Goal: Information Seeking & Learning: Learn about a topic

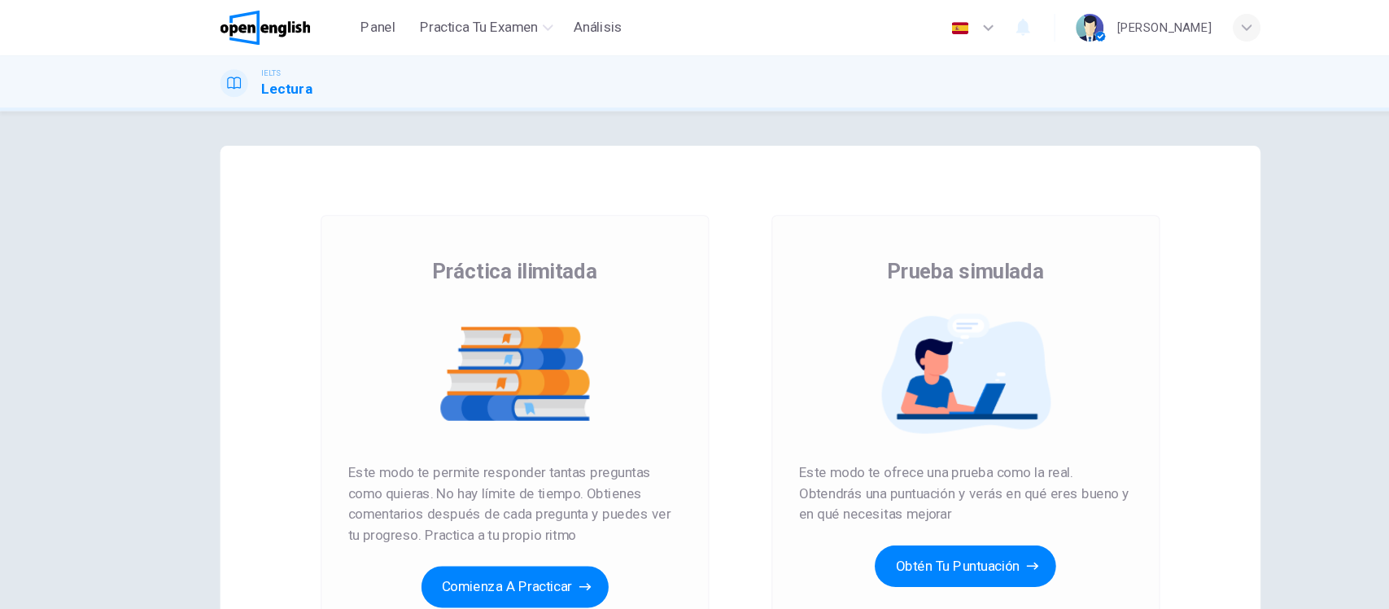
scroll to position [163, 0]
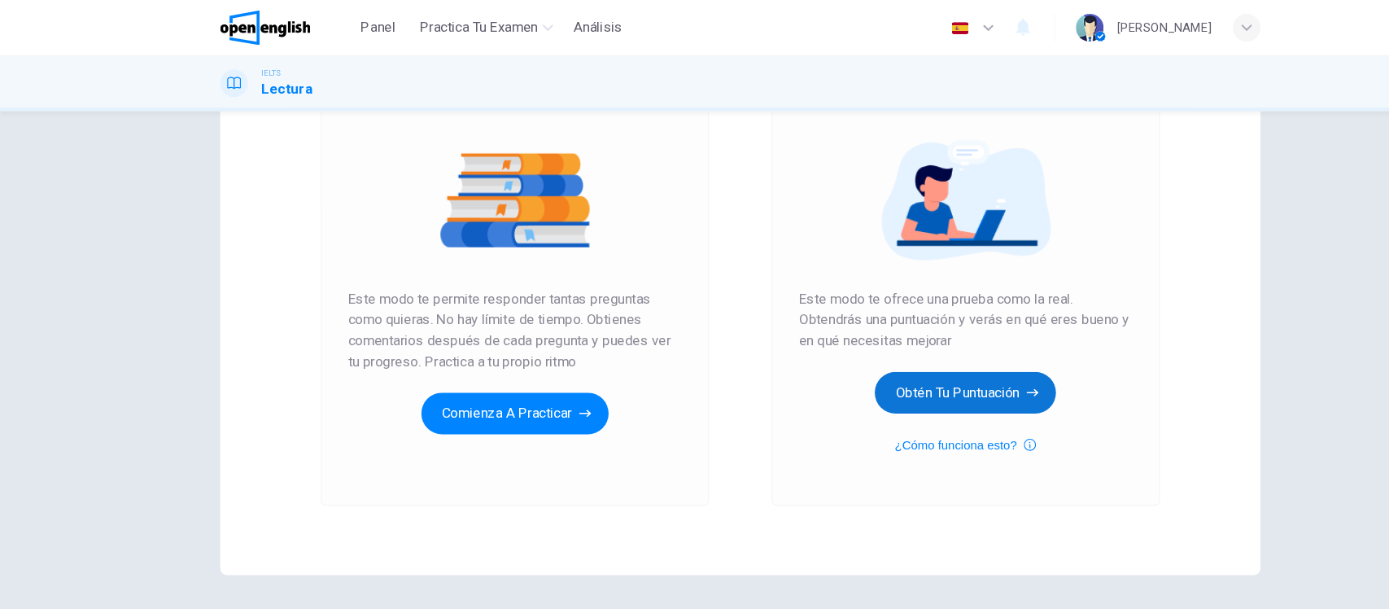
click at [879, 373] on button "Obtén tu puntuación" at bounding box center [906, 368] width 170 height 39
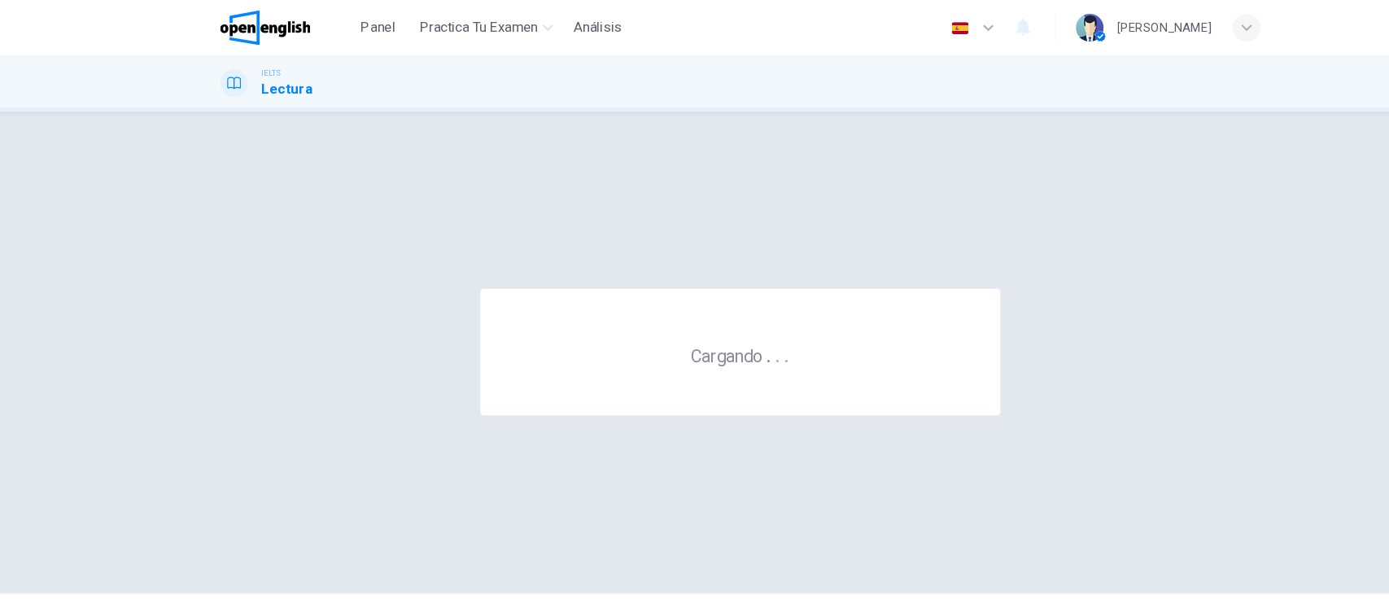
scroll to position [0, 0]
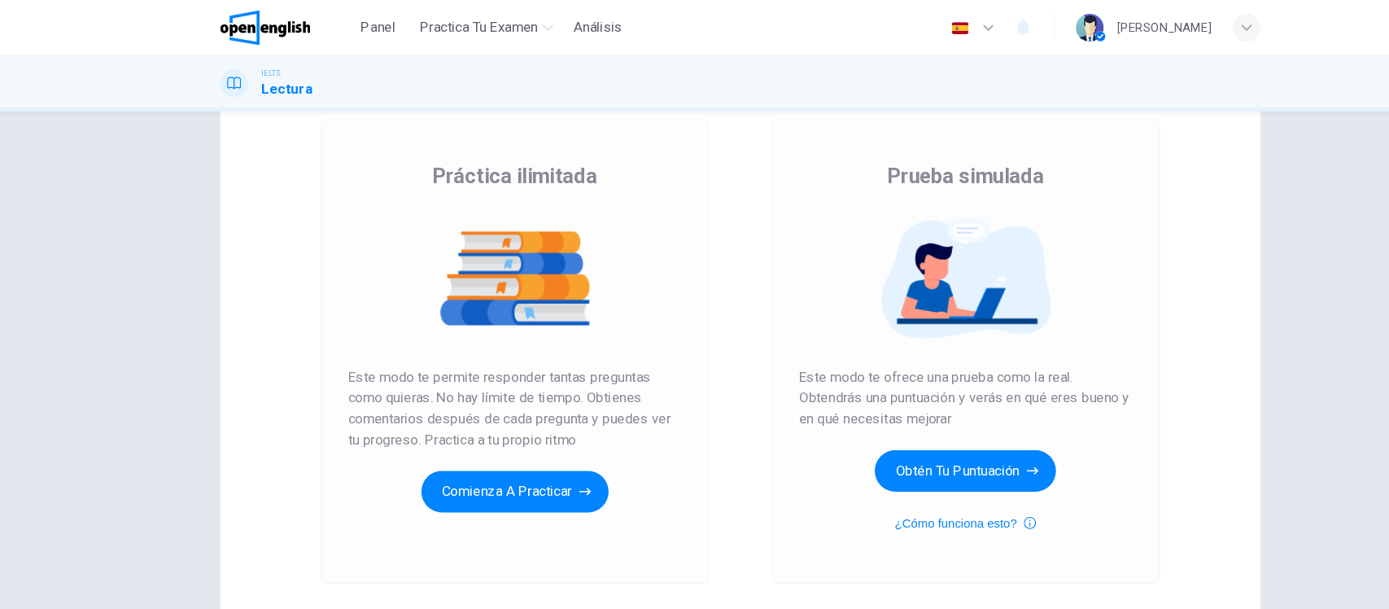
scroll to position [91, 0]
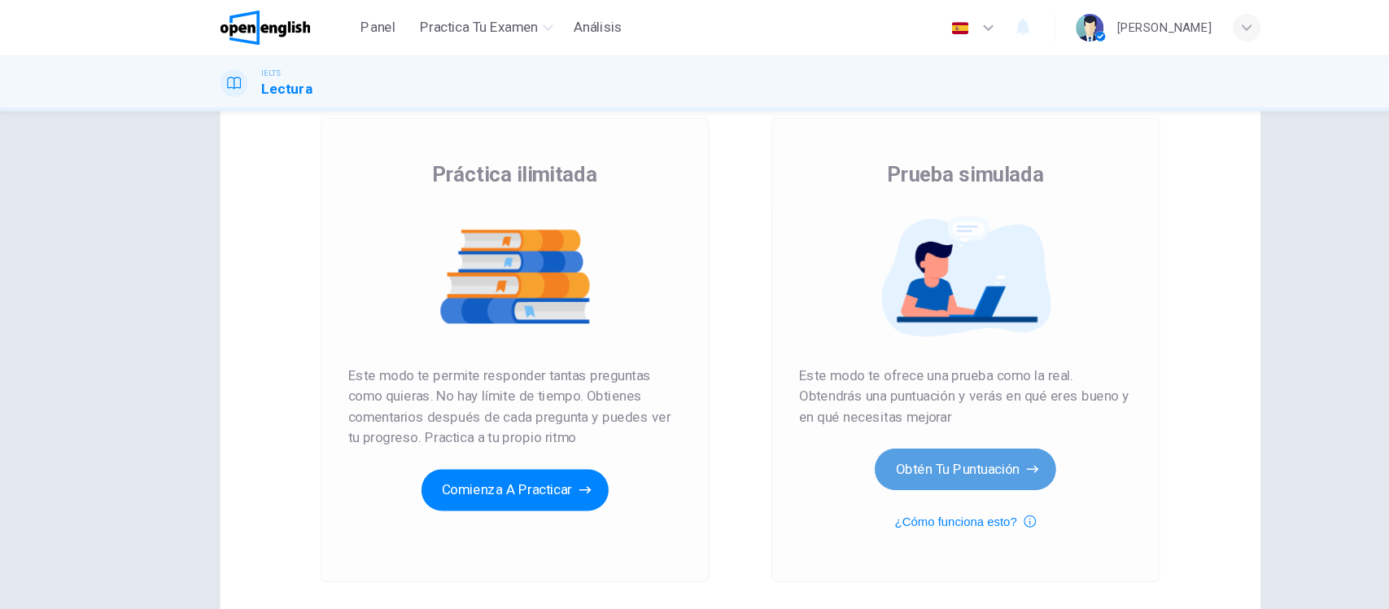
click at [888, 443] on button "Obtén tu puntuación" at bounding box center [906, 440] width 170 height 39
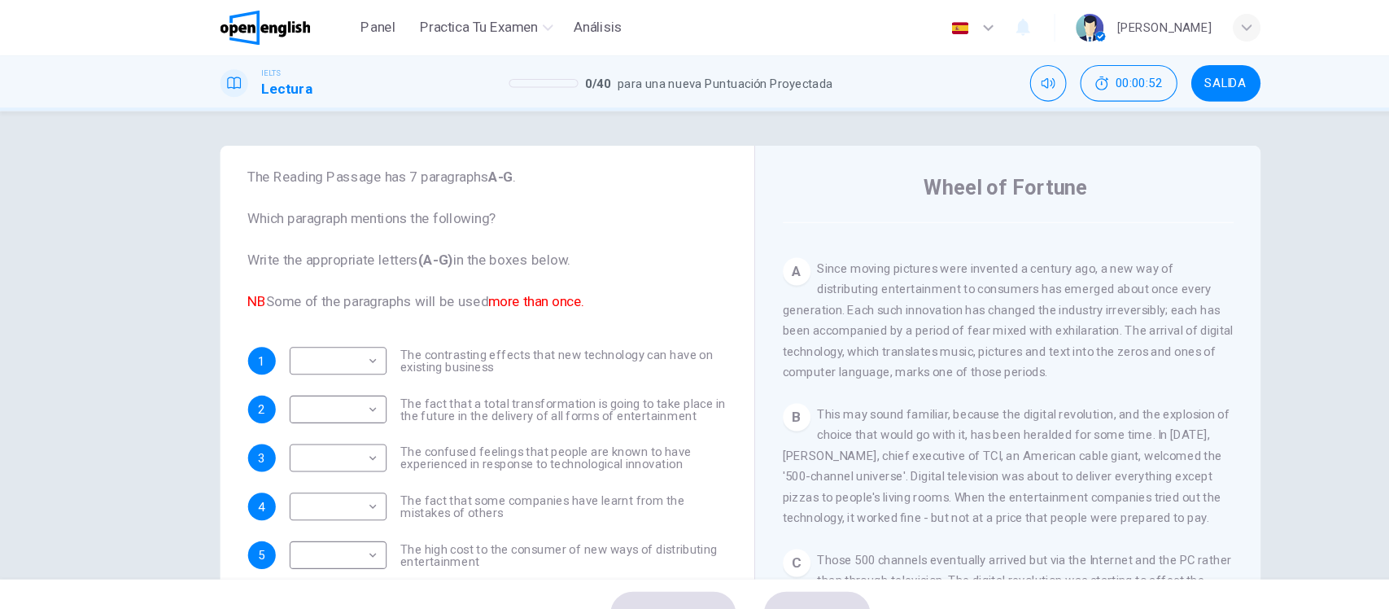
scroll to position [310, 0]
click at [936, 262] on div "A Since moving pictures were invented a century ago, a new way of distributing …" at bounding box center [946, 299] width 423 height 117
click at [527, 390] on span "The fact that a total transformation is going to take place in the future in th…" at bounding box center [529, 384] width 306 height 23
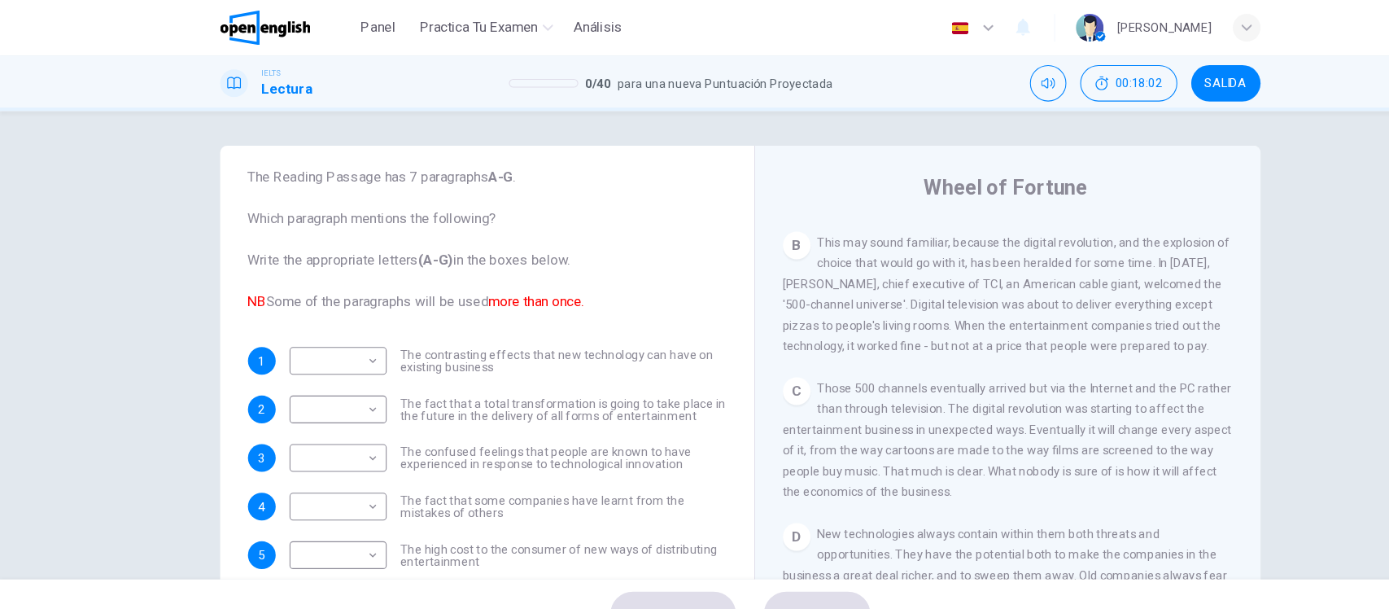
scroll to position [472, 0]
click at [163, 367] on div "Preguntas 1 - 8 The Reading Passage has 7 paragraphs A-G . Which paragraph ment…" at bounding box center [694, 323] width 1389 height 439
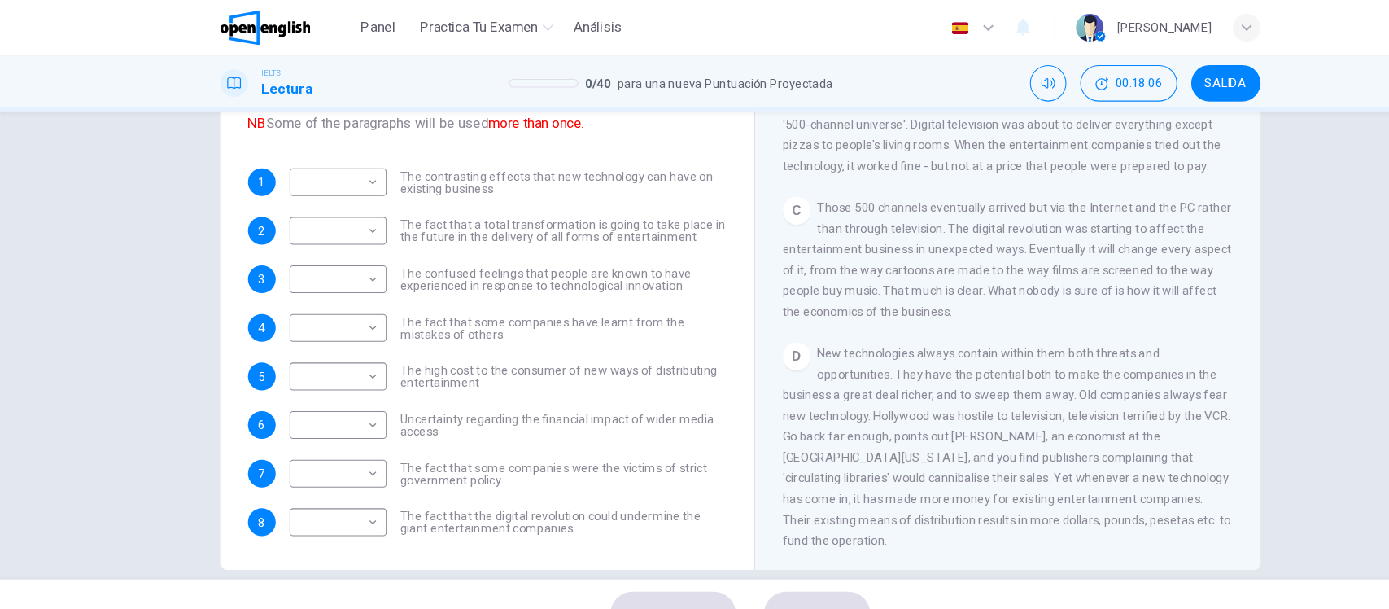
scroll to position [171, 0]
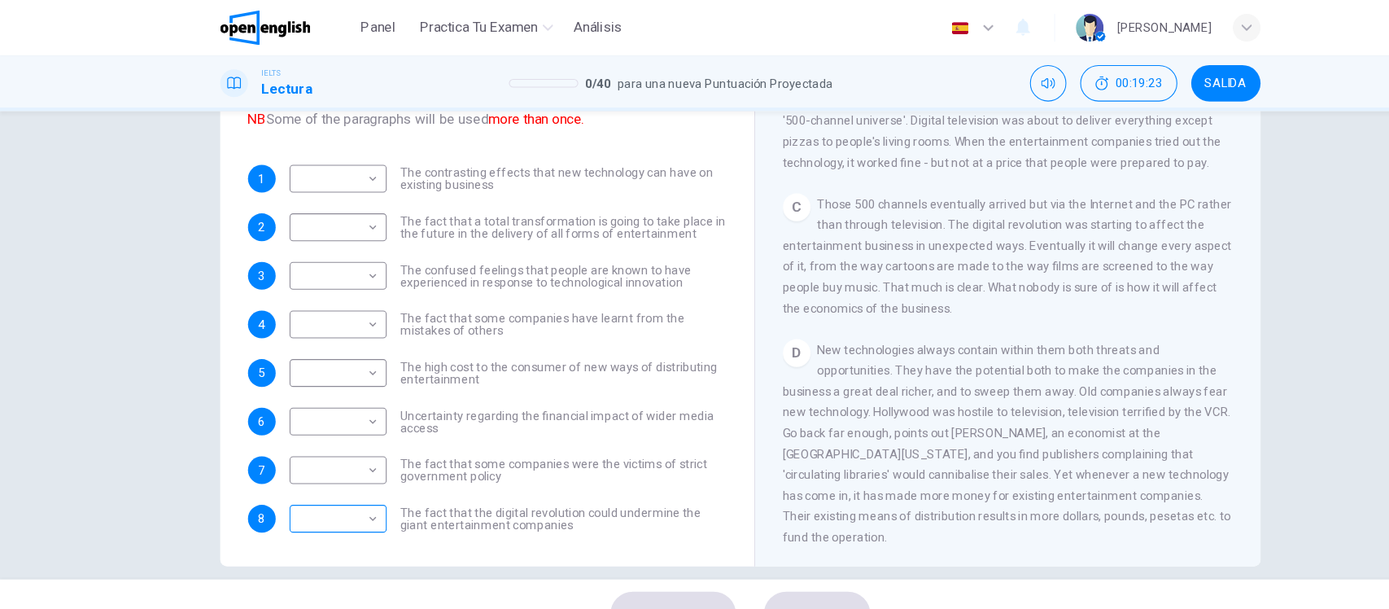
click at [294, 487] on body "Este sitio utiliza cookies, como se explica en nuestra Política de Privacidad .…" at bounding box center [694, 304] width 1389 height 609
click at [299, 429] on li "A" at bounding box center [311, 426] width 91 height 26
type input "*"
click at [904, 401] on span "New technologies always contain within them both threats and opportunities. The…" at bounding box center [945, 415] width 421 height 189
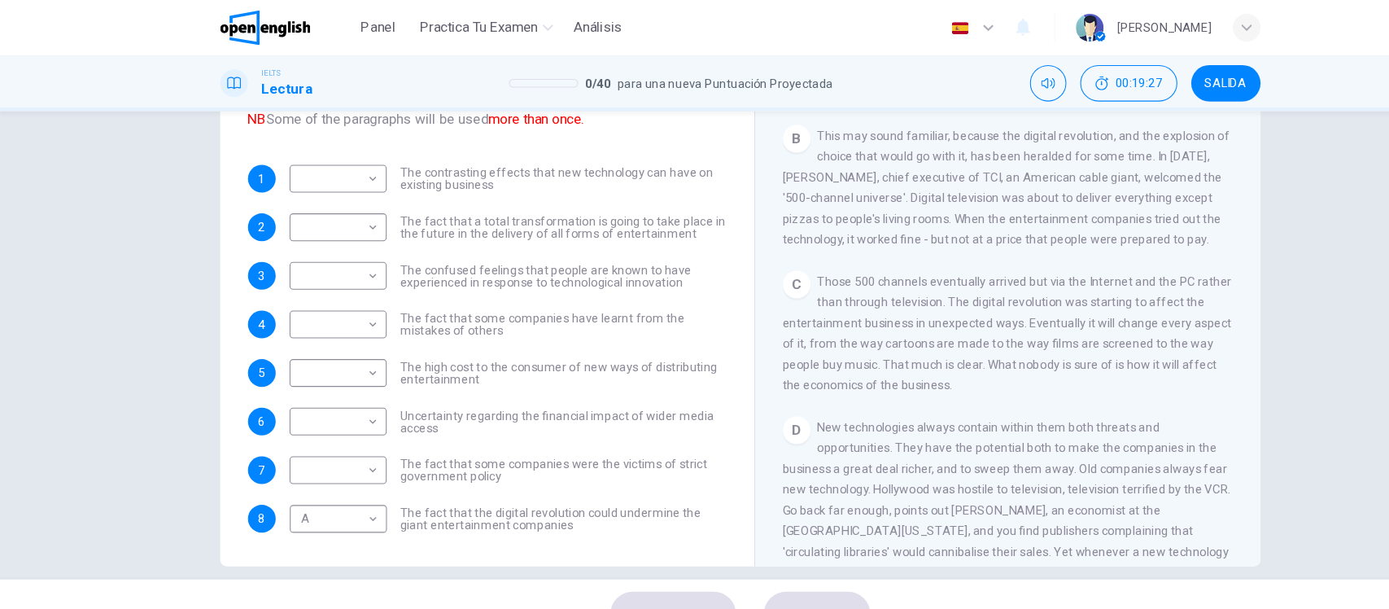
scroll to position [399, 0]
click at [324, 207] on body "Este sitio utiliza cookies, como se explica en nuestra Política de Privacidad .…" at bounding box center [694, 304] width 1389 height 609
click at [303, 255] on li "B" at bounding box center [311, 264] width 91 height 26
type input "*"
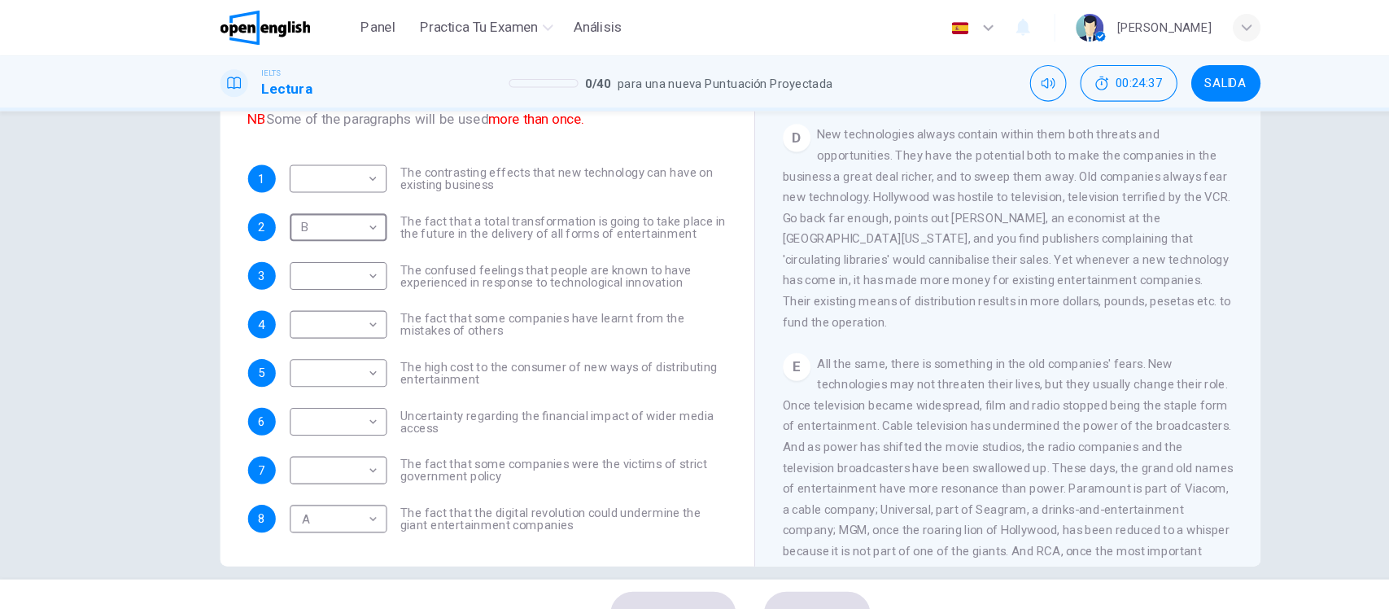
scroll to position [677, 0]
click at [315, 159] on body "Este sitio utiliza cookies, como se explica en nuestra Política de Privacidad .…" at bounding box center [694, 304] width 1389 height 609
click at [293, 265] on li "D" at bounding box center [311, 271] width 91 height 26
type input "*"
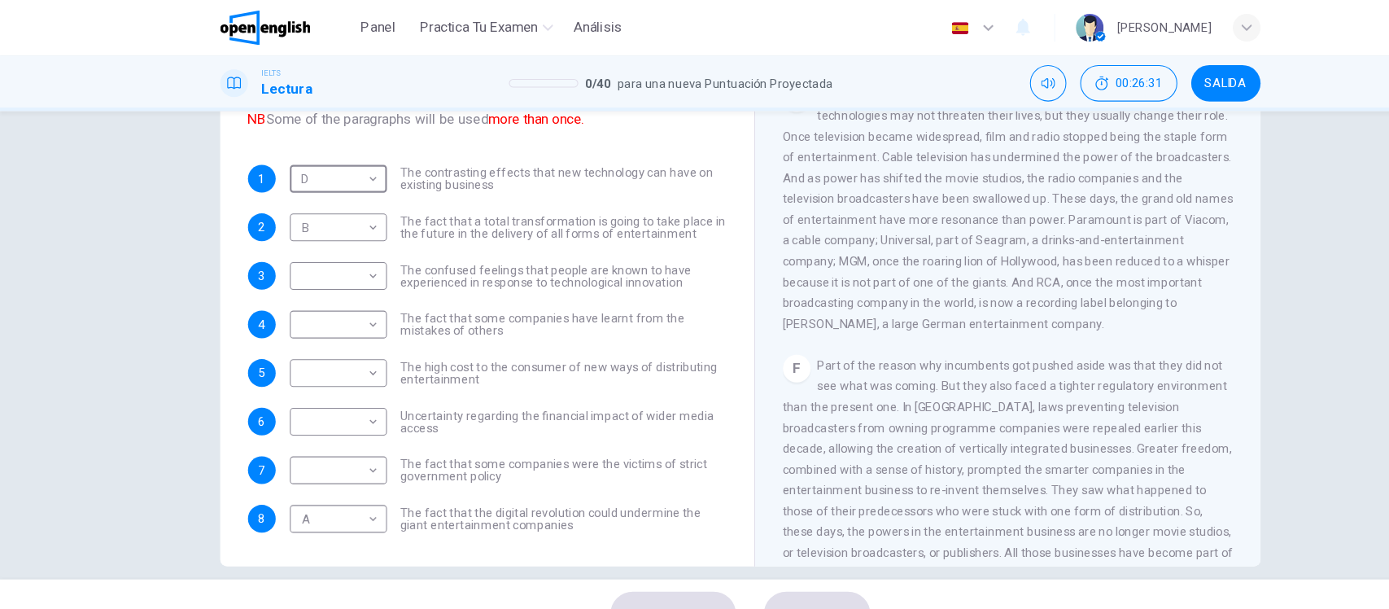
scroll to position [924, 0]
click at [307, 302] on body "Este sitio utiliza cookies, como se explica en nuestra Política de Privacidad .…" at bounding box center [694, 304] width 1389 height 609
click at [323, 431] on li "E" at bounding box center [311, 434] width 91 height 26
type input "*"
click at [995, 414] on div "F Part of the reason why incumbents got pushed aside was that they did not see …" at bounding box center [946, 451] width 423 height 234
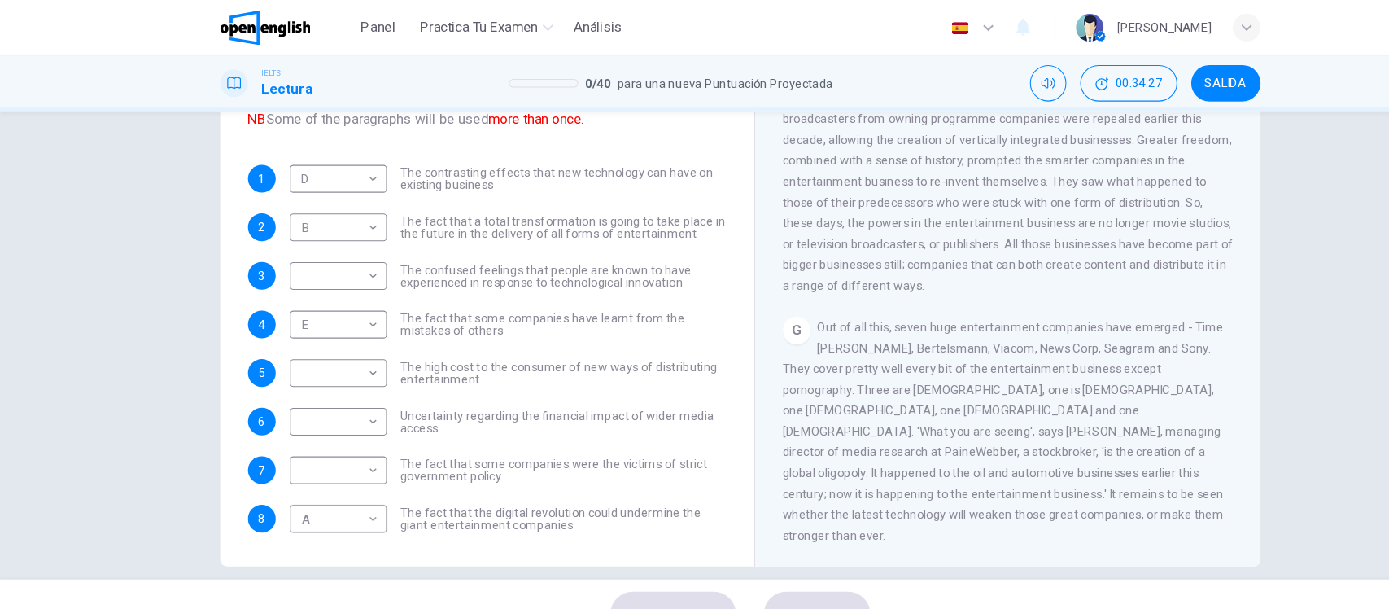
scroll to position [1258, 0]
click at [321, 345] on body "Este sitio utiliza cookies, como se explica en nuestra Política de Privacidad .…" at bounding box center [694, 304] width 1389 height 609
click at [307, 504] on li "F" at bounding box center [311, 505] width 91 height 26
type input "*"
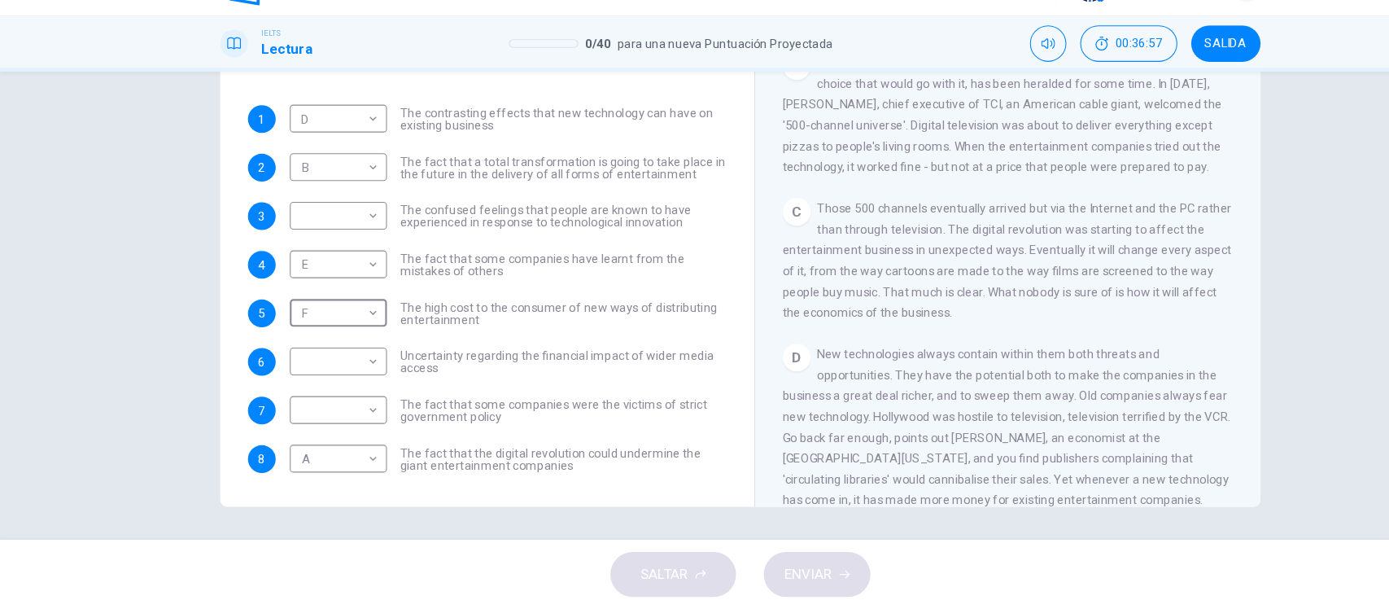
scroll to position [412, 0]
click at [286, 231] on body "Este sitio utiliza cookies, como se explica en nuestra Política de Privacidad .…" at bounding box center [694, 304] width 1389 height 609
click at [294, 319] on li "C" at bounding box center [311, 317] width 91 height 26
type input "*"
click at [338, 372] on body "Este sitio utiliza cookies, como se explica en nuestra Política de Privacidad .…" at bounding box center [694, 304] width 1389 height 609
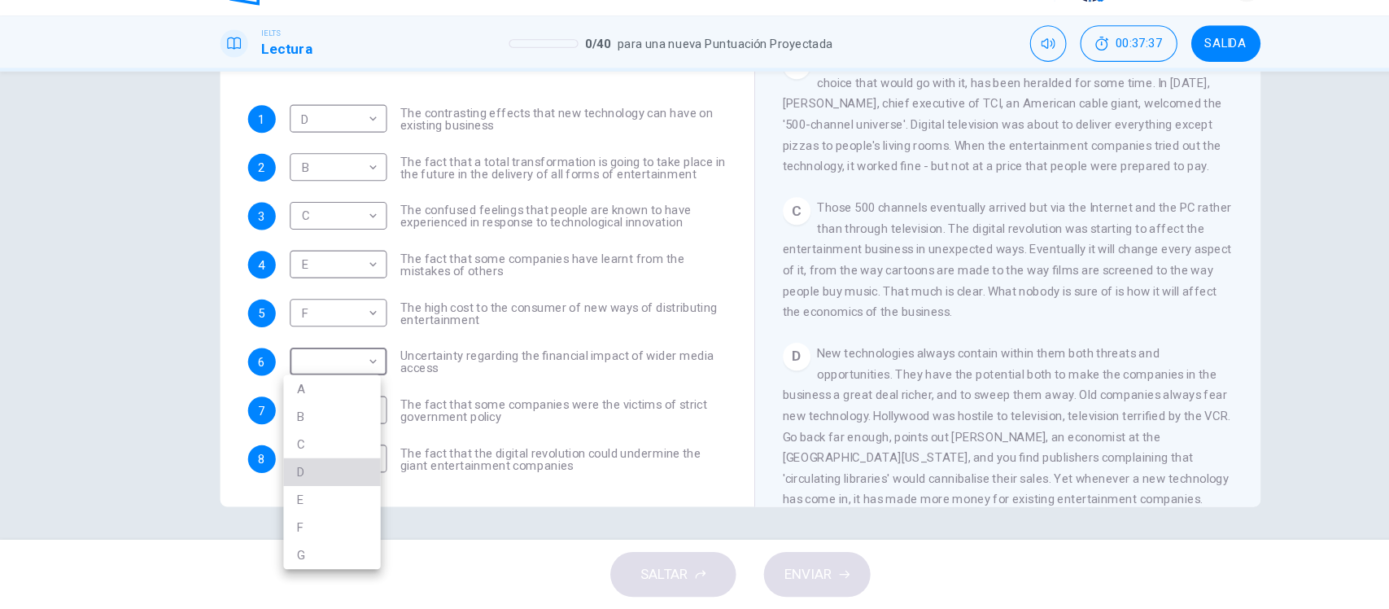
click at [321, 477] on li "D" at bounding box center [311, 480] width 91 height 26
type input "*"
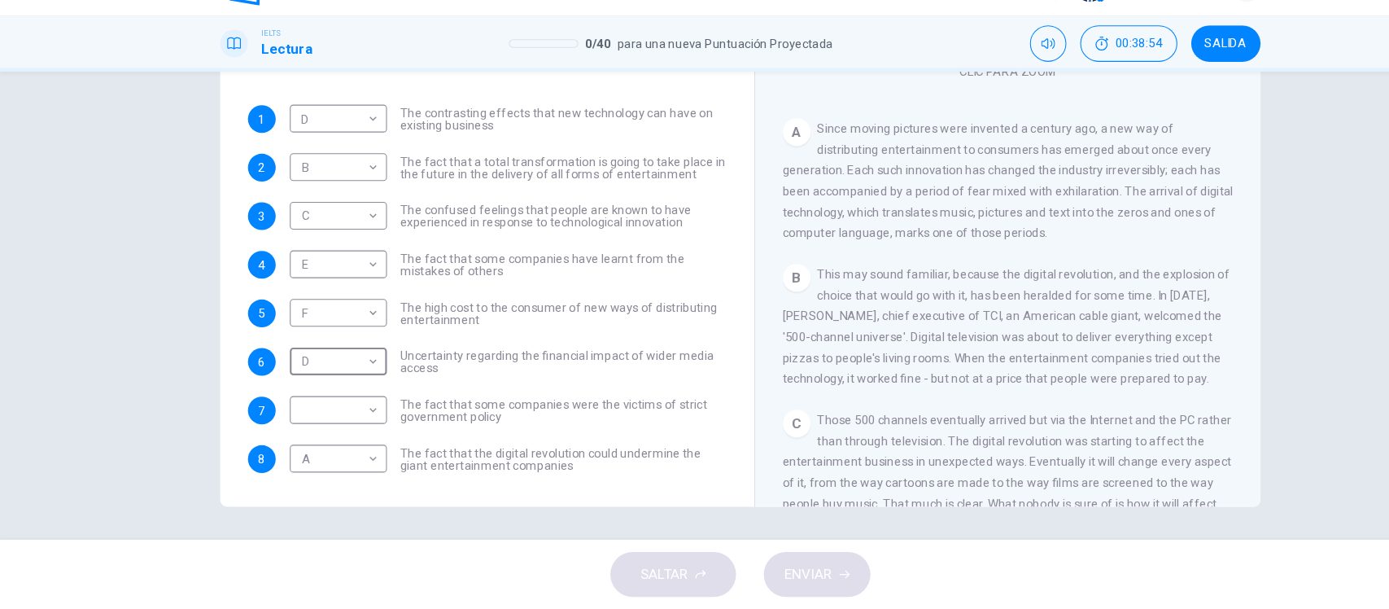
scroll to position [240, 0]
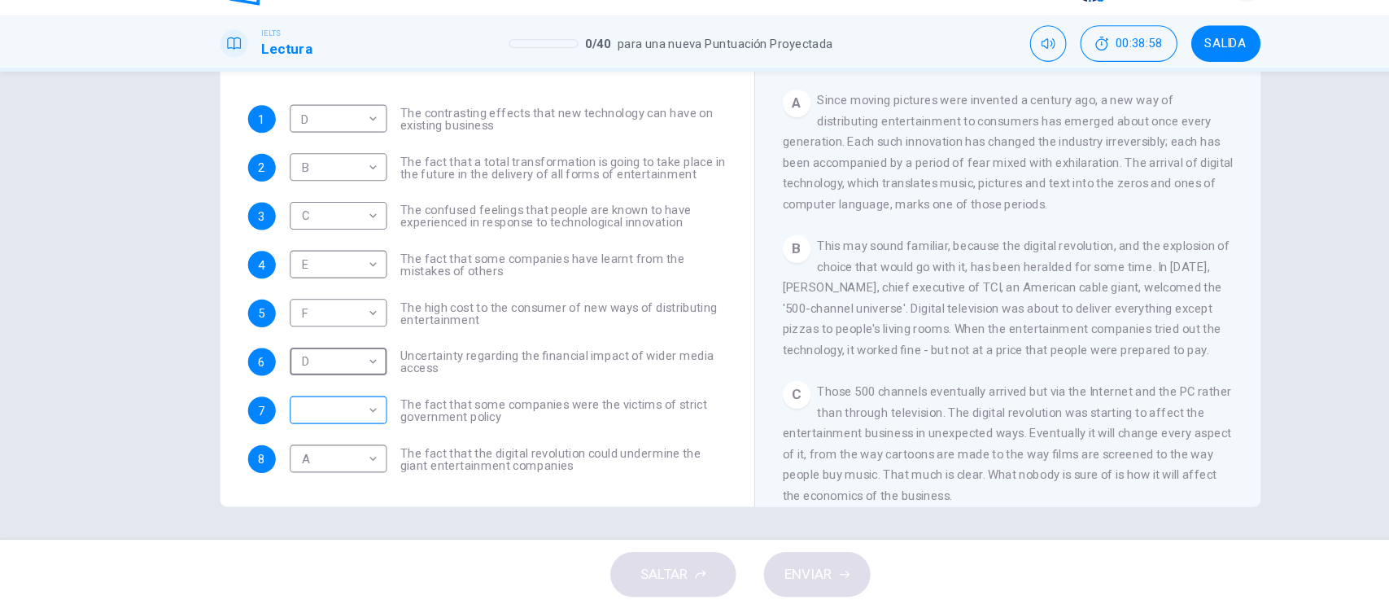
click at [317, 421] on body "Este sitio utiliza cookies, como se explica en nuestra Política de Privacidad .…" at bounding box center [694, 304] width 1389 height 609
click at [288, 454] on li "B" at bounding box center [311, 452] width 91 height 26
type input "*"
click at [768, 574] on span "ENVIAR" at bounding box center [758, 576] width 45 height 23
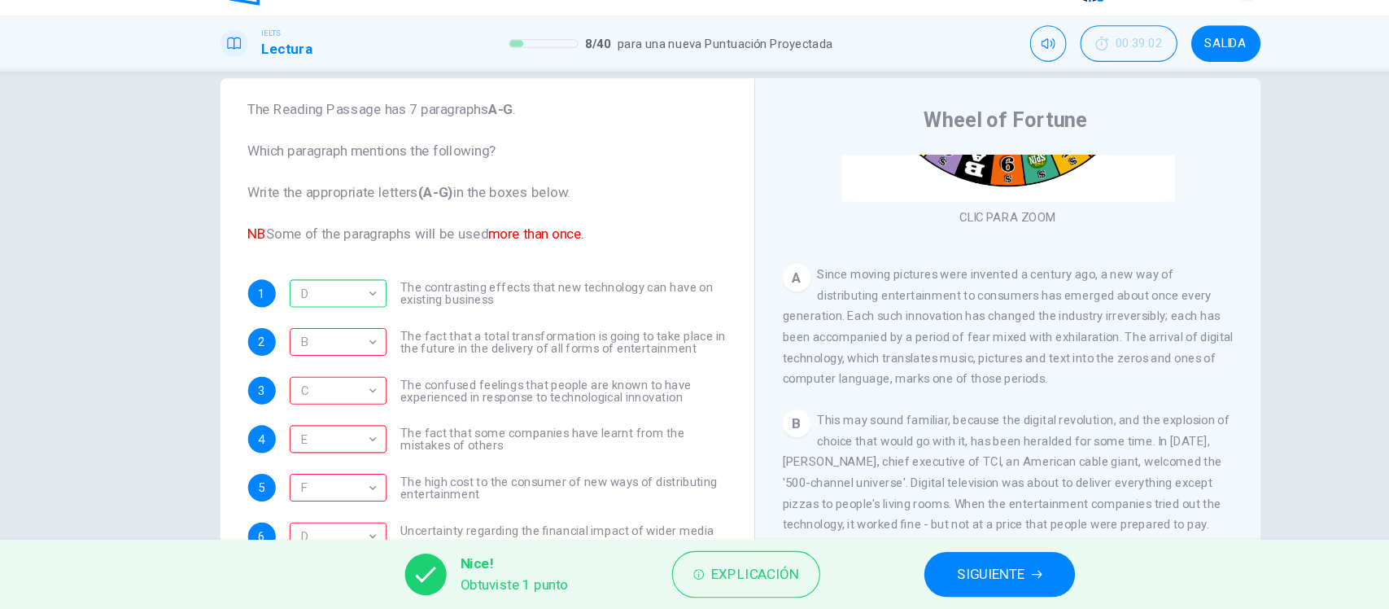
scroll to position [190, 0]
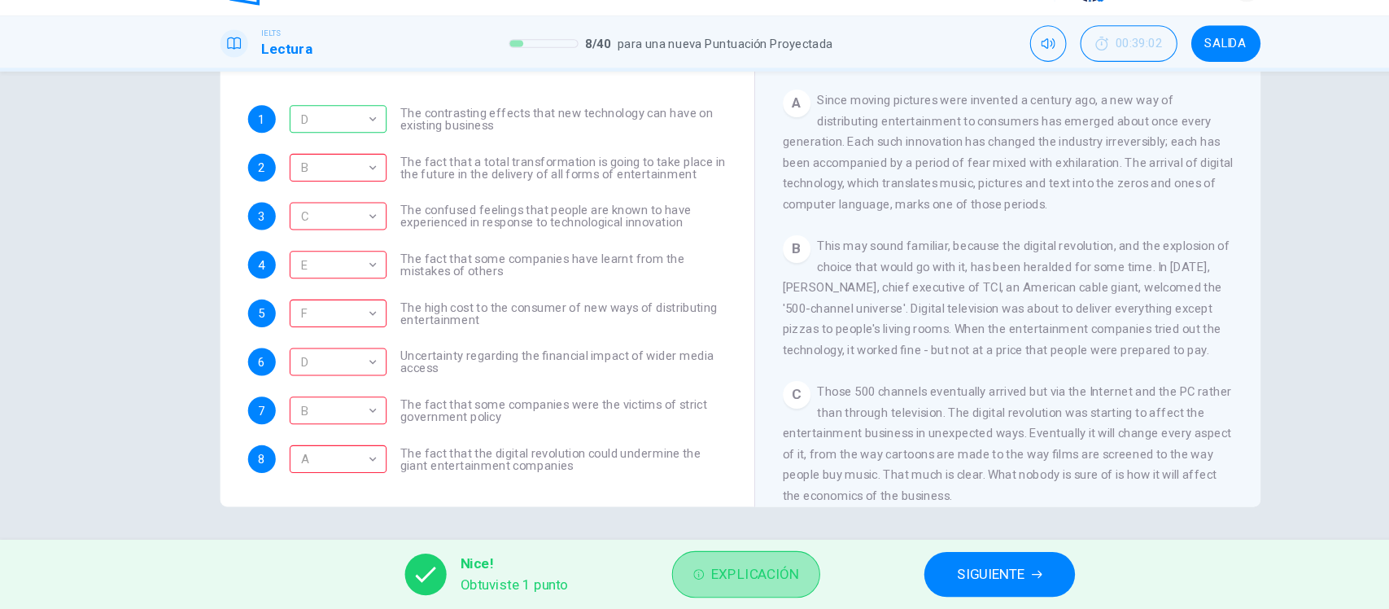
click at [678, 574] on span "Explicación" at bounding box center [708, 576] width 82 height 23
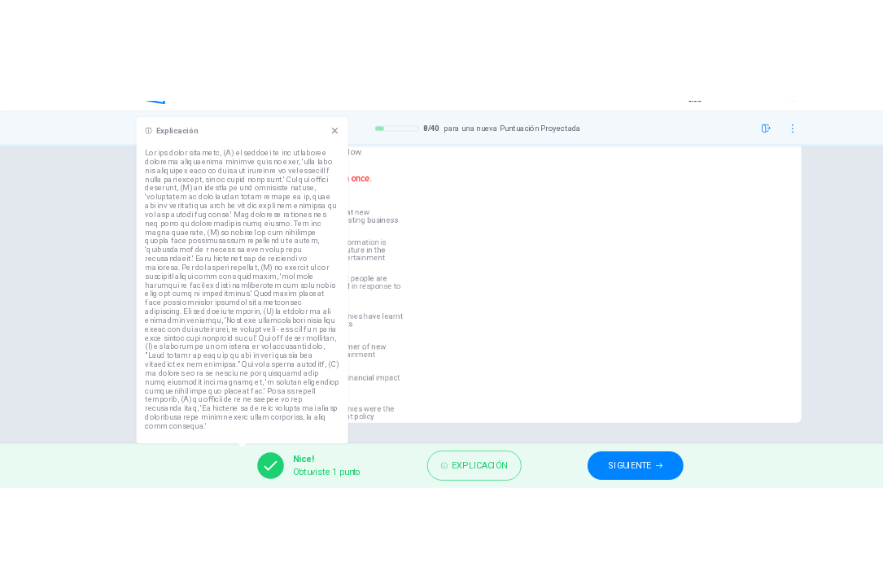
scroll to position [0, 0]
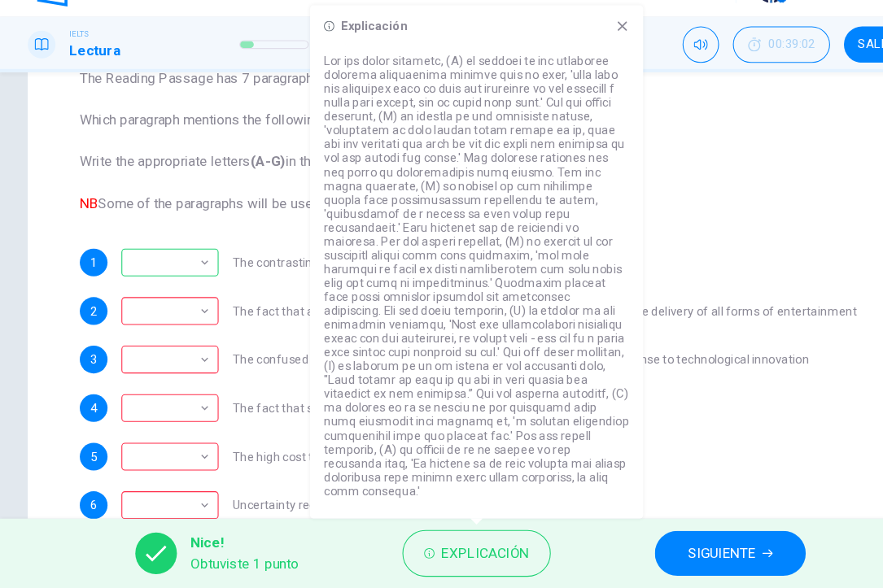
click at [582, 65] on icon at bounding box center [583, 60] width 9 height 9
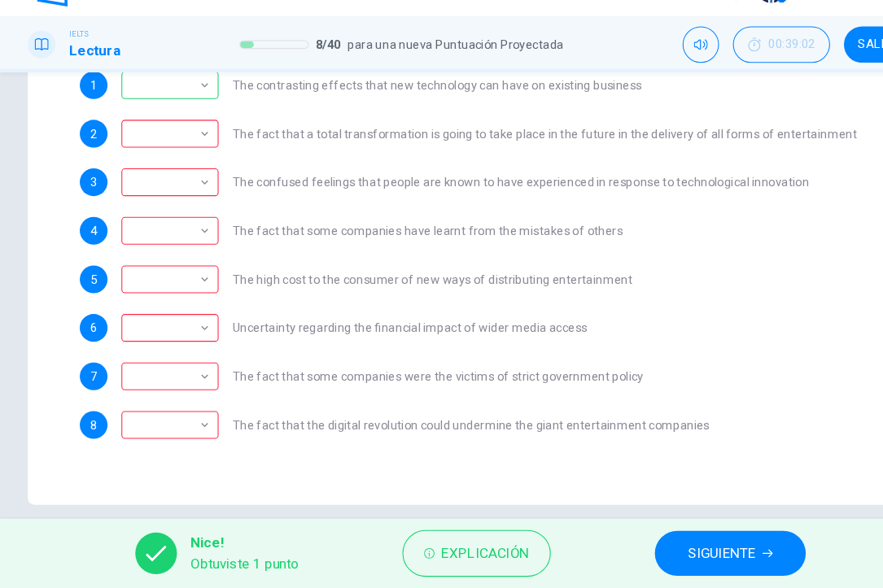
scroll to position [374, 0]
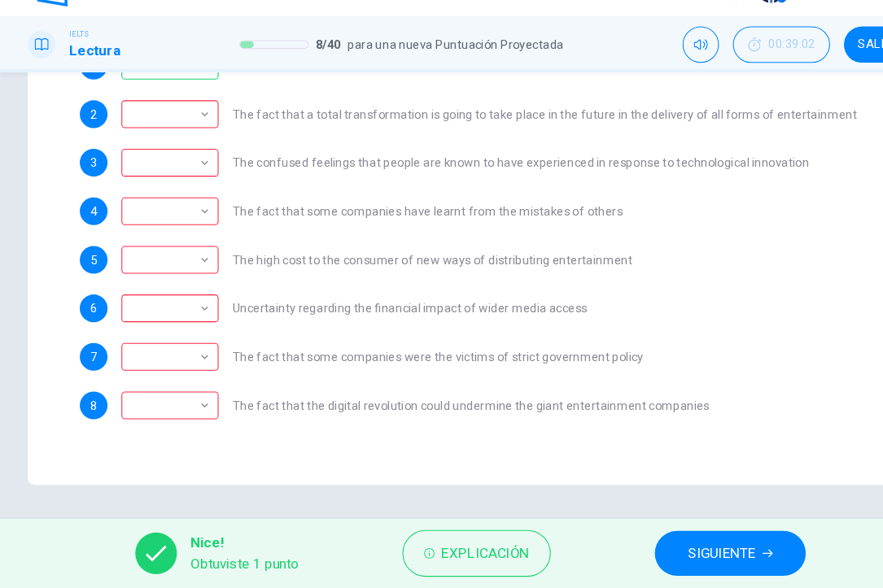
click at [679, 569] on button "SIGUIENTE" at bounding box center [685, 555] width 142 height 42
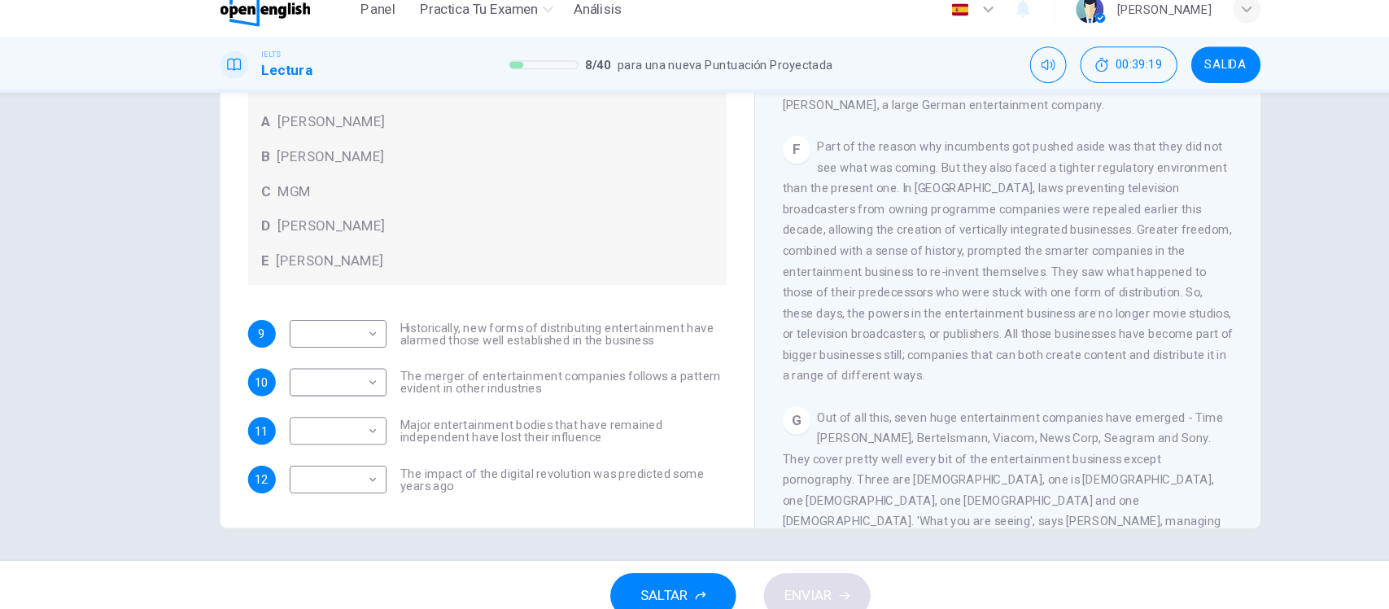
scroll to position [1259, 0]
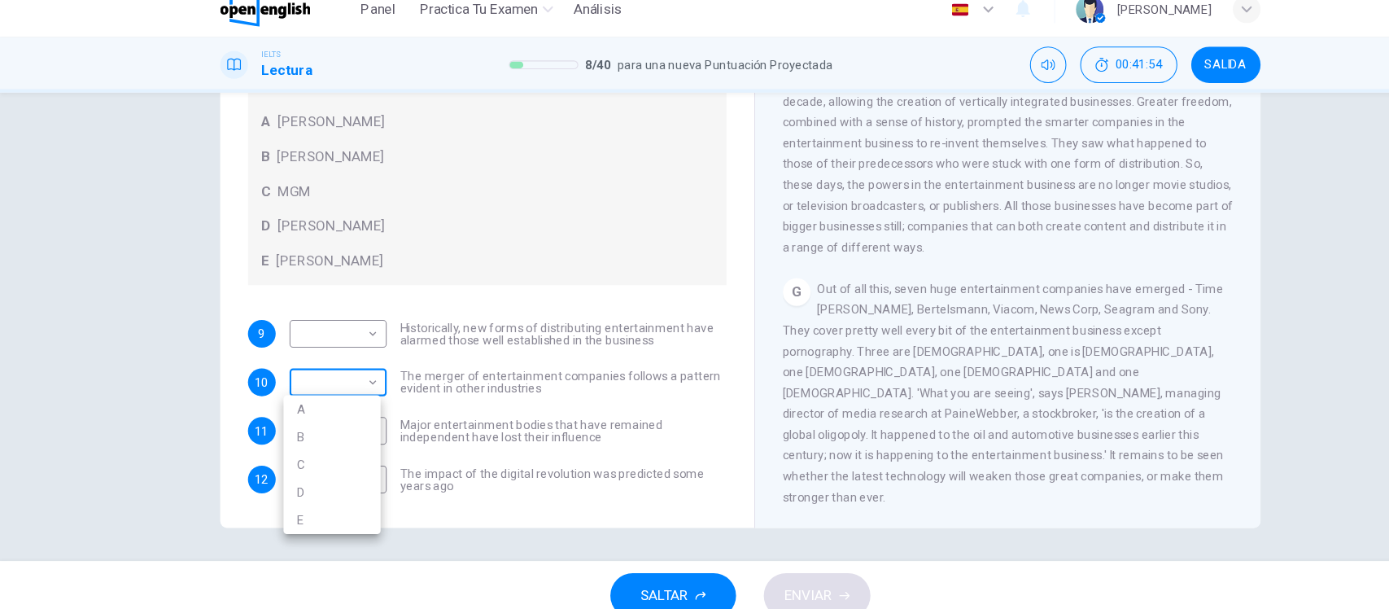
click at [305, 385] on body "Este sitio utiliza cookies, como se explica en nuestra Política de Privacidad .…" at bounding box center [694, 304] width 1389 height 609
click at [295, 480] on li "D" at bounding box center [311, 479] width 91 height 26
type input "*"
click at [107, 286] on div "Preguntas 9 - 12 The writer refers to various individuals and companies in the …" at bounding box center [694, 323] width 1389 height 439
click at [315, 331] on body "Este sitio utiliza cookies, como se explica en nuestra Política de Privacidad .…" at bounding box center [694, 304] width 1389 height 609
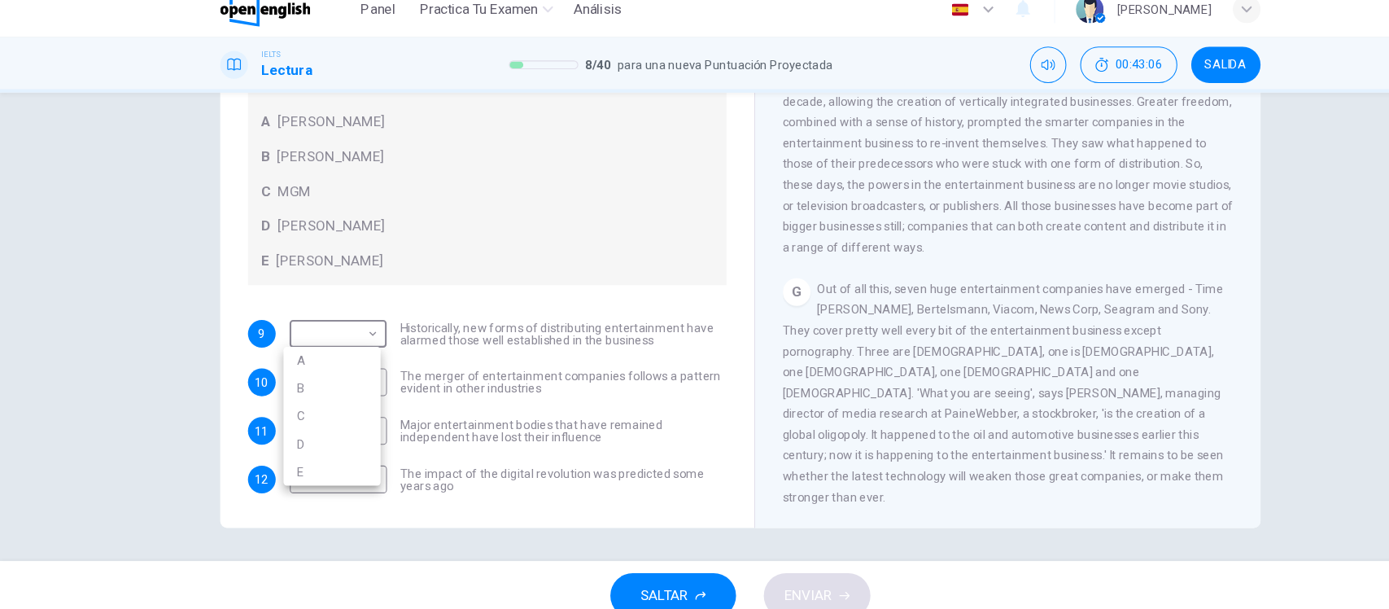
click at [296, 459] on li "E" at bounding box center [311, 460] width 91 height 26
type input "*"
click at [958, 385] on span "Out of all this, seven huge entertainment companies have emerged - Time [PERSON…" at bounding box center [942, 385] width 414 height 208
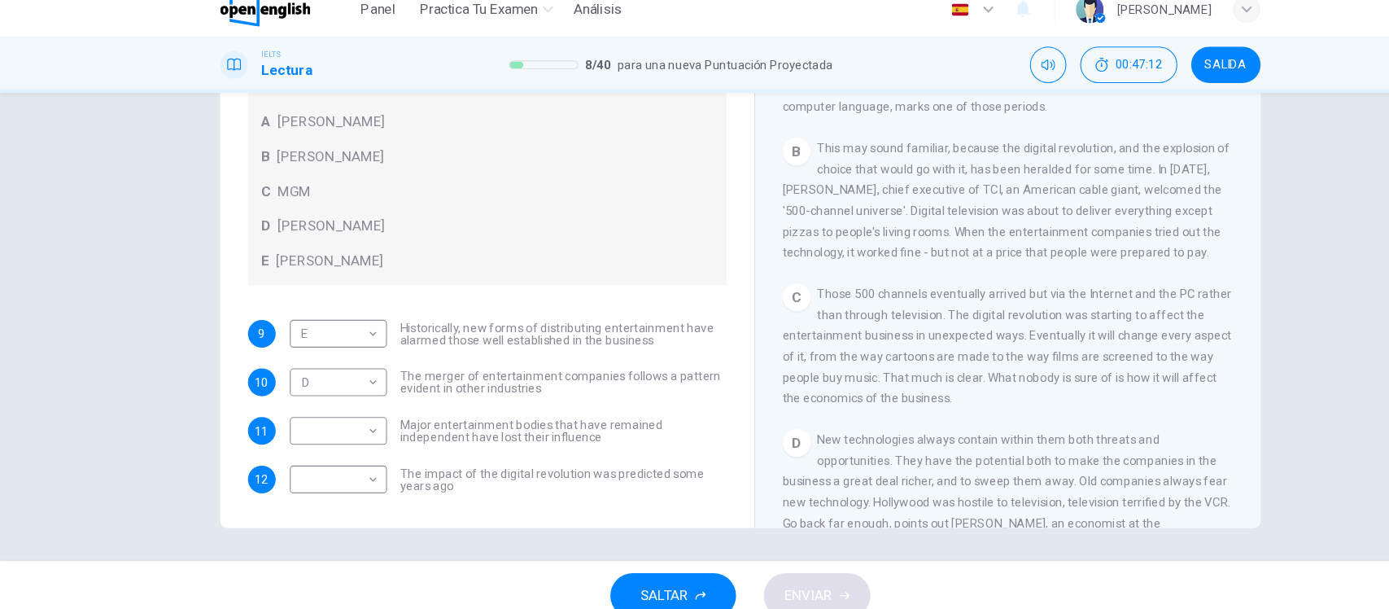
scroll to position [352, 0]
click at [299, 460] on body "Este sitio utiliza cookies, como se explica en nuestra Política de Privacidad .…" at bounding box center [694, 304] width 1389 height 609
click at [293, 478] on li "A" at bounding box center [311, 478] width 91 height 26
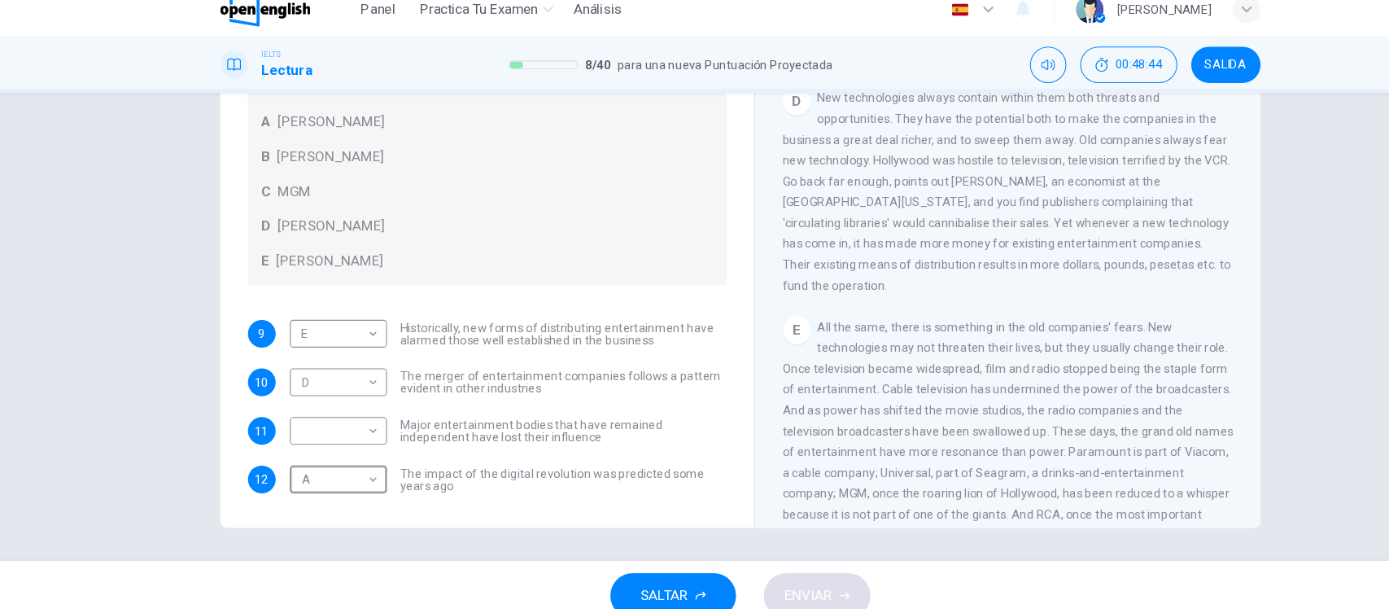
scroll to position [674, 0]
click at [328, 377] on body "Este sitio utiliza cookies, como se explica en nuestra Política de Privacidad .…" at bounding box center [694, 304] width 1389 height 609
click at [103, 376] on div at bounding box center [694, 304] width 1389 height 609
click at [323, 465] on body "Este sitio utiliza cookies, como se explica en nuestra Política de Privacidad .…" at bounding box center [694, 304] width 1389 height 609
click at [309, 496] on li "B" at bounding box center [311, 504] width 91 height 26
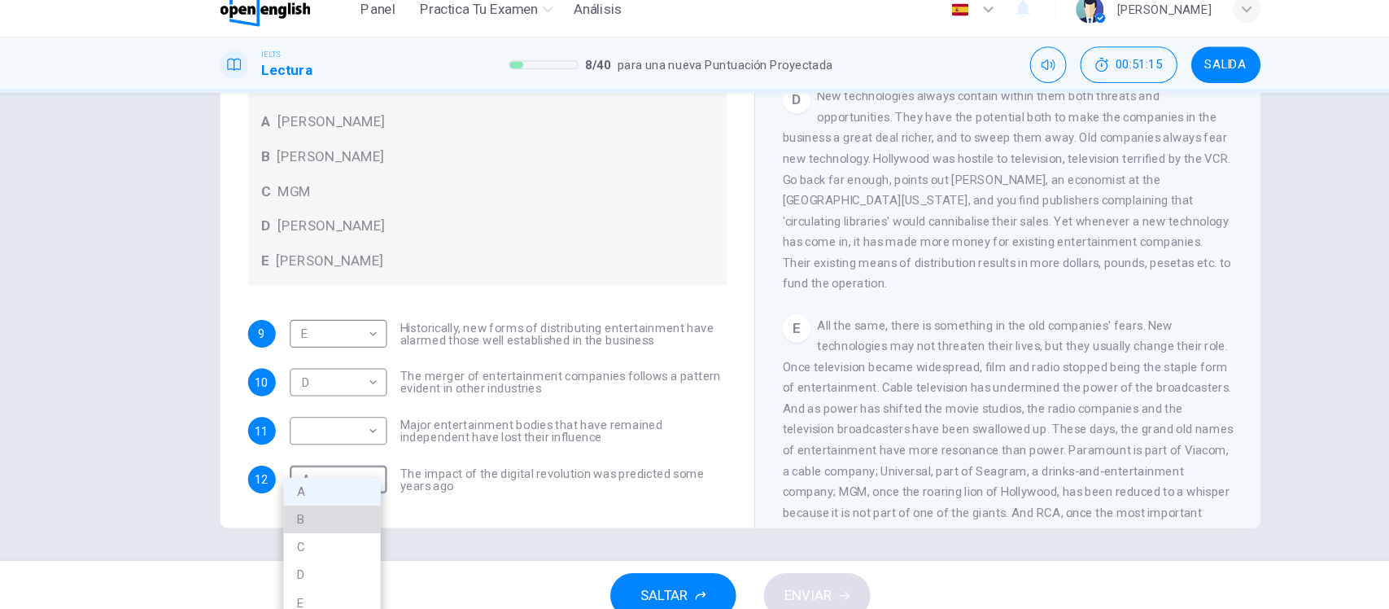
type input "*"
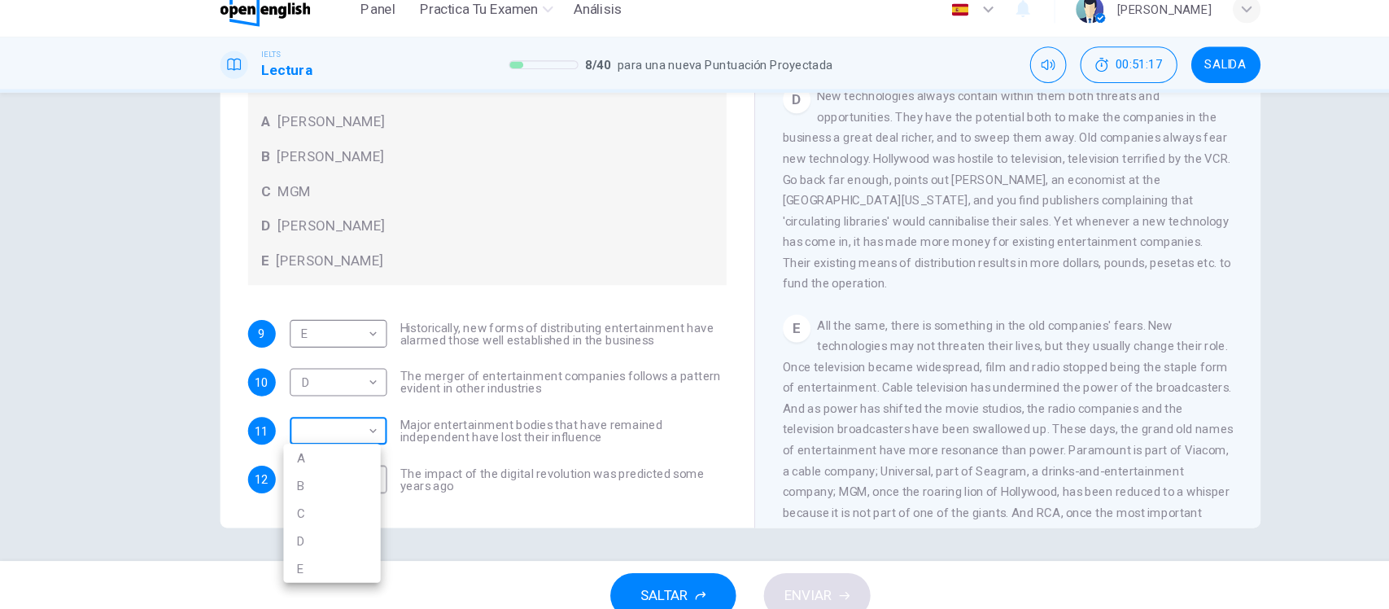
click at [309, 425] on body "Este sitio utiliza cookies, como se explica en nuestra Política de Privacidad .…" at bounding box center [694, 304] width 1389 height 609
click at [311, 456] on li "A" at bounding box center [311, 447] width 91 height 26
type input "*"
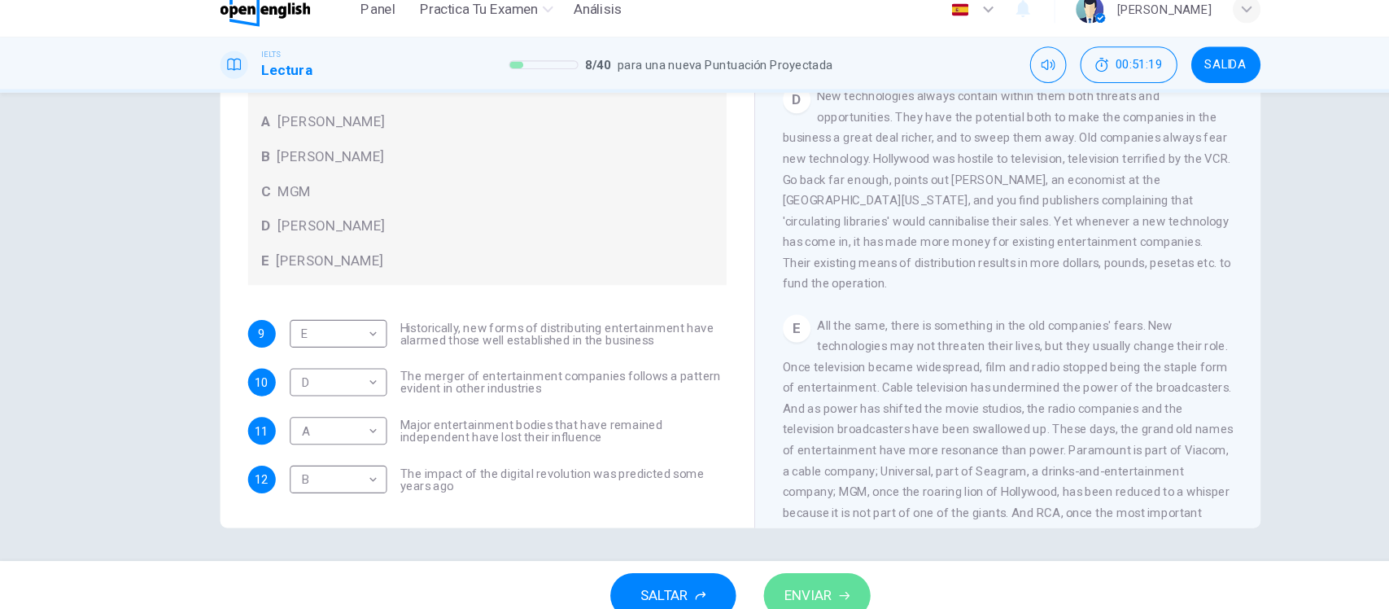
click at [757, 587] on span "ENVIAR" at bounding box center [758, 576] width 45 height 23
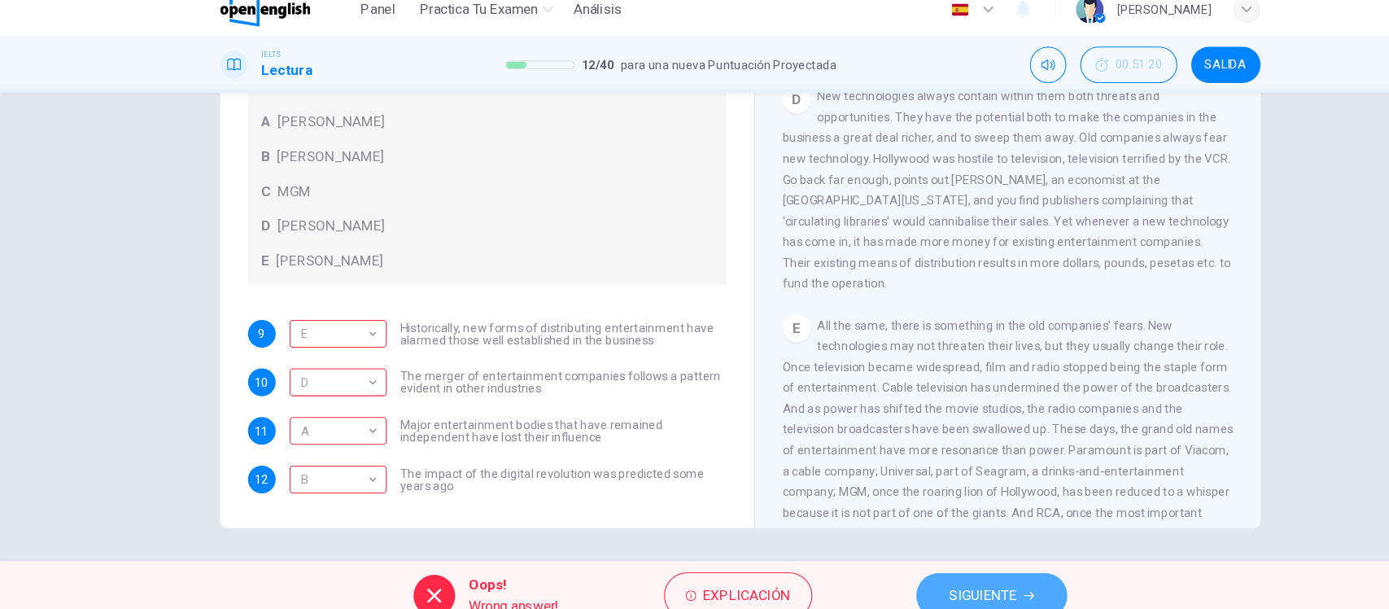
click at [917, 570] on span "SIGUIENTE" at bounding box center [922, 576] width 63 height 23
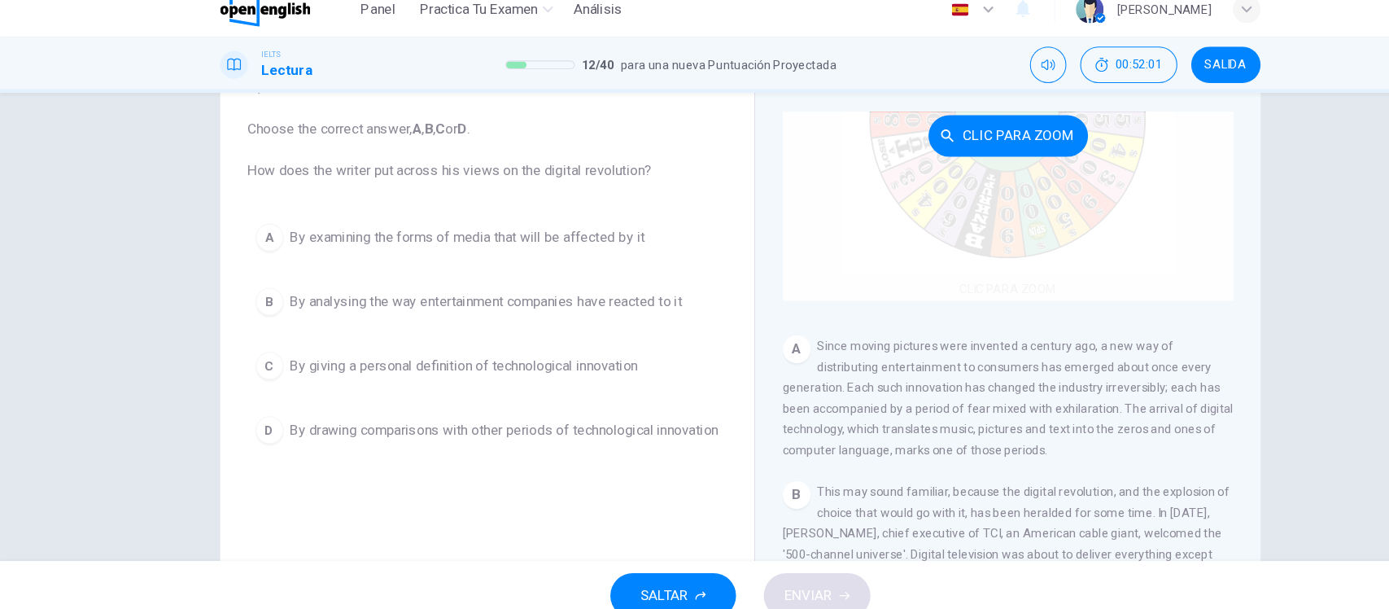
scroll to position [134, 0]
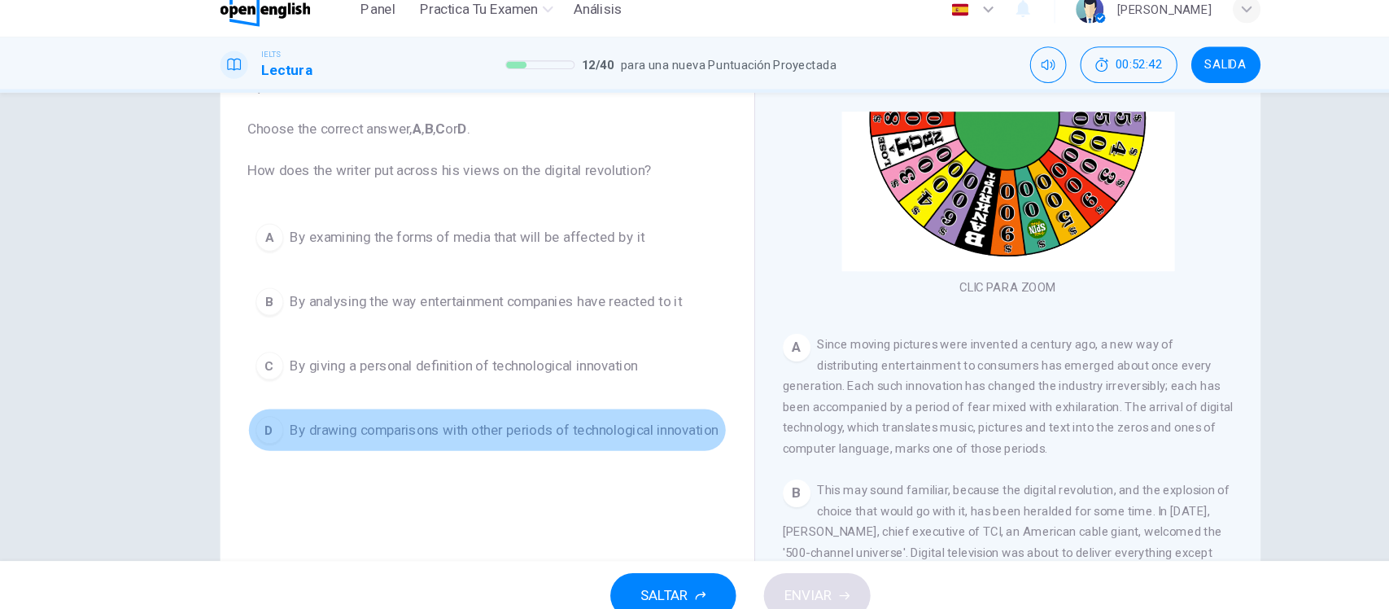
click at [477, 430] on span "By drawing comparisons with other periods of technological innovation" at bounding box center [474, 421] width 402 height 20
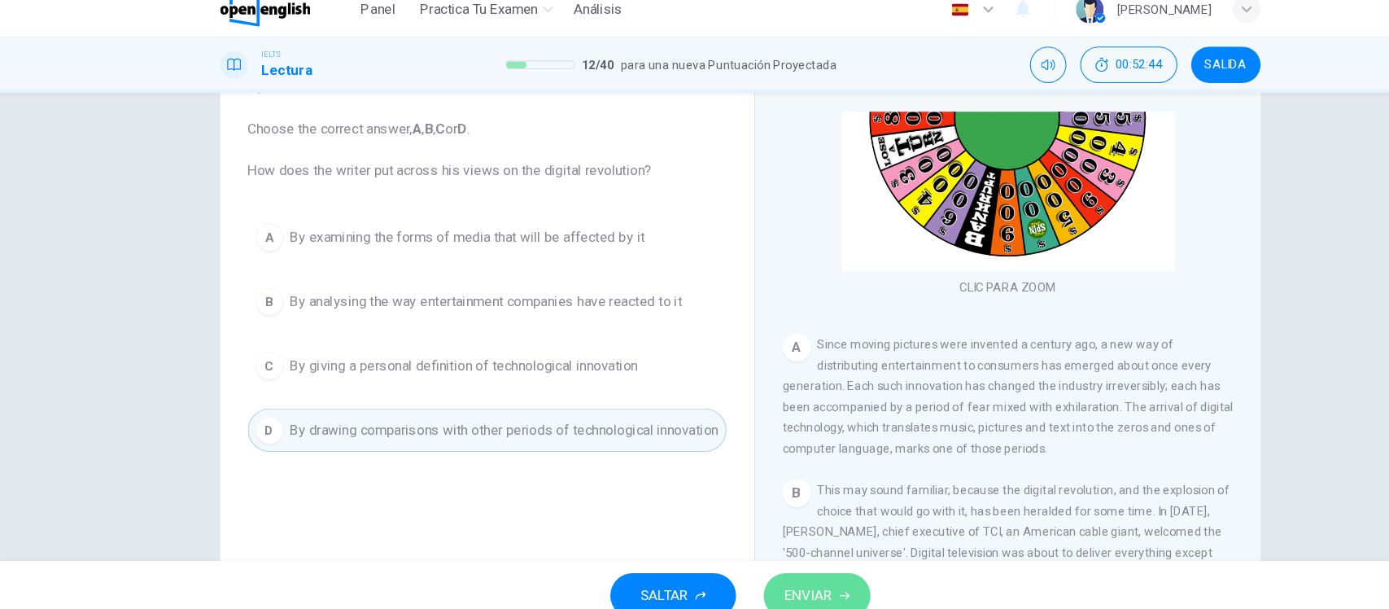
click at [803, 572] on button "ENVIAR" at bounding box center [767, 576] width 100 height 42
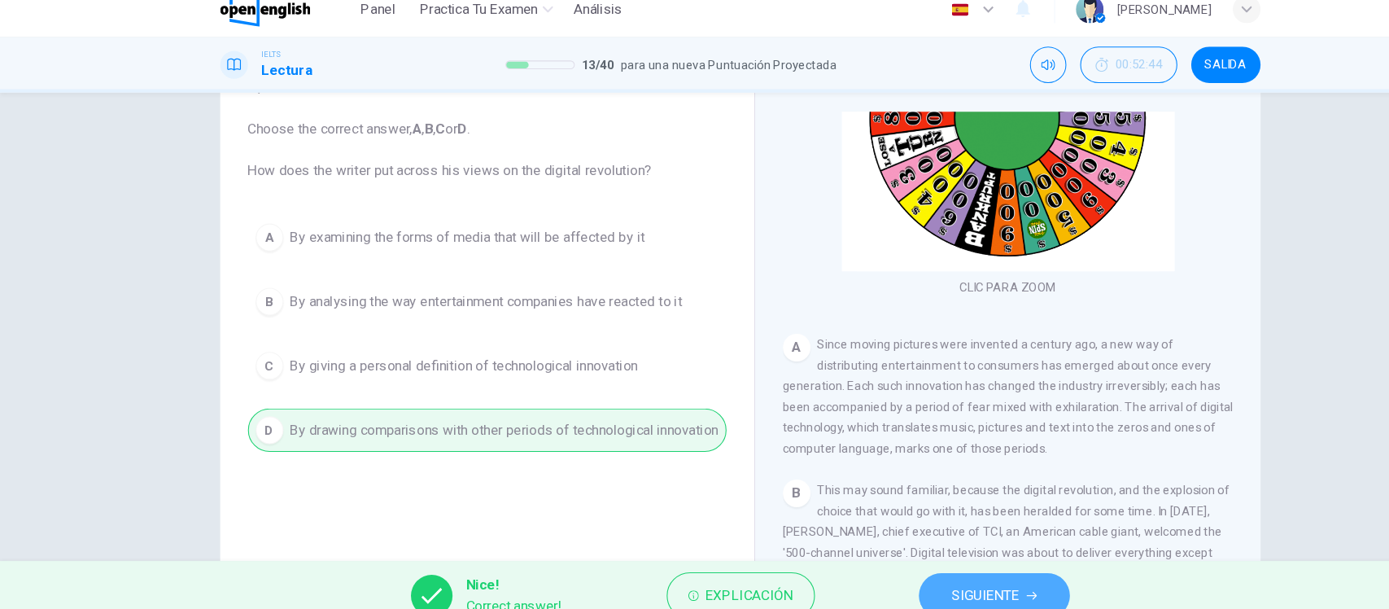
click at [950, 571] on span "SIGUIENTE" at bounding box center [924, 576] width 63 height 23
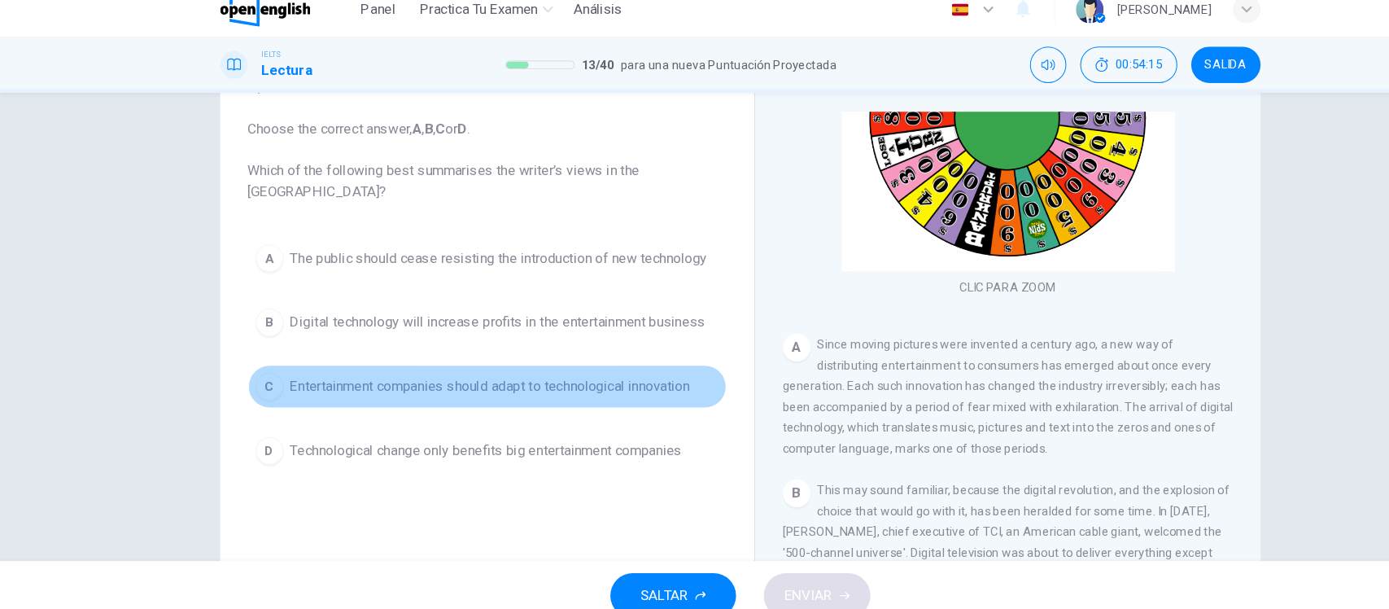
click at [485, 394] on button "C Entertainment companies should adapt to technological innovation" at bounding box center [457, 380] width 449 height 41
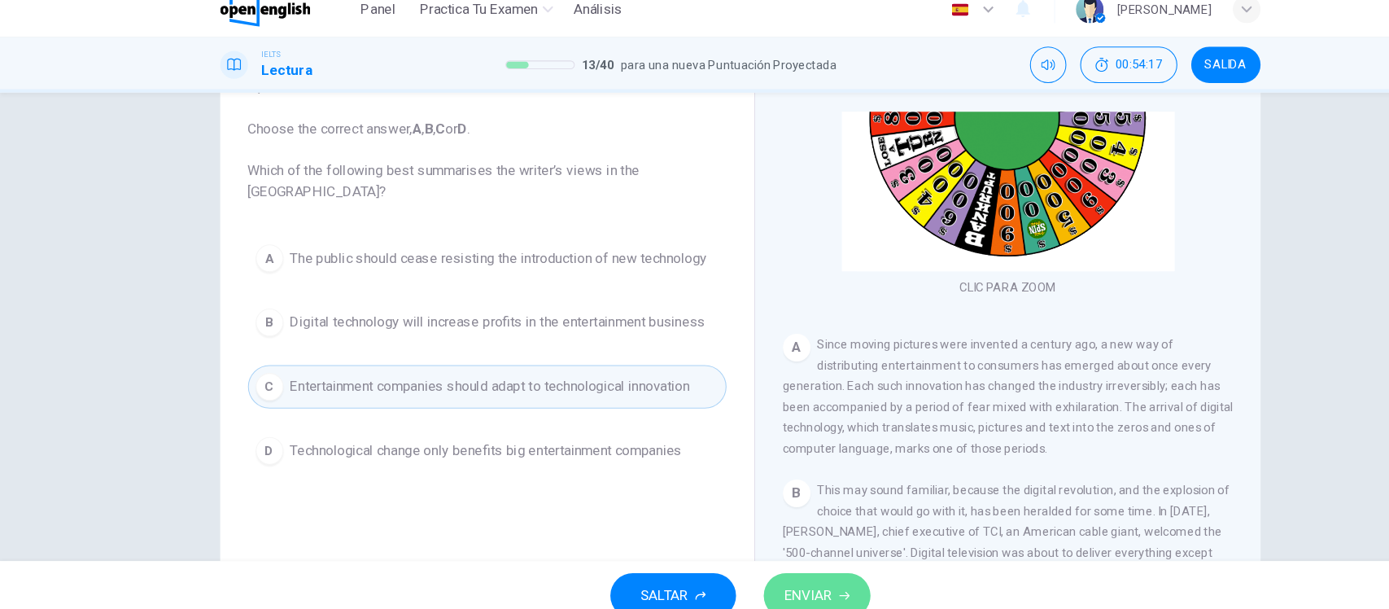
click at [769, 563] on button "ENVIAR" at bounding box center [767, 576] width 100 height 42
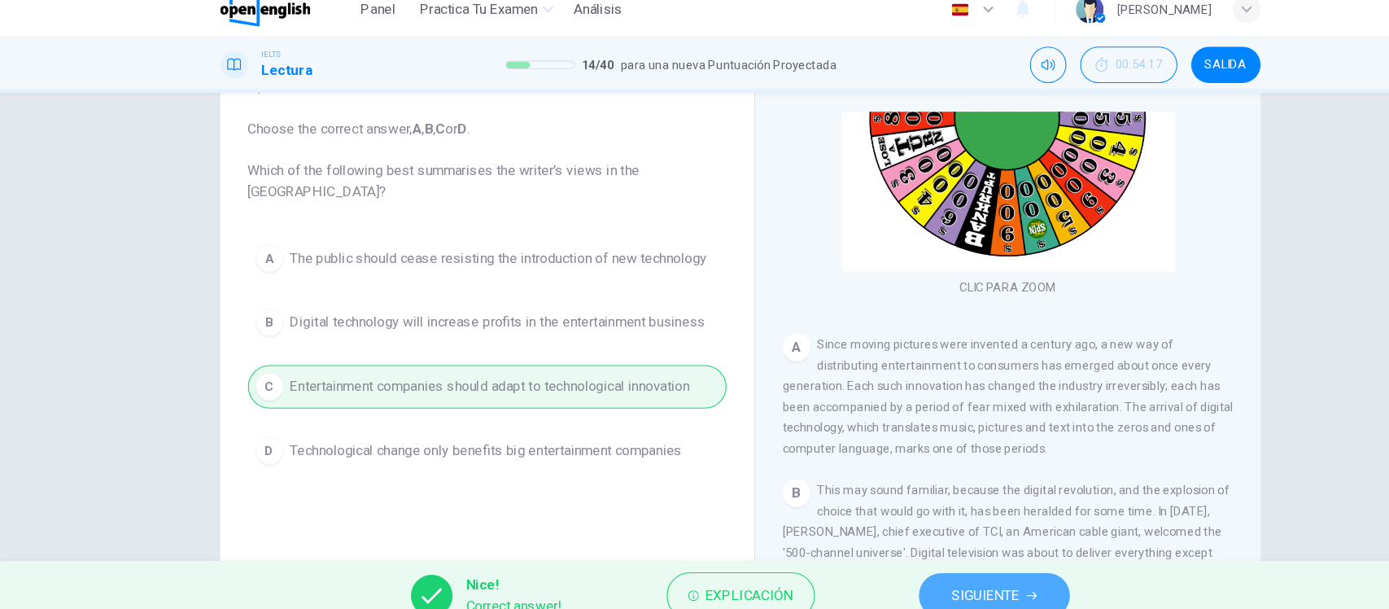
click at [937, 568] on span "SIGUIENTE" at bounding box center [924, 576] width 63 height 23
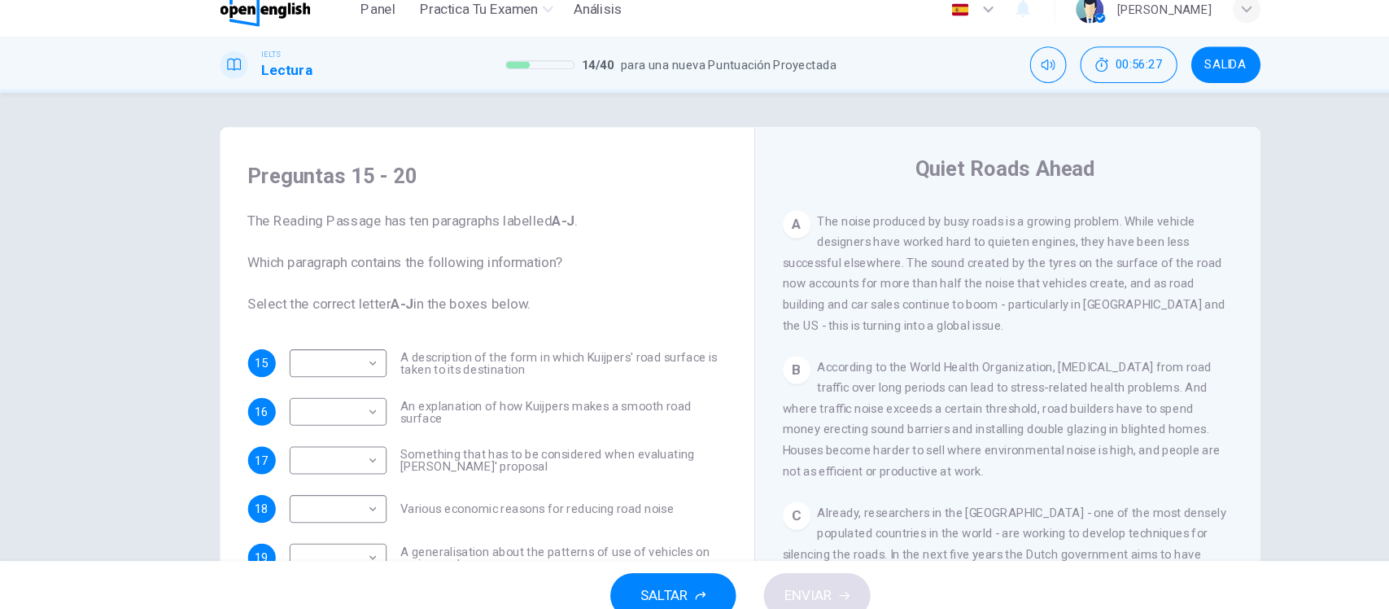
scroll to position [338, 0]
click at [62, 342] on div "Preguntas 15 - 20 The Reading Passage has ten paragraphs labelled A-J . Which p…" at bounding box center [694, 323] width 1389 height 439
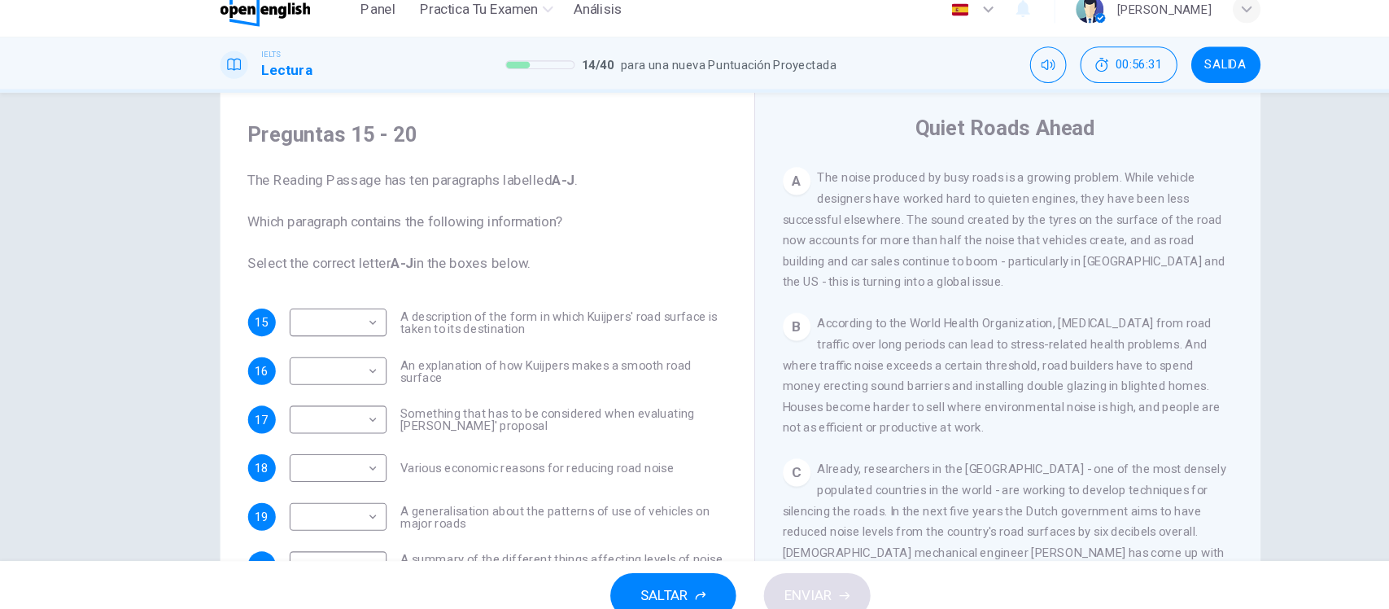
scroll to position [39, 0]
click at [47, 317] on div "Preguntas 15 - 20 The Reading Passage has ten paragraphs labelled A-J . Which p…" at bounding box center [694, 323] width 1389 height 439
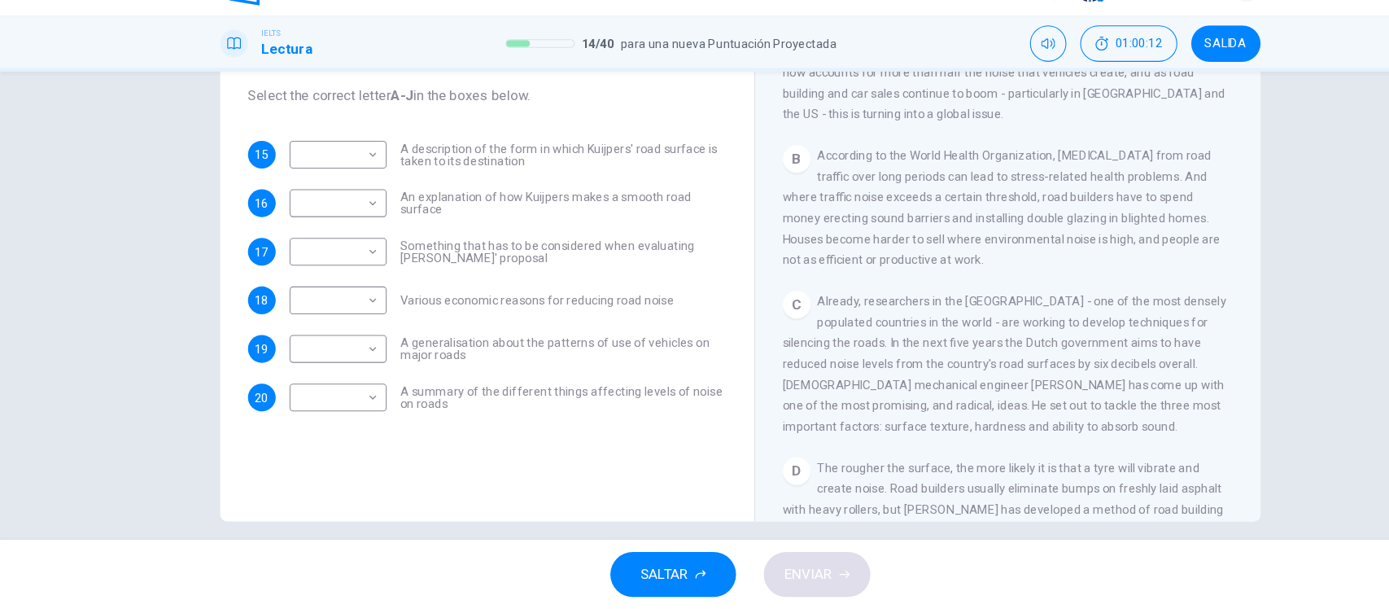
scroll to position [151, 0]
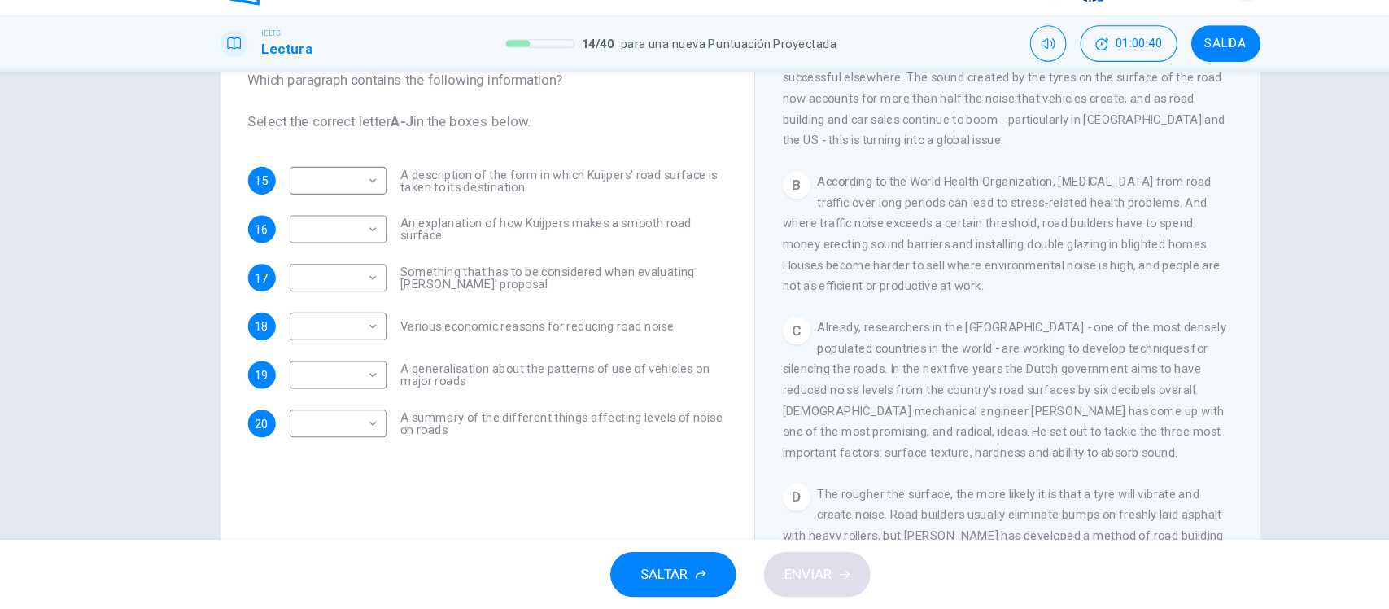
click at [142, 333] on div "Preguntas 15 - 20 The Reading Passage has ten paragraphs labelled A-J . Which p…" at bounding box center [694, 323] width 1389 height 439
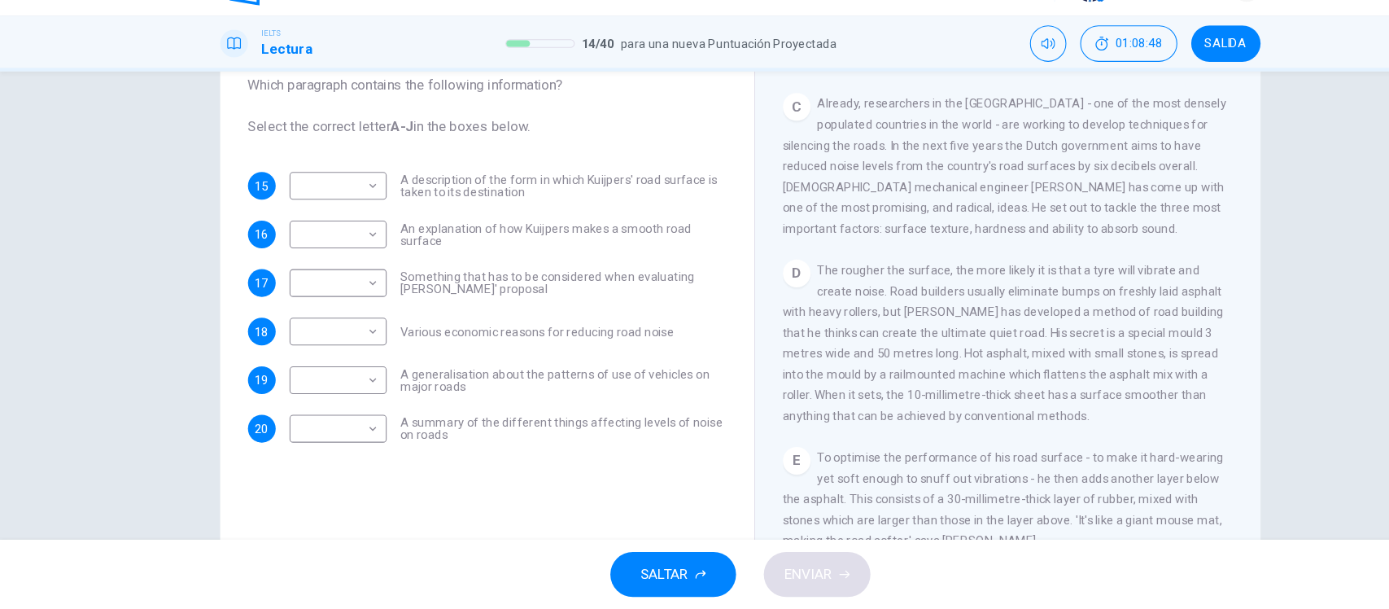
scroll to position [554, 0]
click at [739, 405] on span "The rougher the surface, the more likely it is that a tyre will vibrate and cre…" at bounding box center [942, 358] width 414 height 150
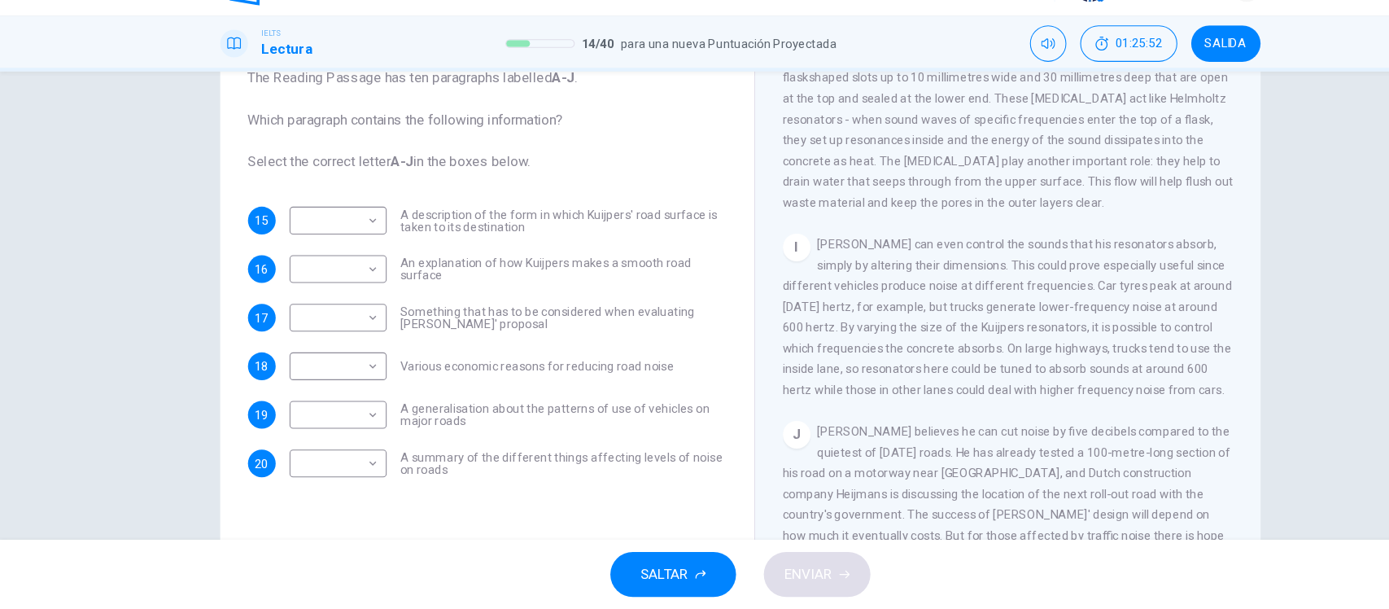
scroll to position [112, 0]
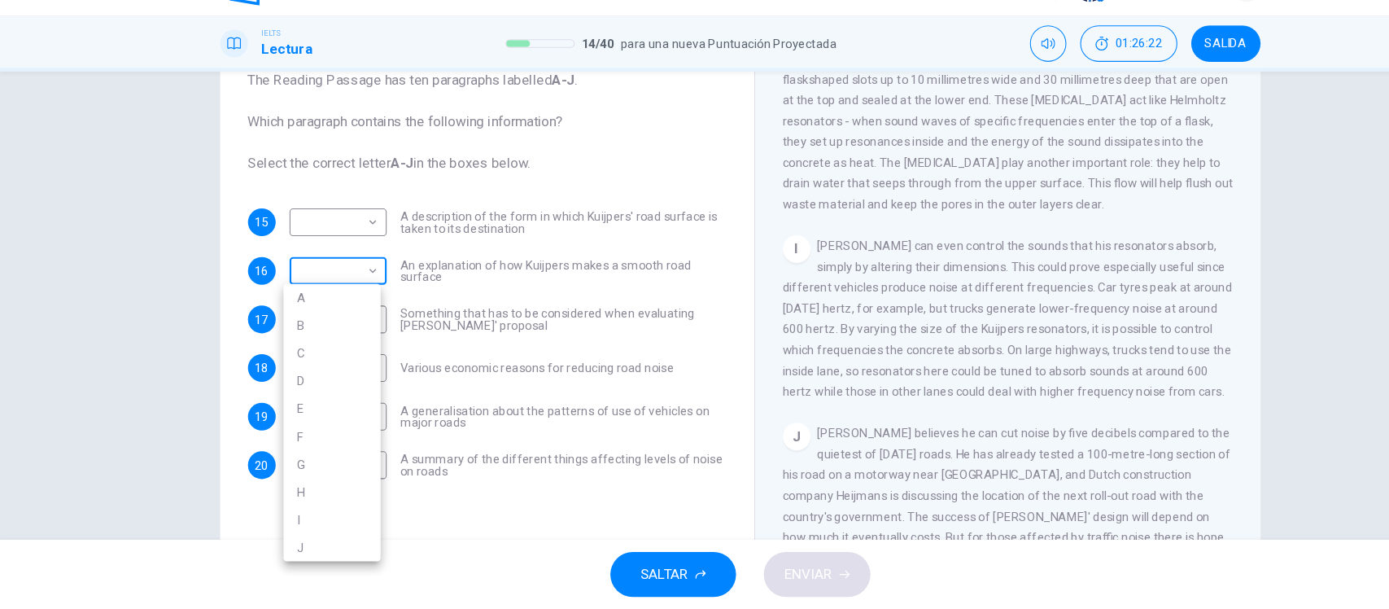
click at [322, 298] on body "Este sitio utiliza cookies, como se explica en nuestra Política de Privacidad .…" at bounding box center [694, 304] width 1389 height 609
click at [290, 386] on li "D" at bounding box center [311, 395] width 91 height 26
type input "*"
click at [307, 246] on body "Este sitio utiliza cookies, como se explica en nuestra Política de Privacidad .…" at bounding box center [694, 304] width 1389 height 609
click at [308, 324] on li "C" at bounding box center [311, 323] width 91 height 26
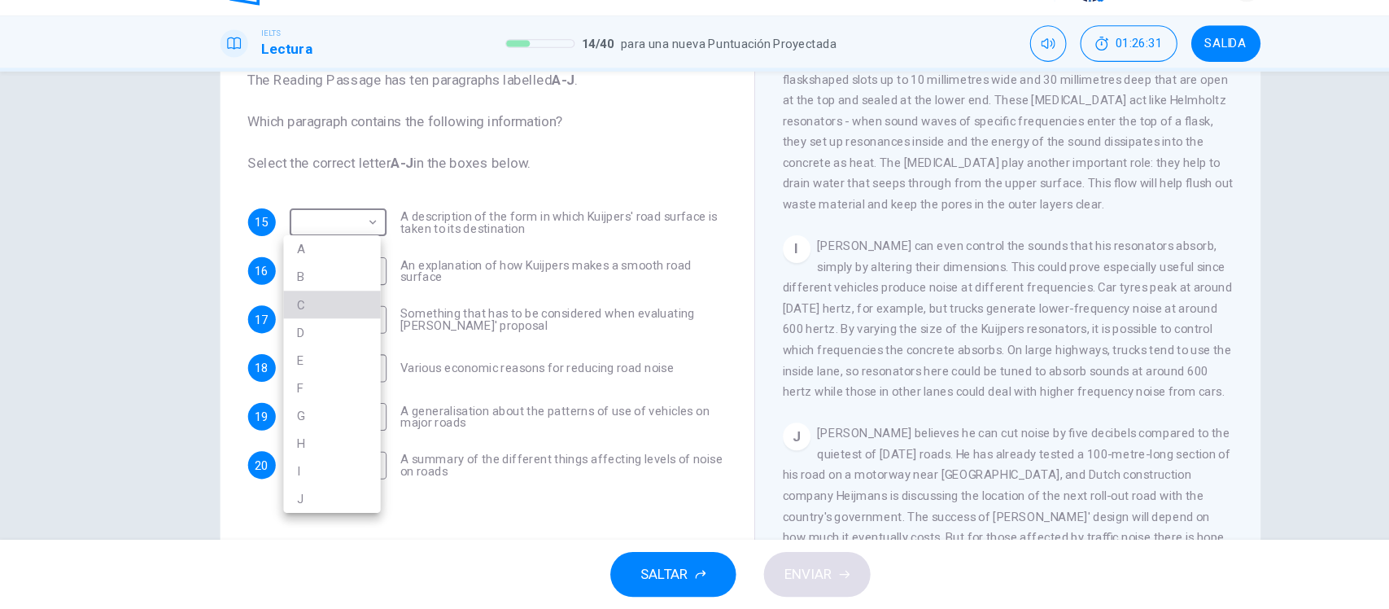
type input "*"
click at [168, 322] on div "Preguntas 15 - 20 The Reading Passage has ten paragraphs labelled A-J . Which p…" at bounding box center [694, 323] width 1389 height 439
click at [299, 327] on body "Este sitio utiliza cookies, como se explica en nuestra Política de Privacidad .…" at bounding box center [694, 304] width 1389 height 609
click at [92, 343] on div at bounding box center [694, 304] width 1389 height 609
click at [316, 382] on body "Este sitio utiliza cookies, como se explica en nuestra Política de Privacidad .…" at bounding box center [694, 304] width 1389 height 609
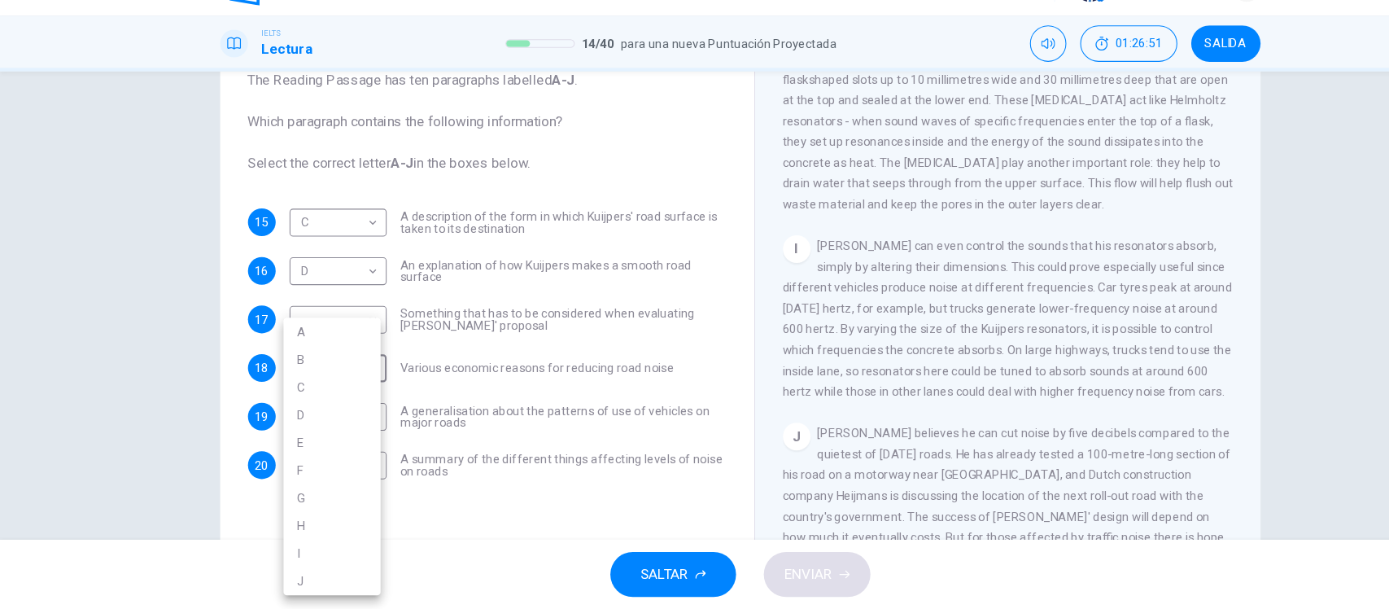
click at [294, 449] on li "E" at bounding box center [311, 452] width 91 height 26
type input "*"
click at [151, 429] on div "Preguntas 15 - 20 The Reading Passage has ten paragraphs labelled A-J . Which p…" at bounding box center [694, 323] width 1389 height 439
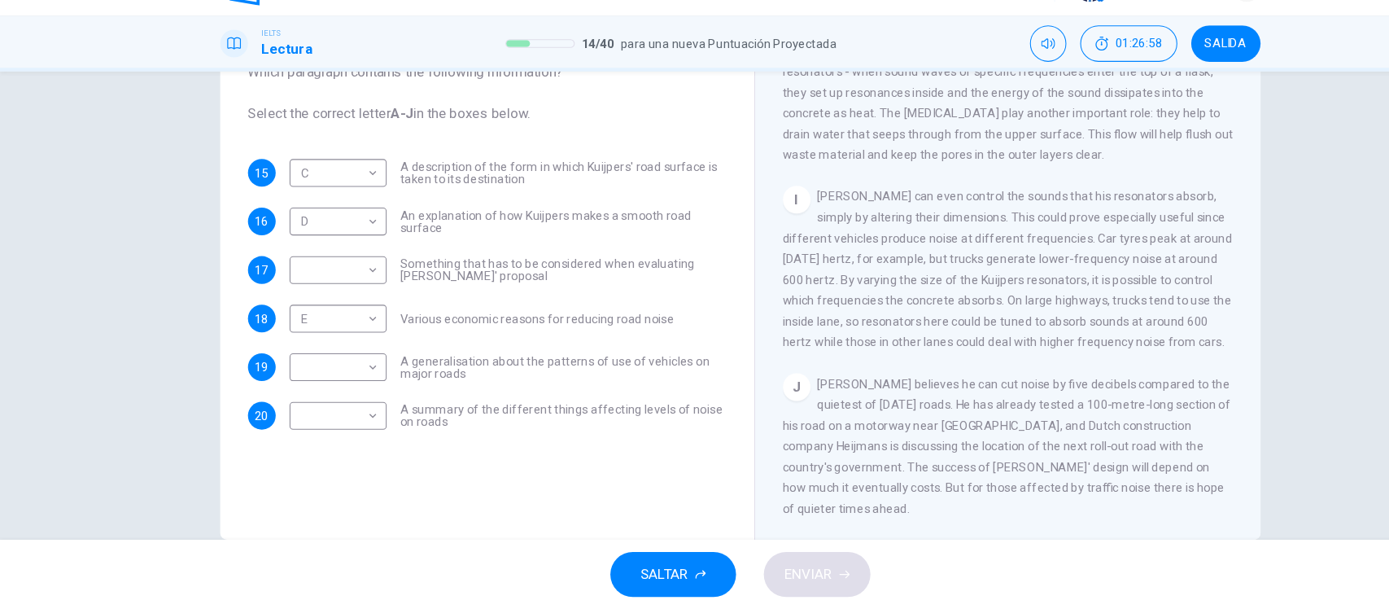
scroll to position [167, 0]
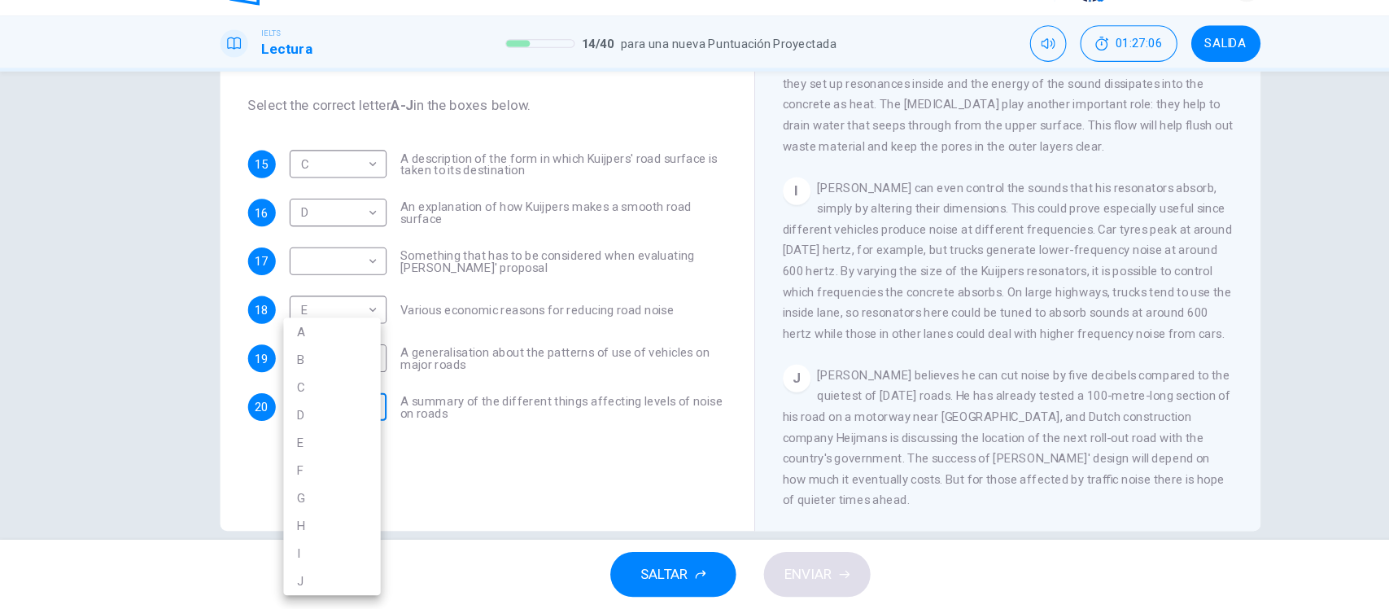
click at [328, 423] on body "Este sitio utiliza cookies, como se explica en nuestra Política de Privacidad .…" at bounding box center [694, 304] width 1389 height 609
click at [295, 559] on li "I" at bounding box center [311, 556] width 91 height 26
type input "*"
click at [151, 334] on div "Preguntas 15 - 20 The Reading Passage has ten paragraphs labelled A-J . Which p…" at bounding box center [694, 323] width 1389 height 439
click at [291, 371] on body "Este sitio utiliza cookies, como se explica en nuestra Política de Privacidad .…" at bounding box center [694, 304] width 1389 height 609
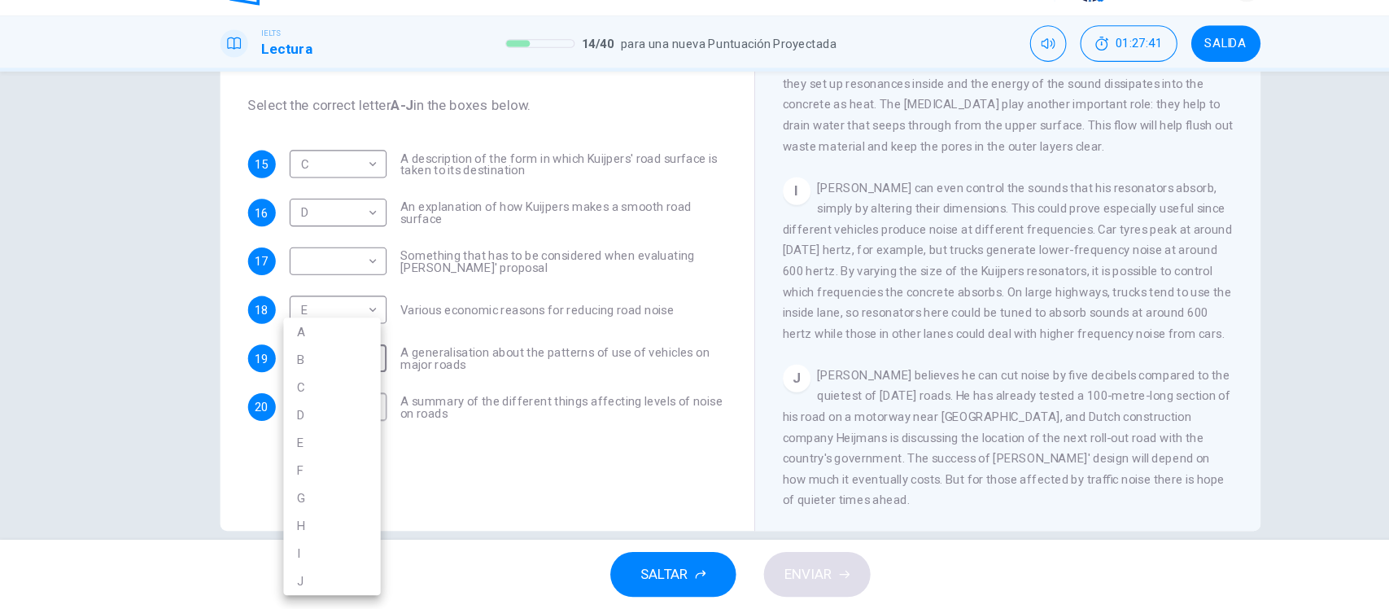
click at [289, 571] on li "J" at bounding box center [311, 582] width 91 height 26
type input "*"
click at [144, 324] on div "Preguntas 15 - 20 The Reading Passage has ten paragraphs labelled A-J . Which p…" at bounding box center [694, 323] width 1389 height 439
click at [297, 204] on body "Este sitio utiliza cookies, como se explica en nuestra Política de Privacidad .…" at bounding box center [694, 304] width 1389 height 609
click at [301, 391] on li "H" at bounding box center [311, 399] width 91 height 26
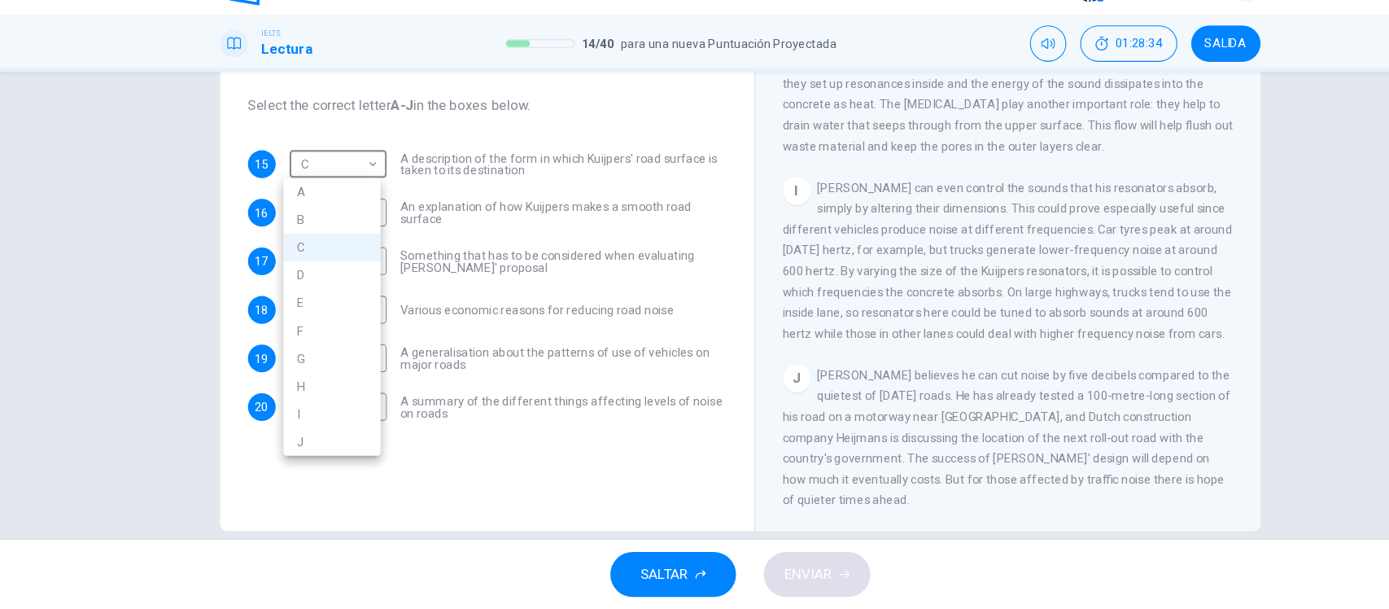
type input "*"
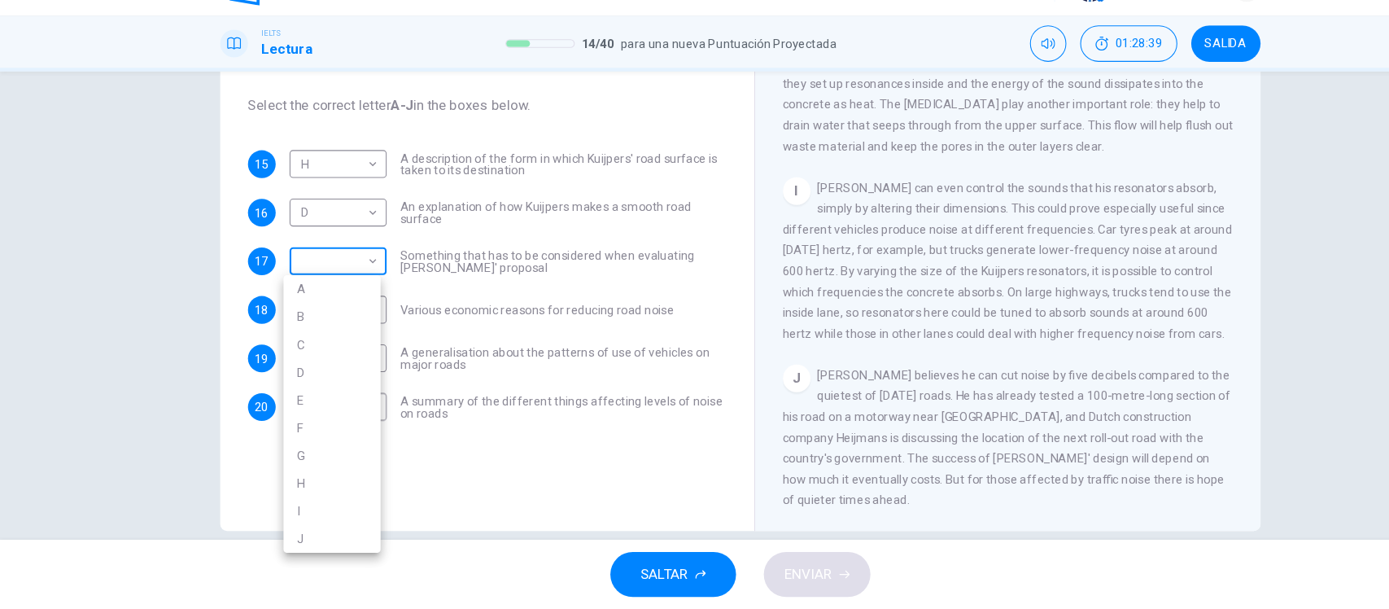
click at [290, 280] on body "Este sitio utiliza cookies, como se explica en nuestra Política de Privacidad .…" at bounding box center [694, 304] width 1389 height 609
click at [279, 358] on li "C" at bounding box center [311, 360] width 91 height 26
type input "*"
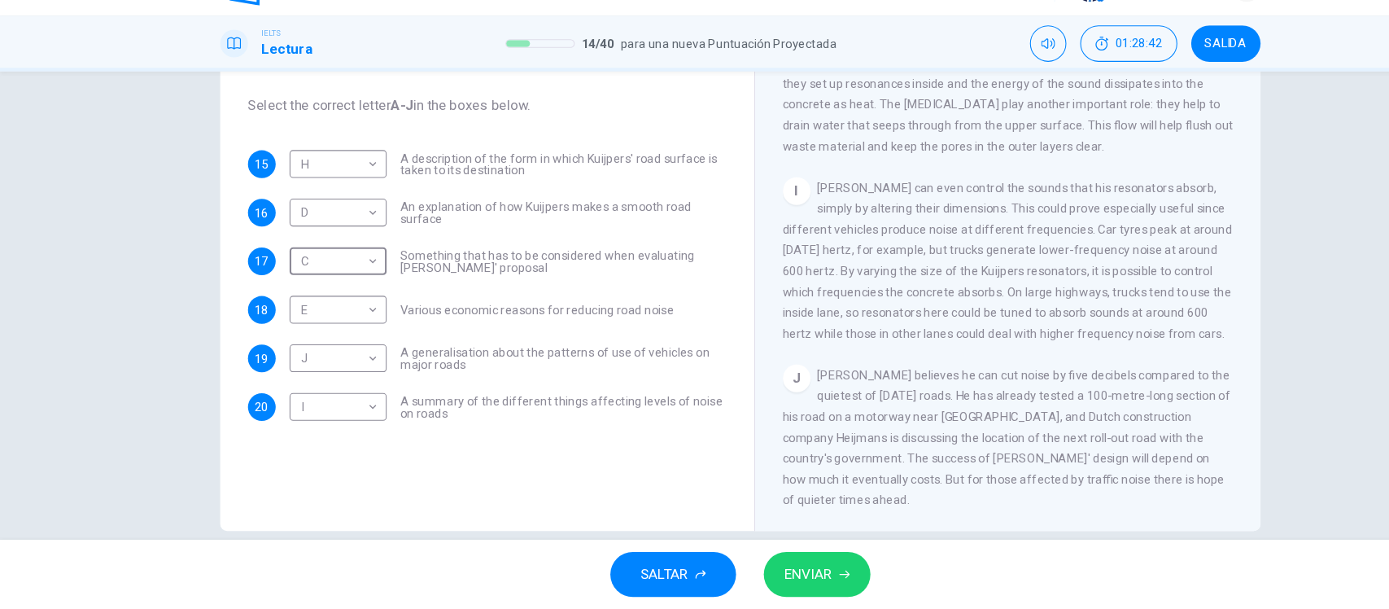
click at [786, 558] on button "ENVIAR" at bounding box center [767, 576] width 100 height 42
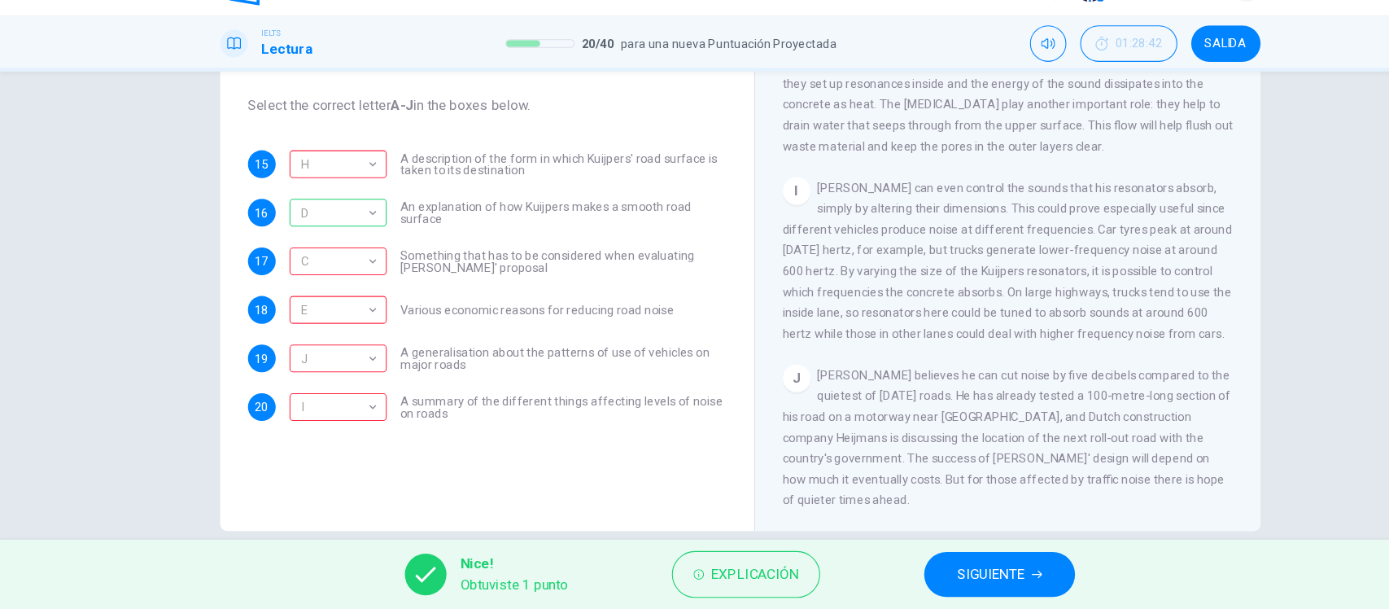
click at [940, 578] on span "SIGUIENTE" at bounding box center [929, 576] width 63 height 23
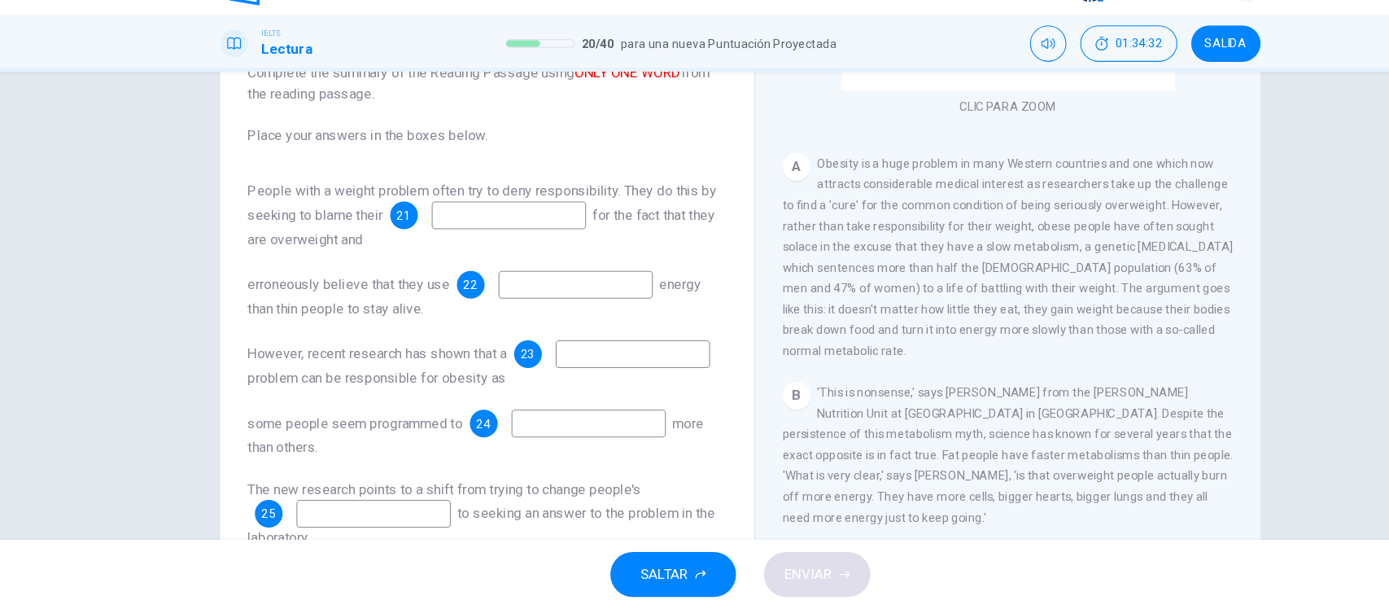
scroll to position [273, 0]
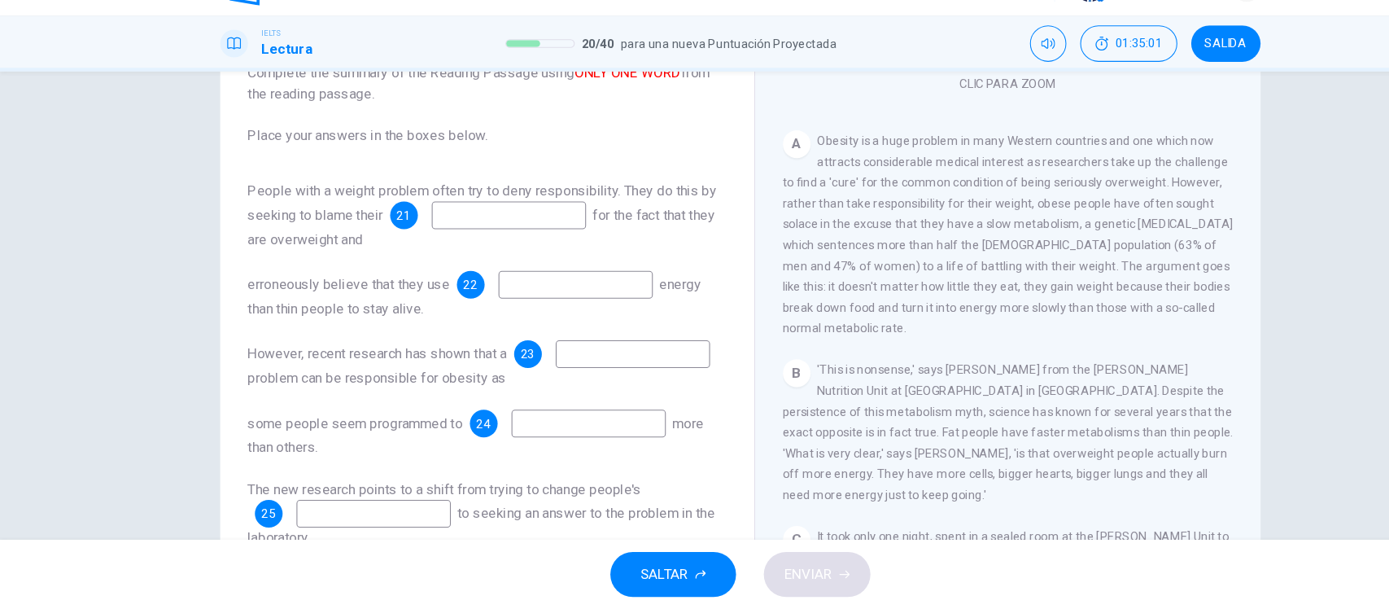
click at [516, 226] on input at bounding box center [477, 239] width 145 height 26
type input "**********"
click at [503, 291] on input at bounding box center [540, 304] width 145 height 26
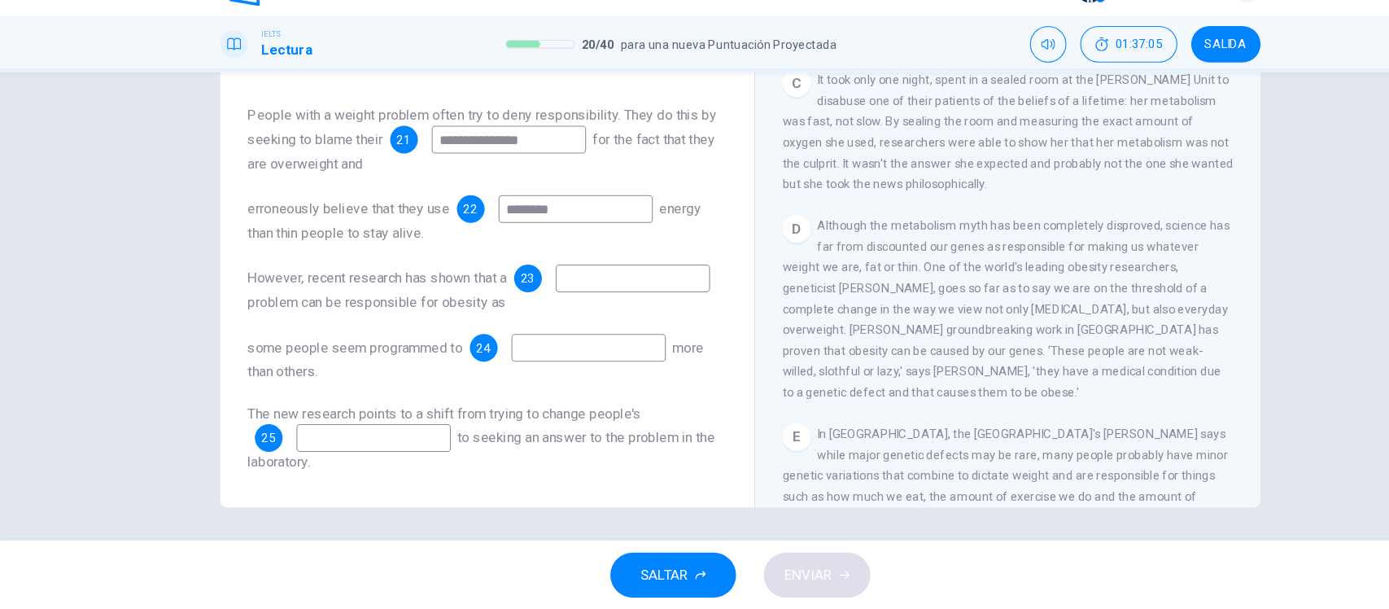
scroll to position [626, 0]
type input "********"
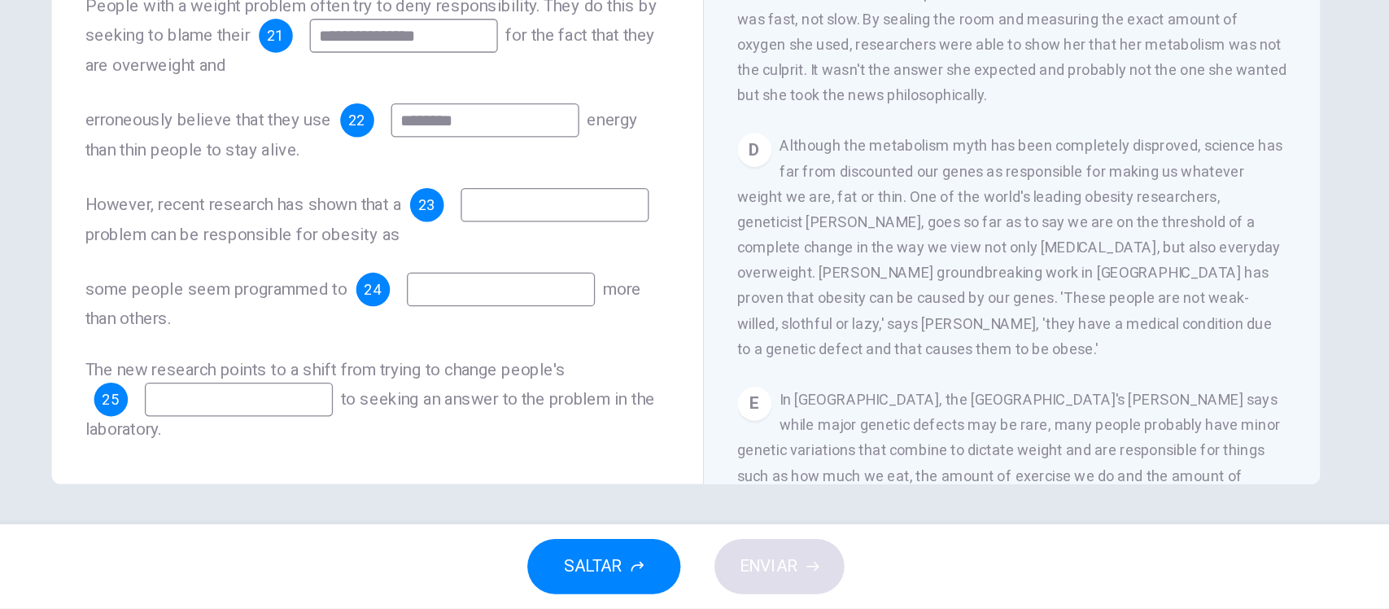
scroll to position [0, 0]
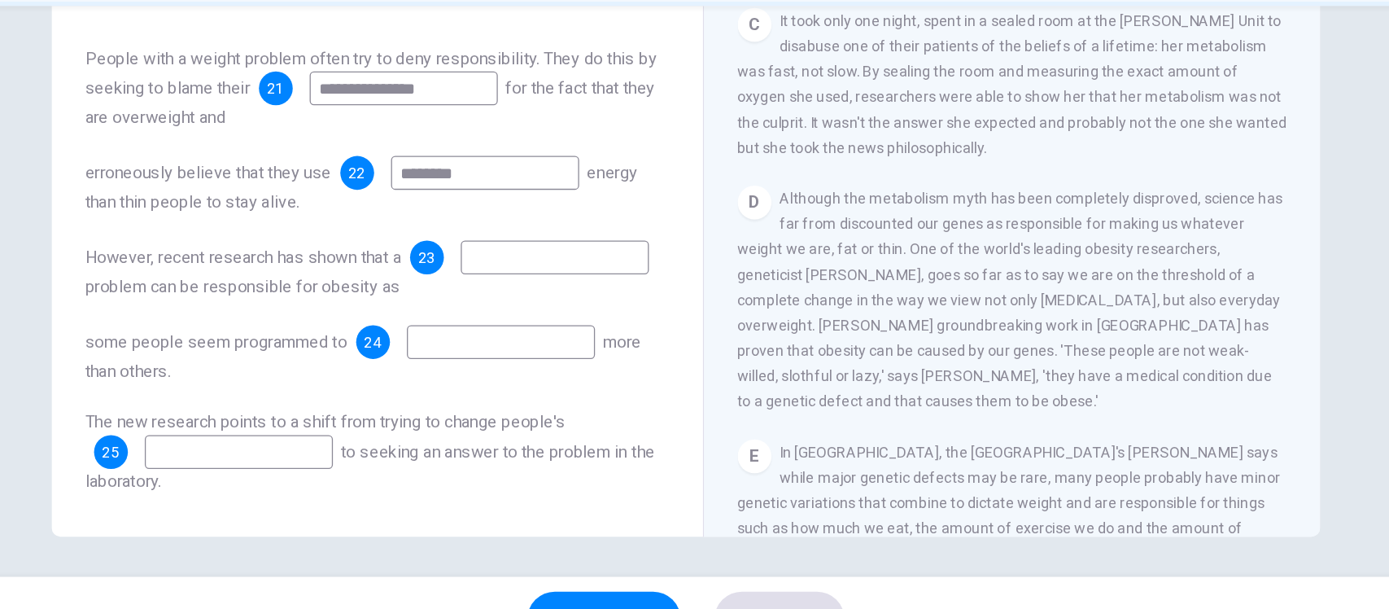
click at [521, 296] on input at bounding box center [593, 298] width 145 height 26
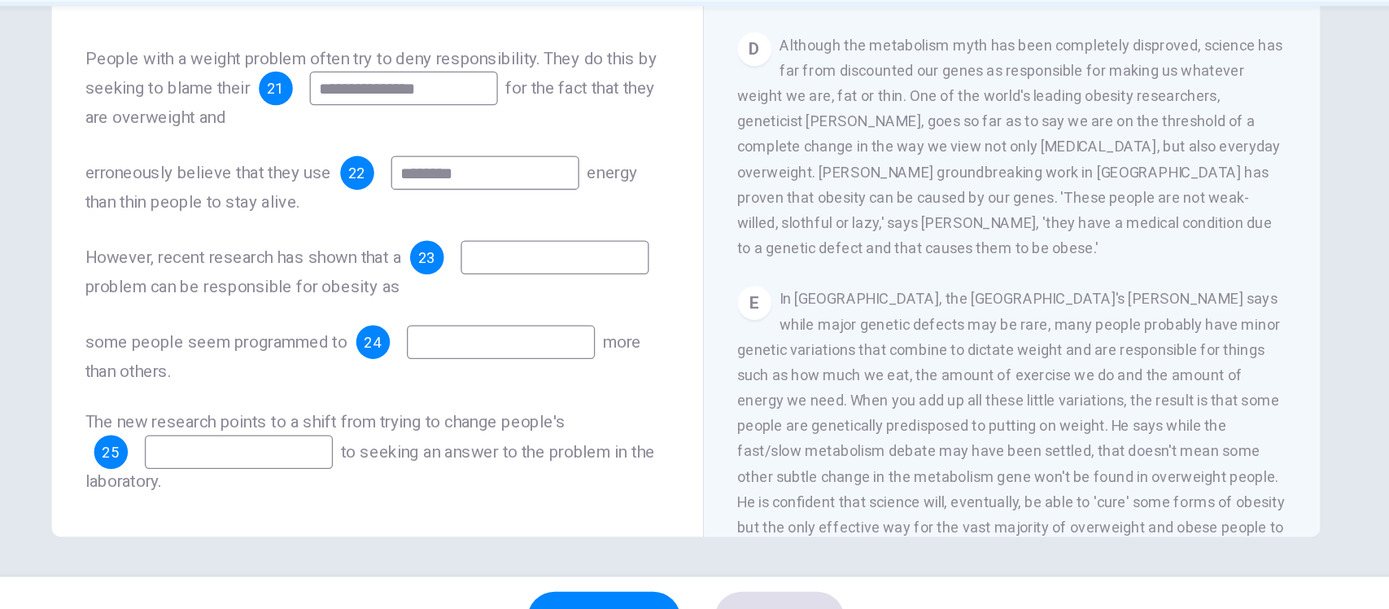
scroll to position [750, 0]
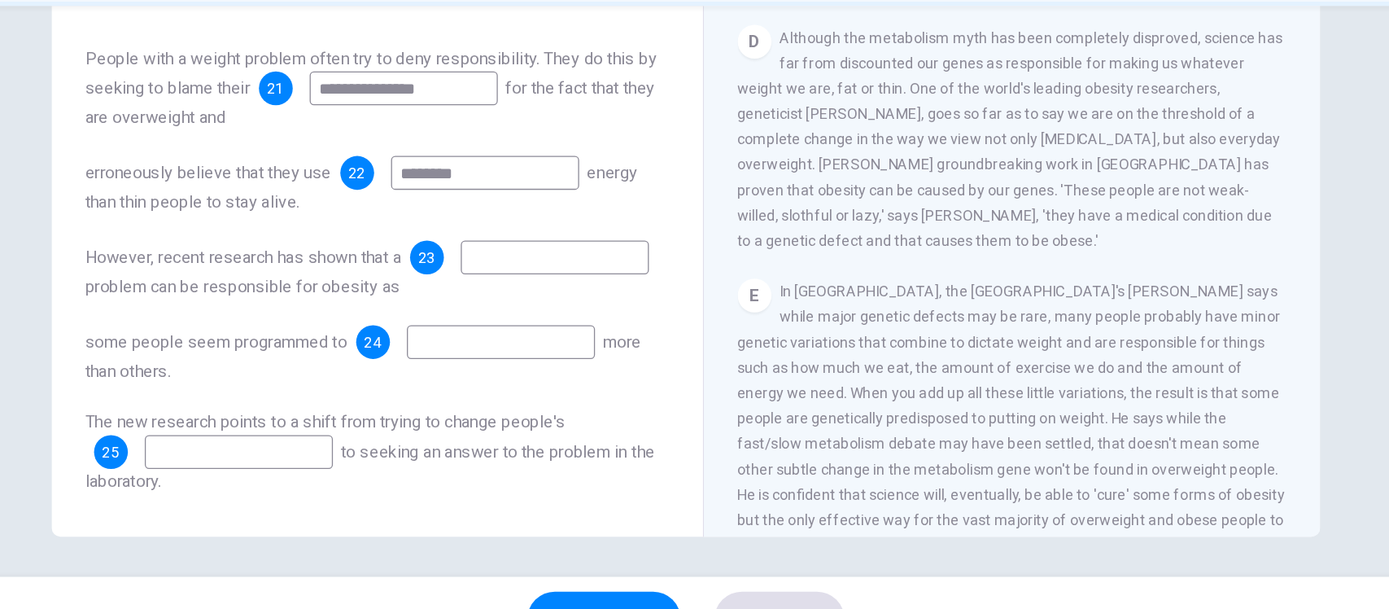
click at [522, 359] on input at bounding box center [552, 363] width 145 height 26
click at [521, 294] on input at bounding box center [593, 298] width 145 height 26
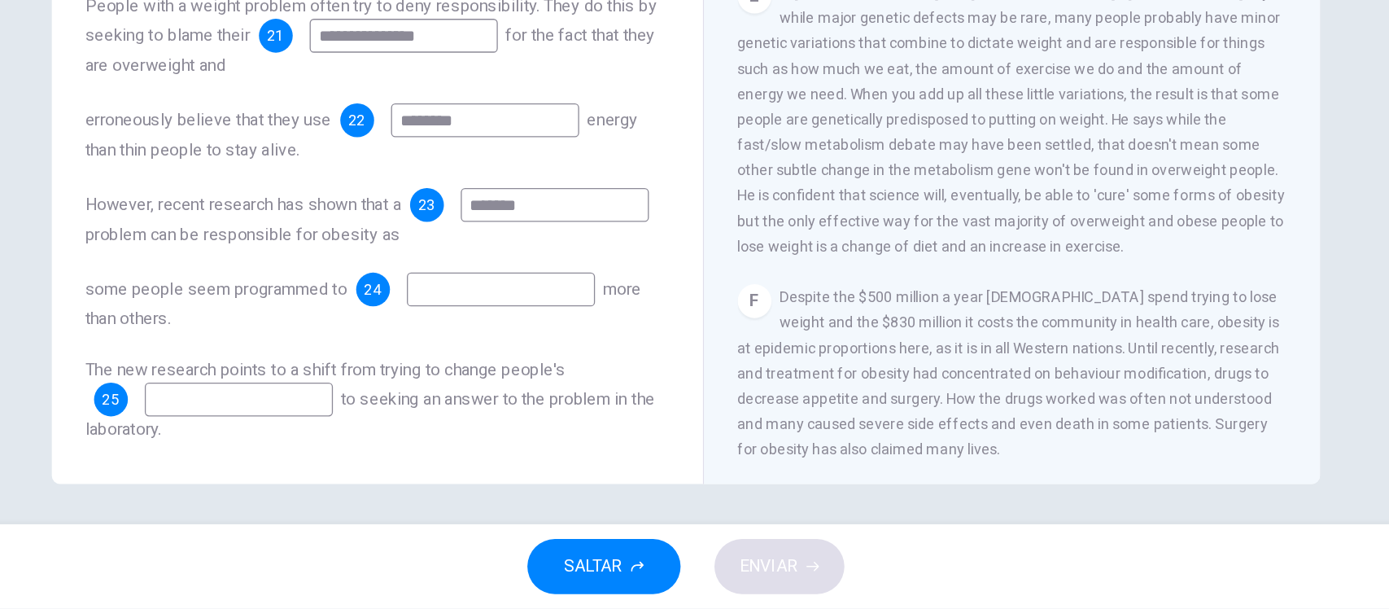
scroll to position [945, 0]
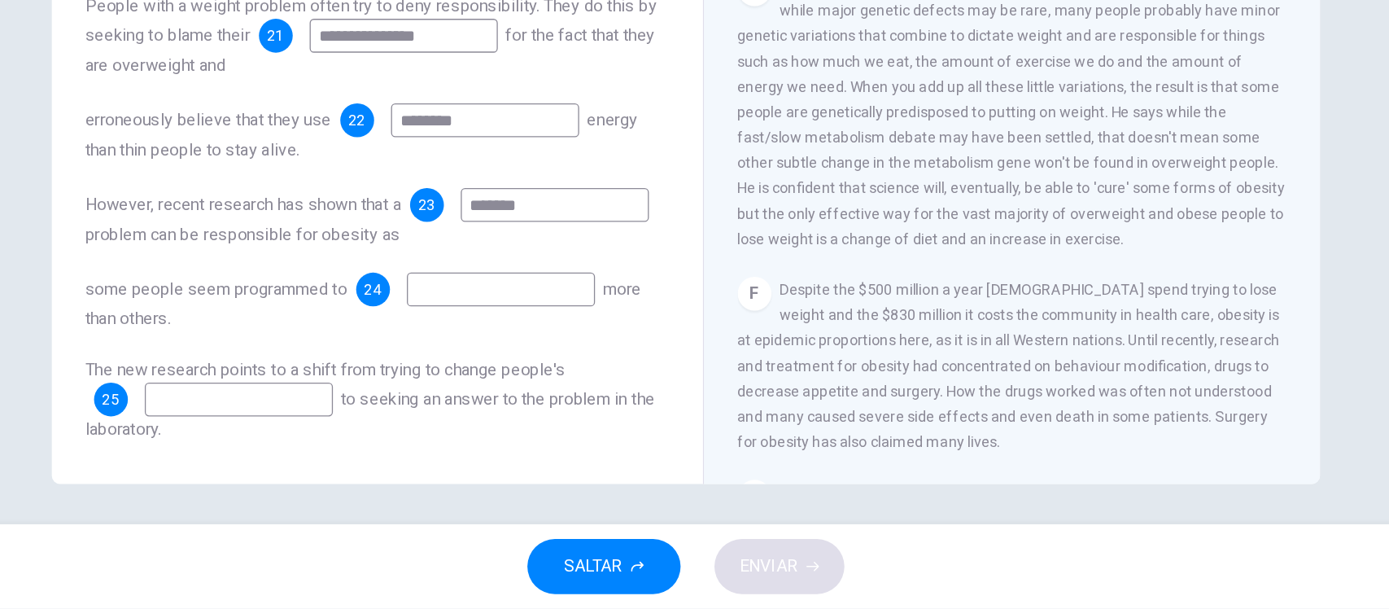
type input "*******"
click at [536, 365] on input at bounding box center [552, 363] width 145 height 26
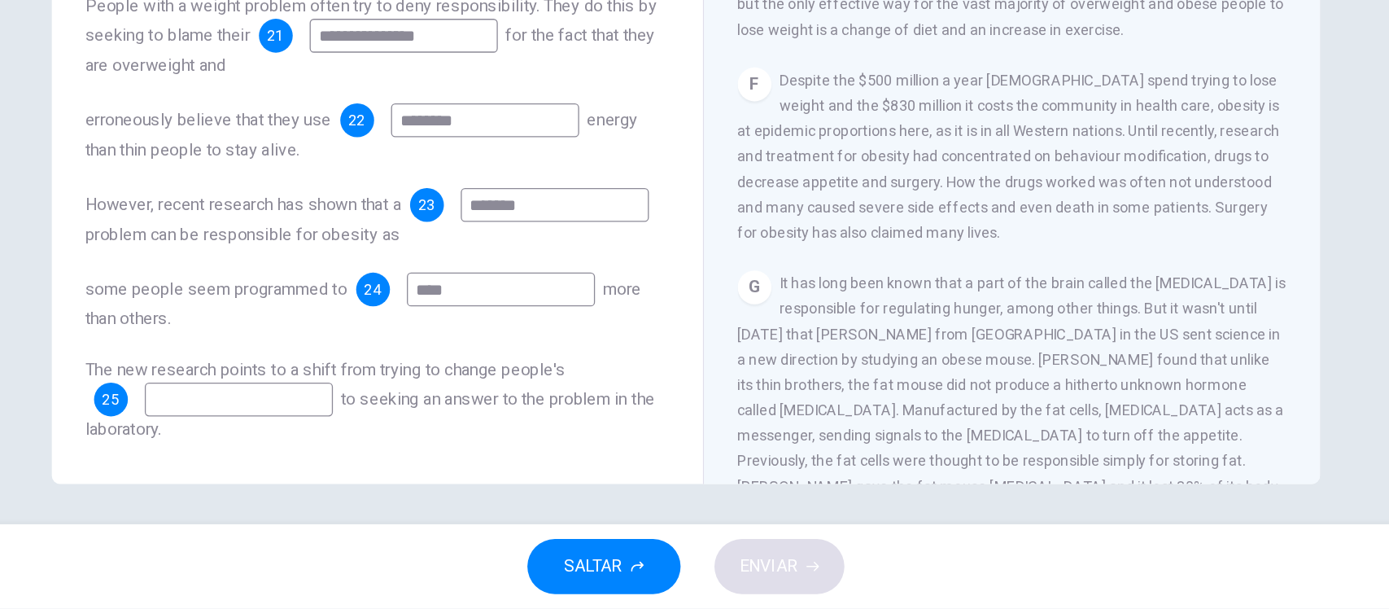
scroll to position [0, 0]
type input "****"
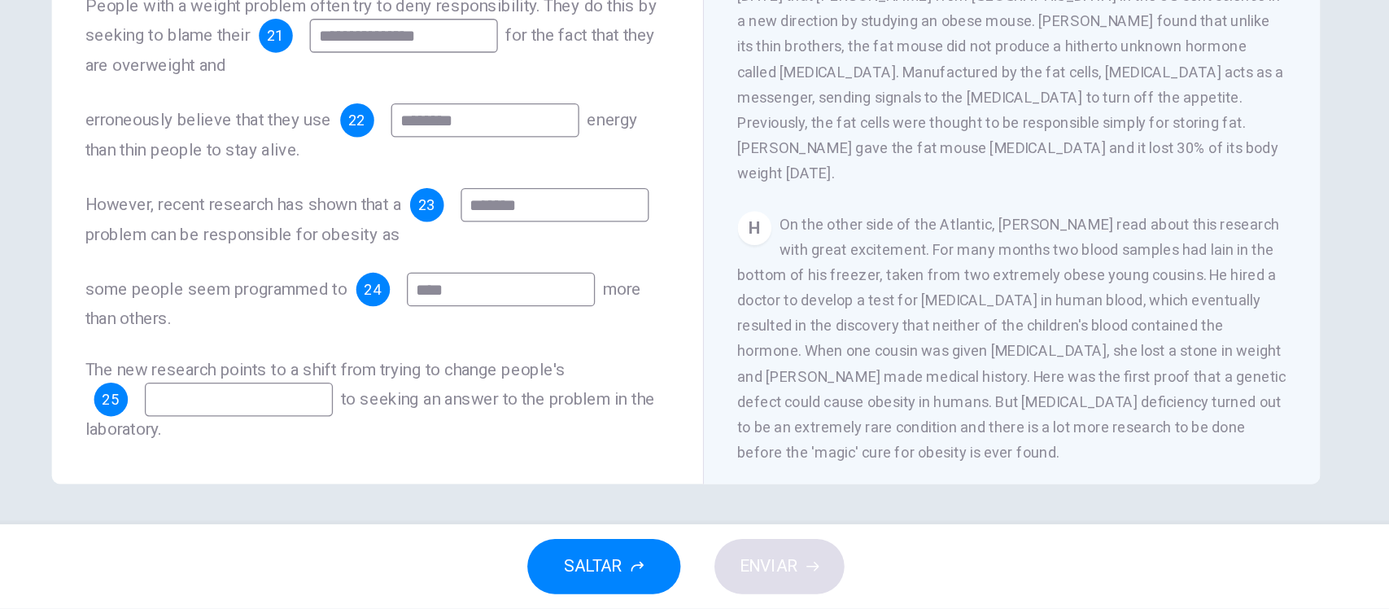
scroll to position [1421, 0]
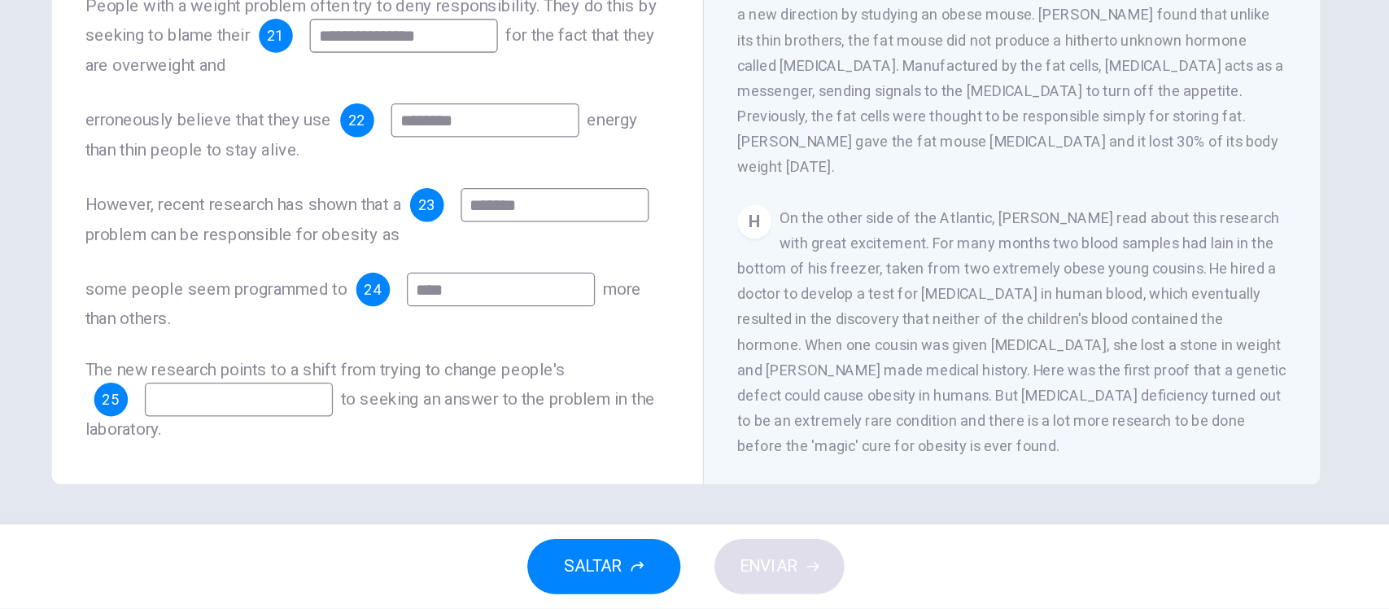
click at [357, 440] on input at bounding box center [350, 447] width 145 height 26
click at [888, 330] on span "On the other side of the Atlantic, [PERSON_NAME] read about this research with …" at bounding box center [946, 395] width 422 height 189
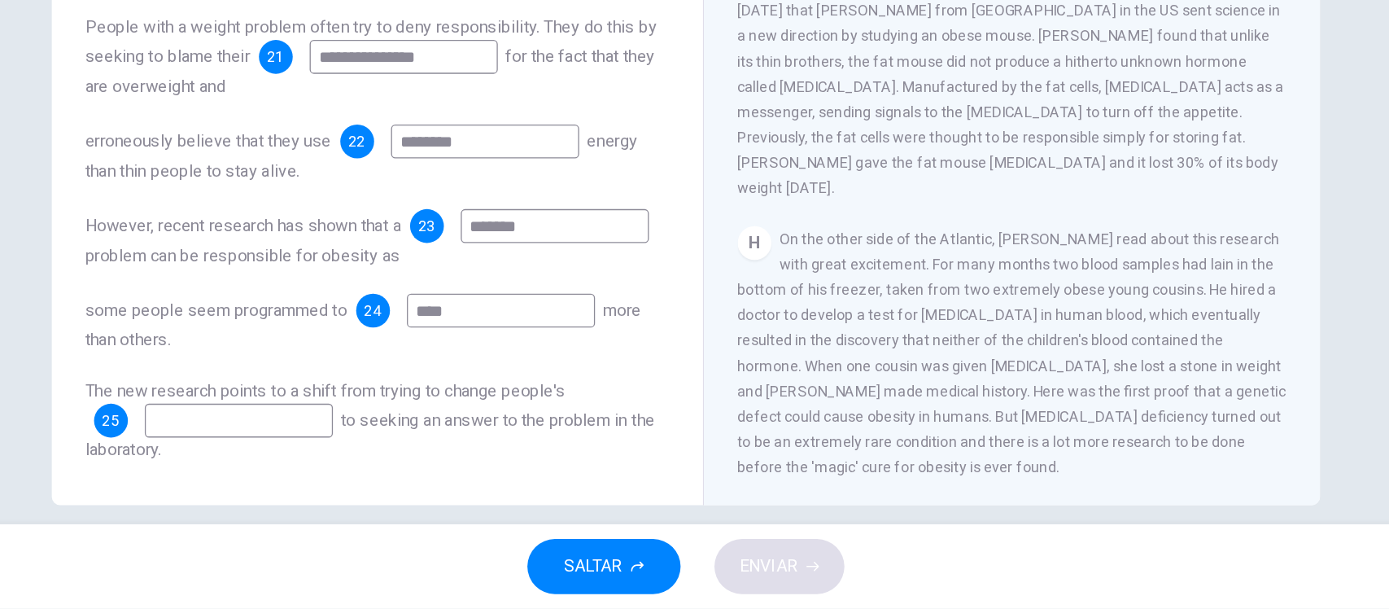
scroll to position [177, 0]
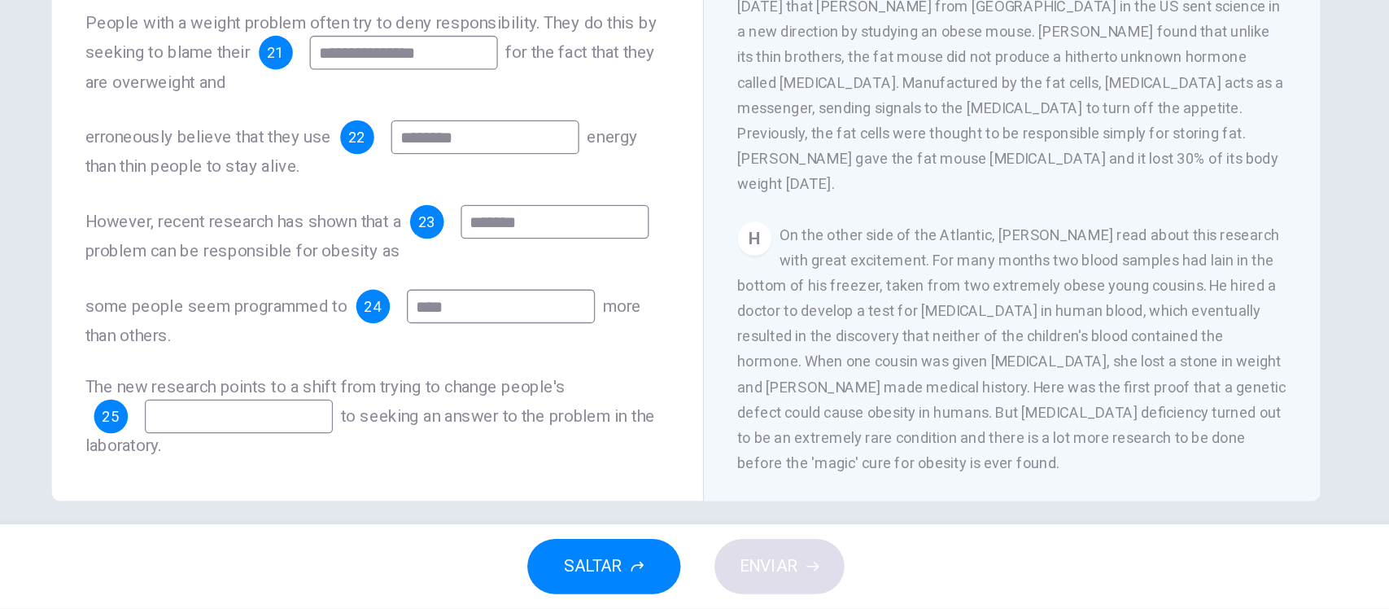
click at [390, 461] on input at bounding box center [350, 460] width 145 height 26
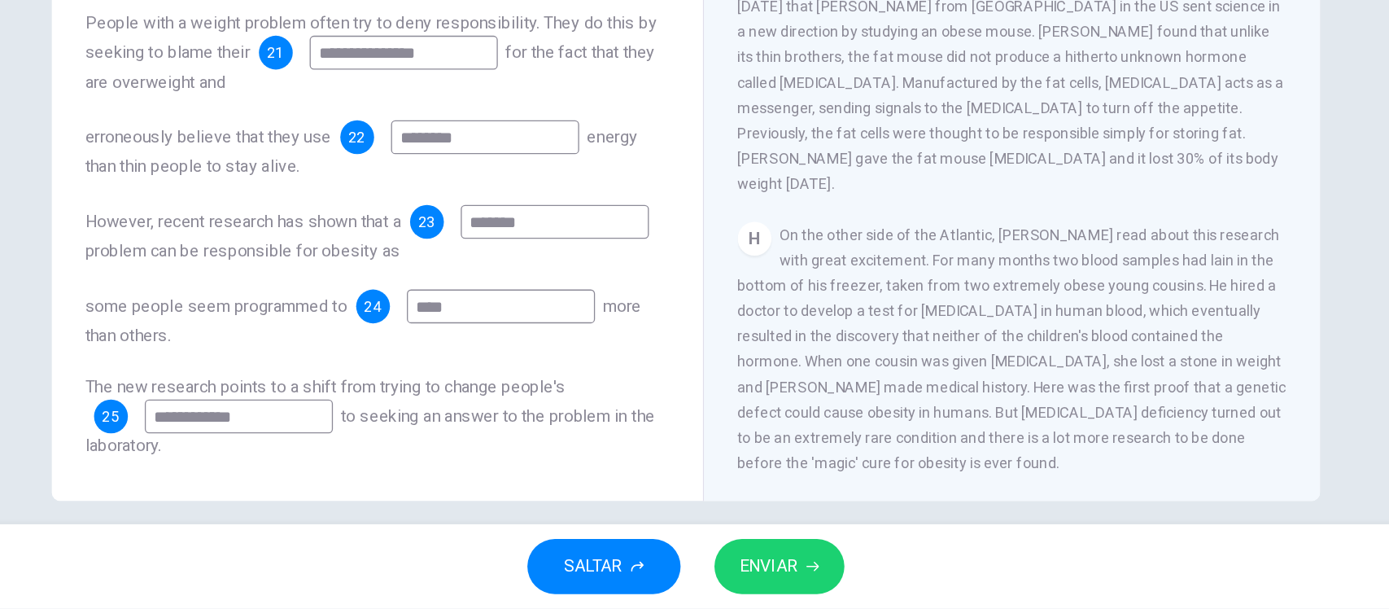
type input "**********"
click at [734, 578] on button "ENVIAR" at bounding box center [767, 576] width 100 height 42
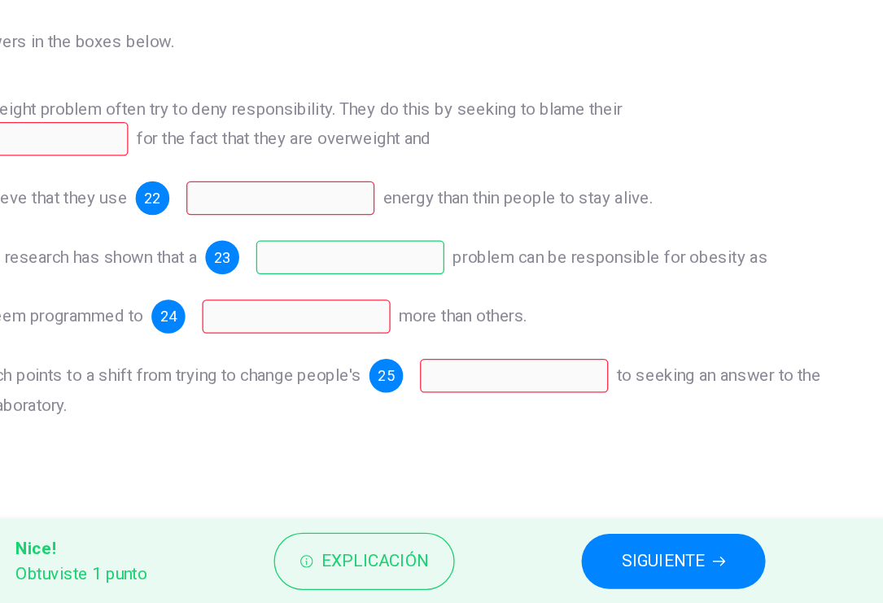
scroll to position [168, 0]
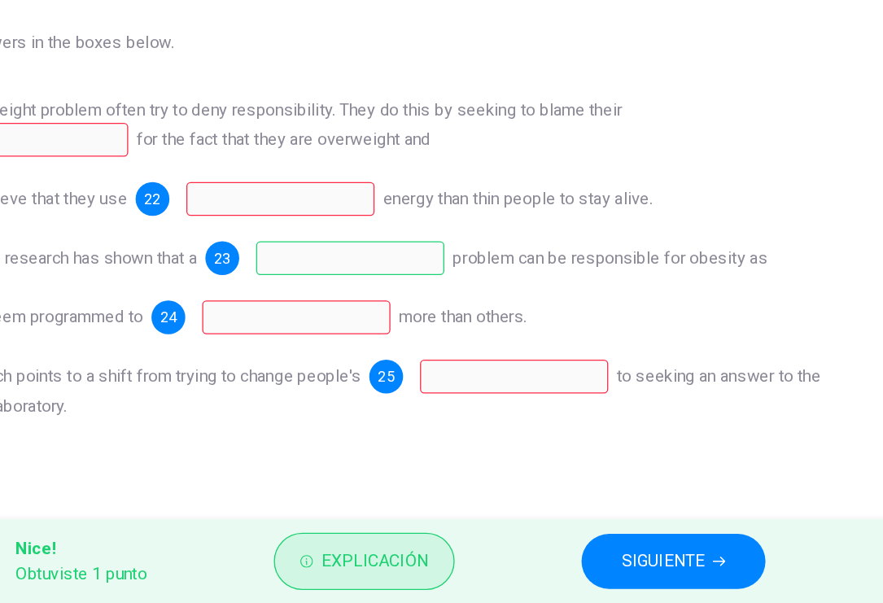
click at [435, 552] on button "Explicación" at bounding box center [446, 570] width 139 height 44
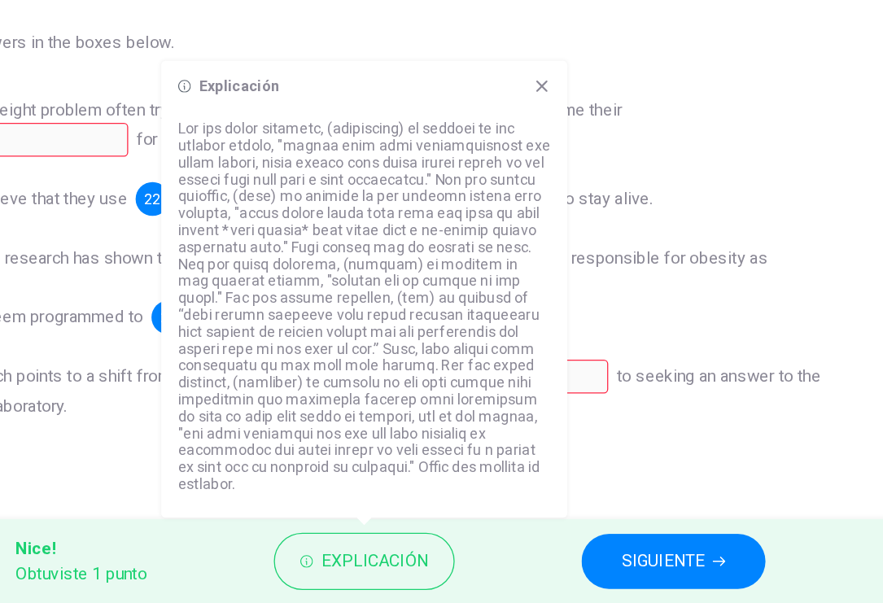
click at [587, 209] on icon at bounding box center [583, 204] width 9 height 9
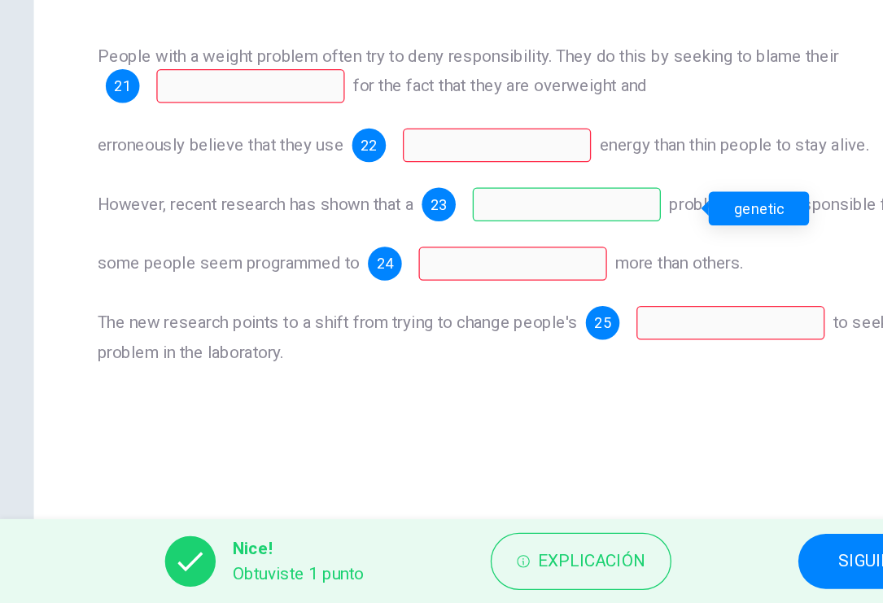
scroll to position [212, 0]
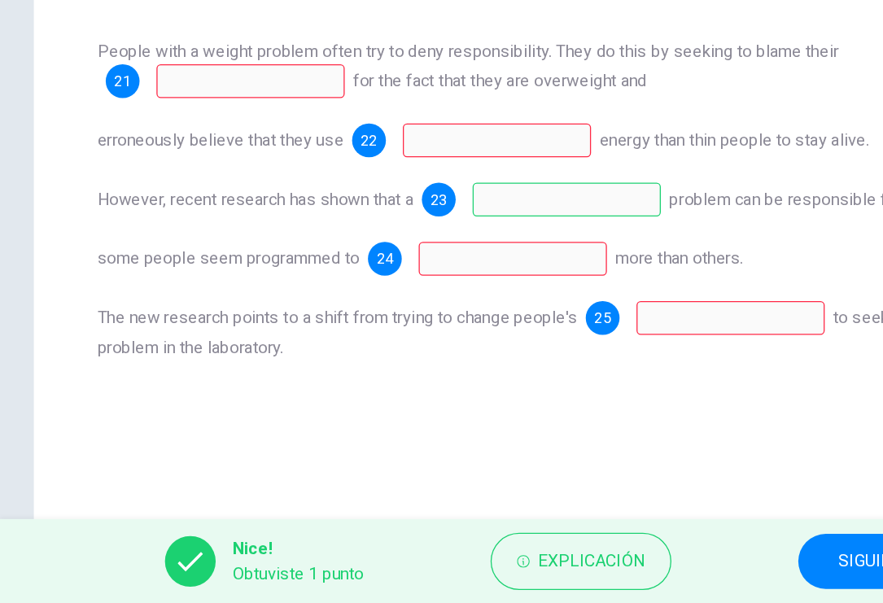
click at [583, 436] on div "Preguntas 21 - 25 Complete the summary of the Reading Passage using ONLY ONE WO…" at bounding box center [441, 230] width 759 height 423
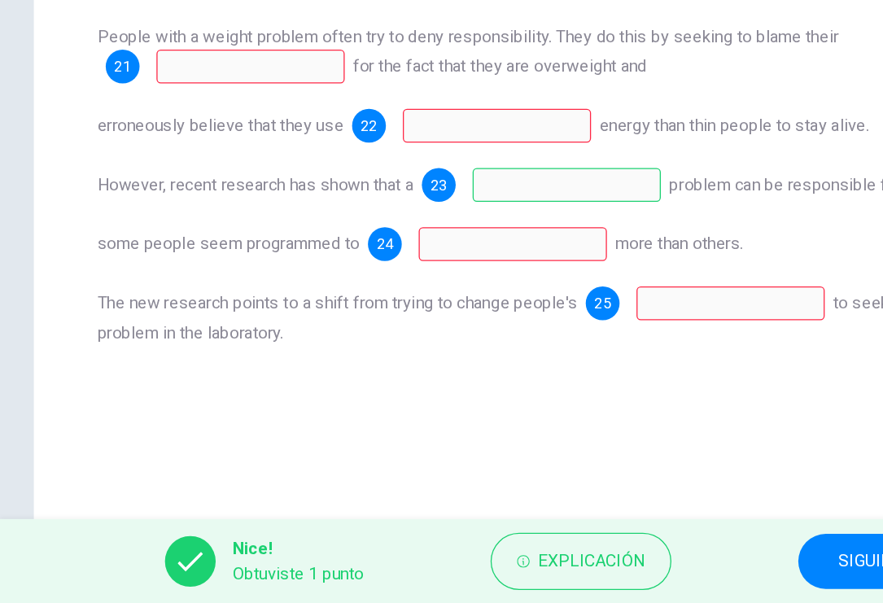
scroll to position [285, 0]
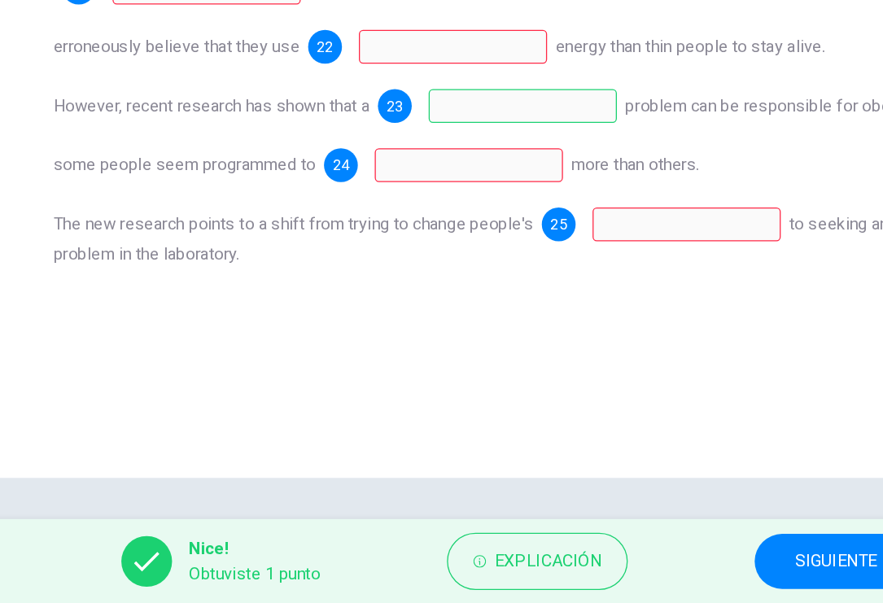
click at [520, 399] on div "Preguntas 21 - 25 Complete the summary of the Reading Passage using ONLY ONE WO…" at bounding box center [441, 179] width 831 height 654
click at [658, 572] on span "SIGUIENTE" at bounding box center [676, 570] width 63 height 23
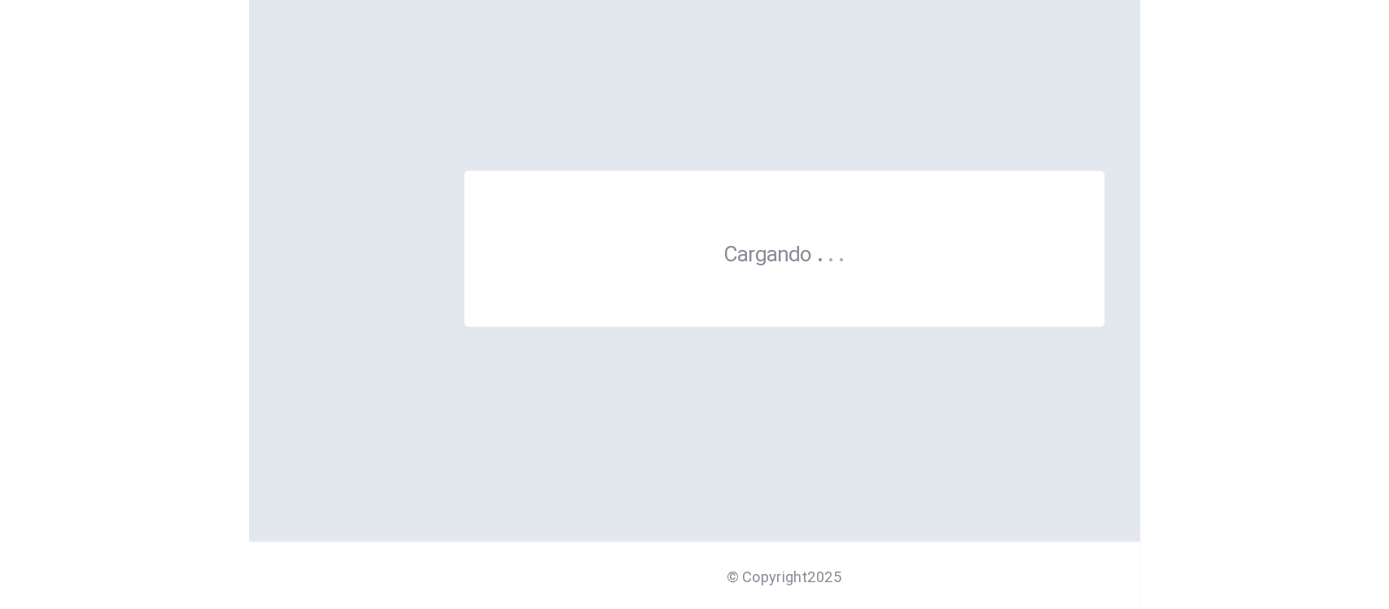
scroll to position [0, 0]
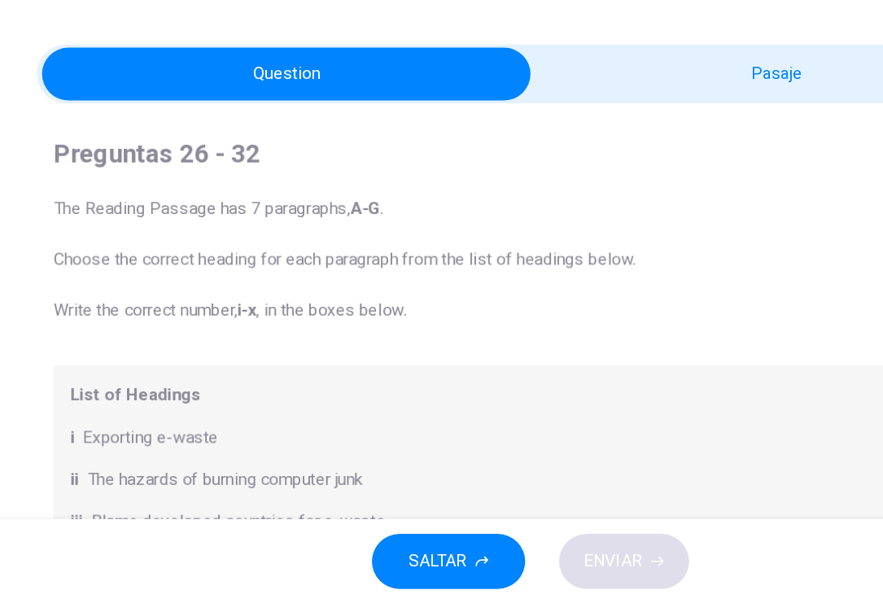
click at [545, 330] on span "The Reading Passage has 7 paragraphs, A-G . Choose the correct heading for each…" at bounding box center [441, 339] width 733 height 98
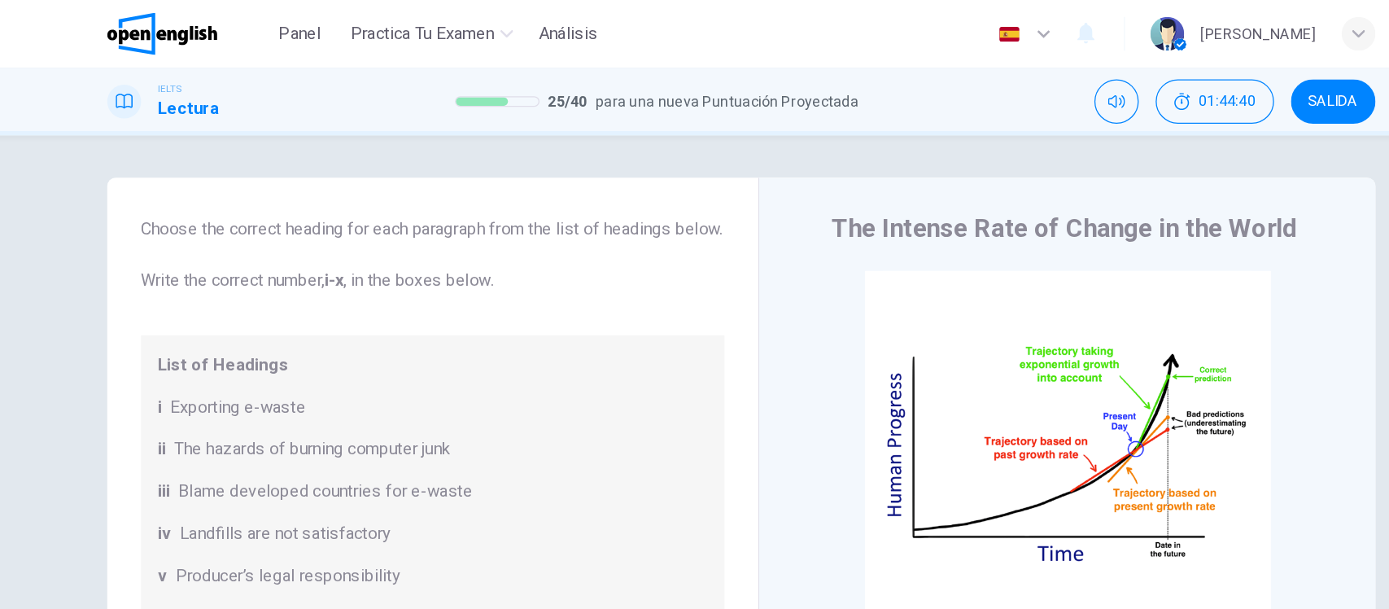
scroll to position [88, 0]
click at [172, 180] on div "Preguntas 26 - 32 The Reading Passage has 7 paragraphs, A-G . Choose the correc…" at bounding box center [694, 323] width 1389 height 439
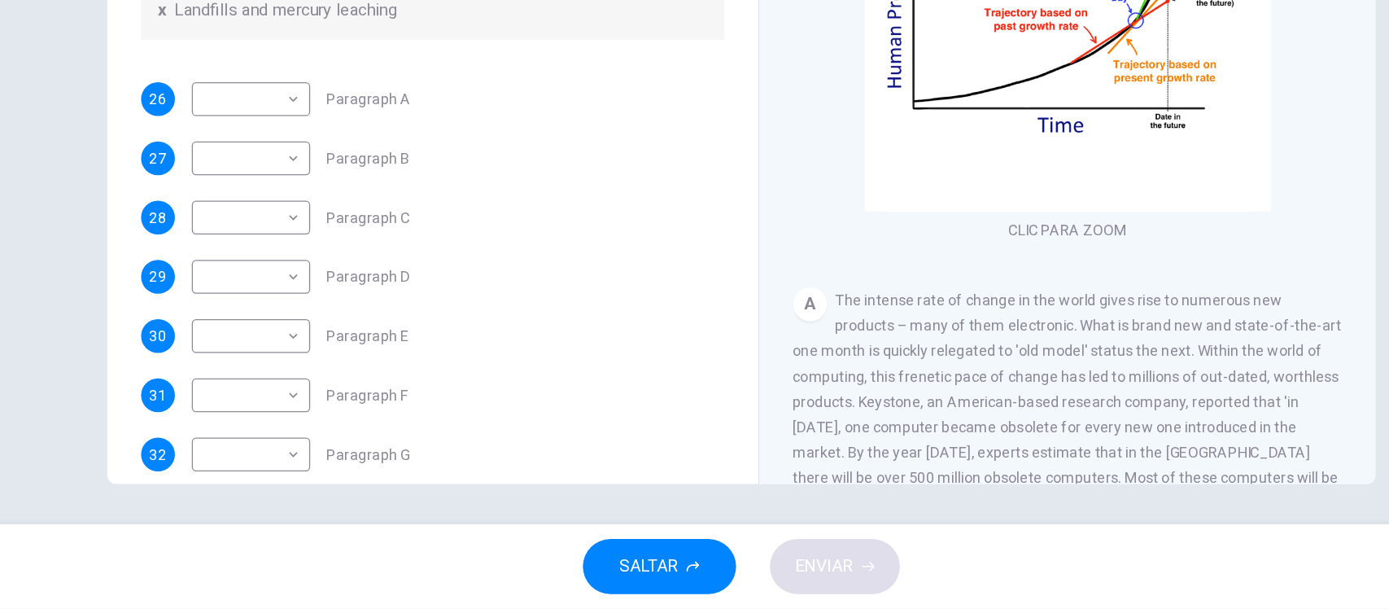
scroll to position [397, 0]
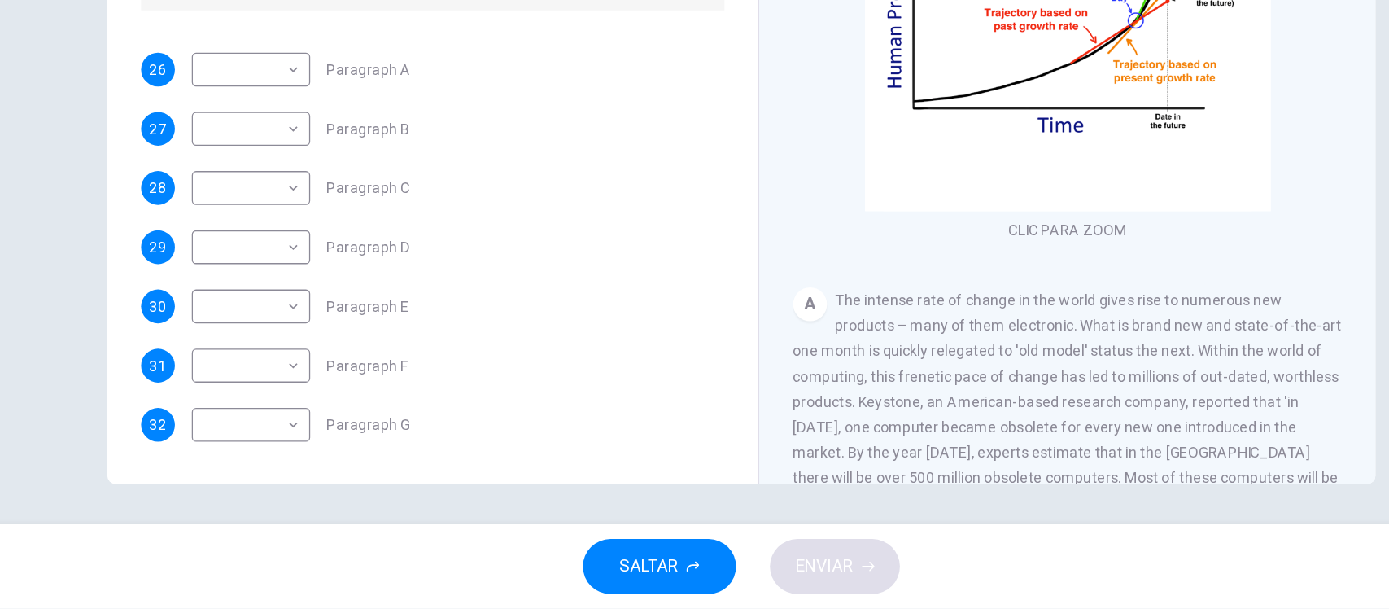
click at [836, 370] on span "The intense rate of change in the world gives rise to numerous new products – m…" at bounding box center [946, 478] width 422 height 228
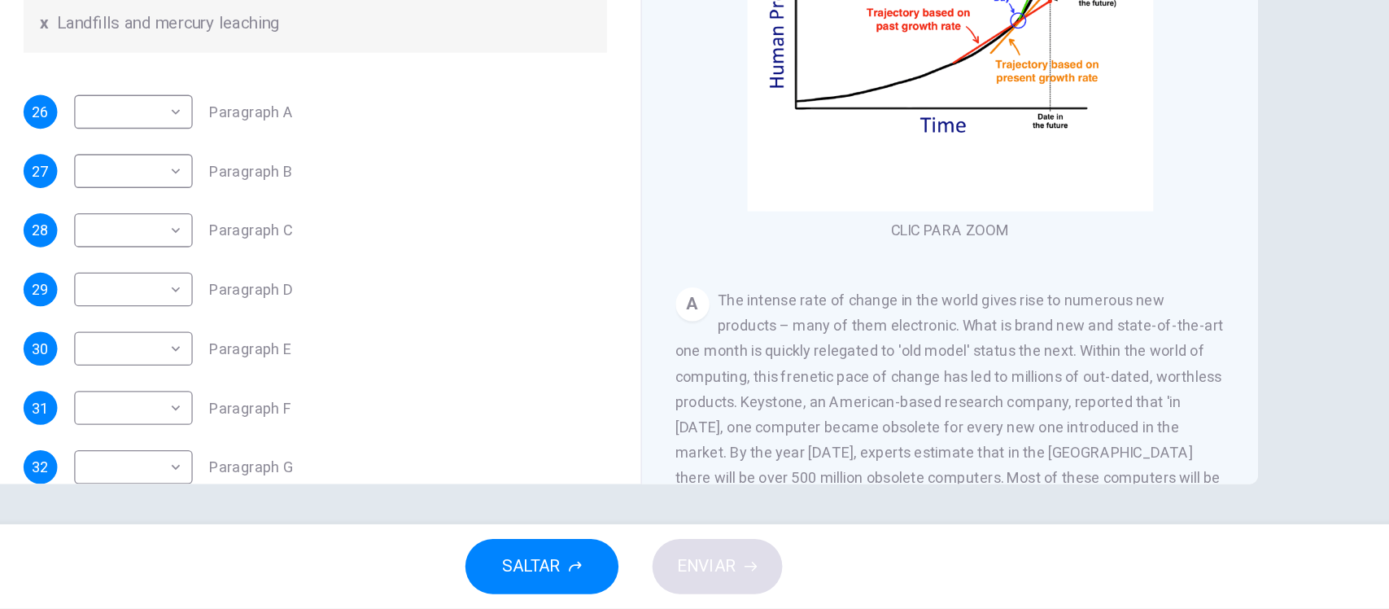
scroll to position [344, 0]
click at [946, 392] on span "The intense rate of change in the world gives rise to numerous new products – m…" at bounding box center [946, 478] width 422 height 228
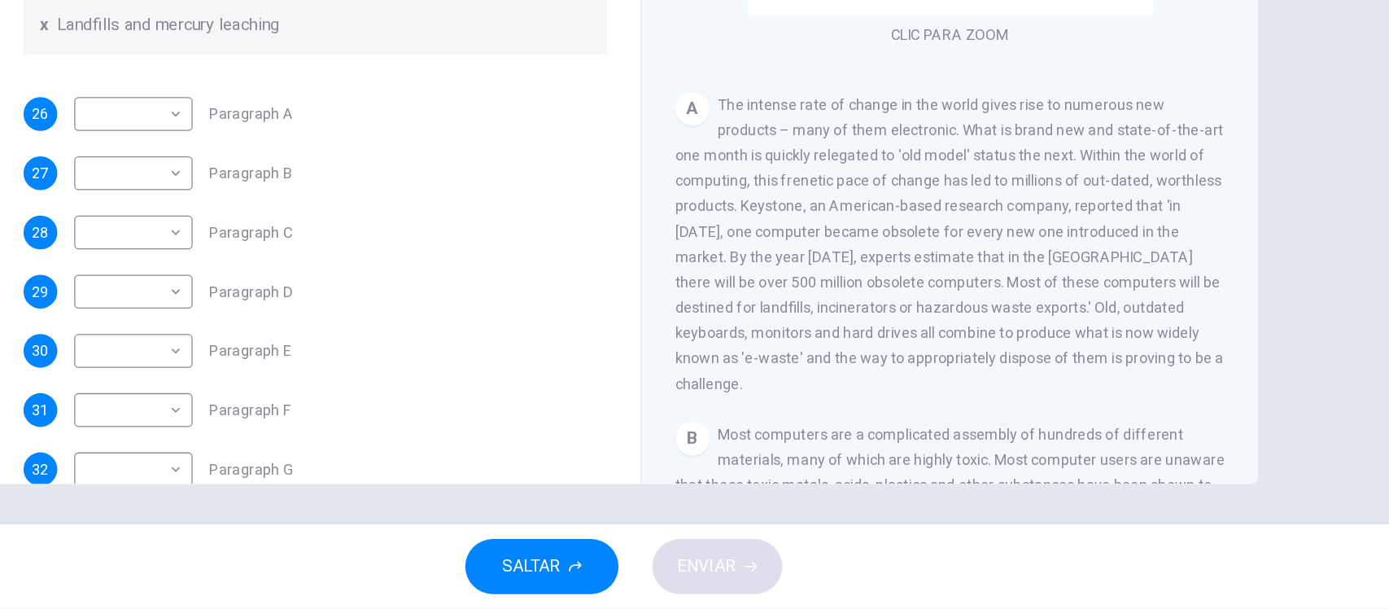
scroll to position [172, 0]
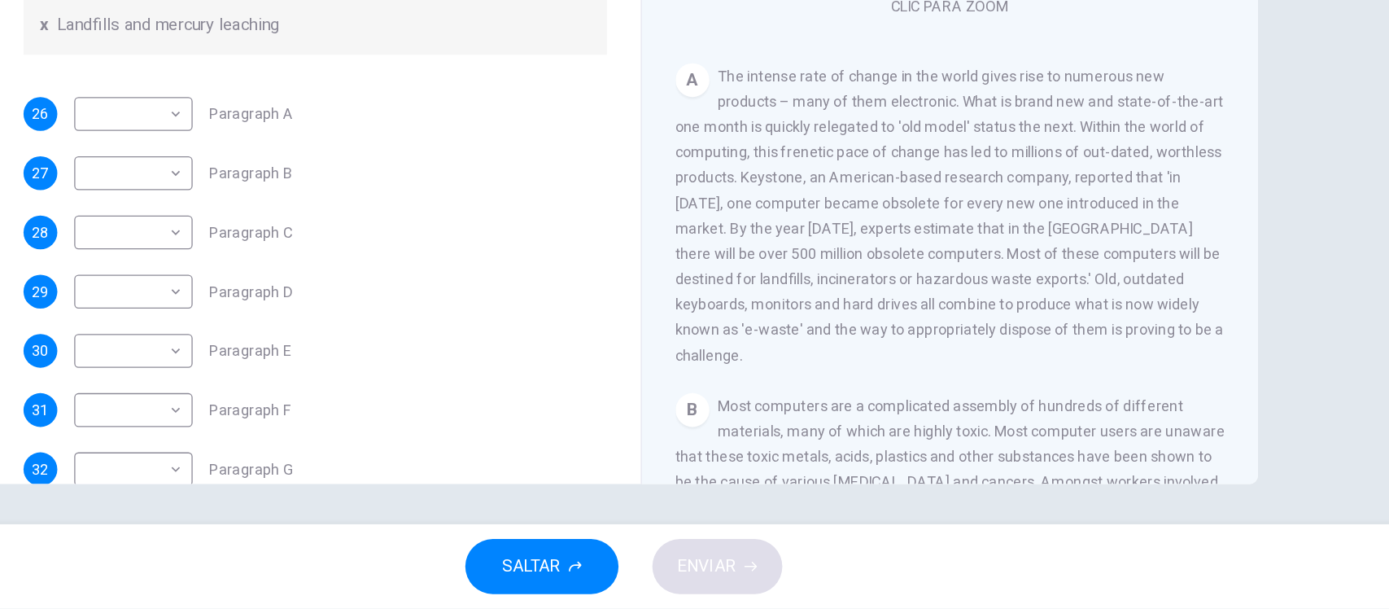
click at [1228, 313] on div "Preguntas 26 - 32 The Reading Passage has 7 paragraphs, A-G . Choose the correc…" at bounding box center [694, 323] width 1389 height 439
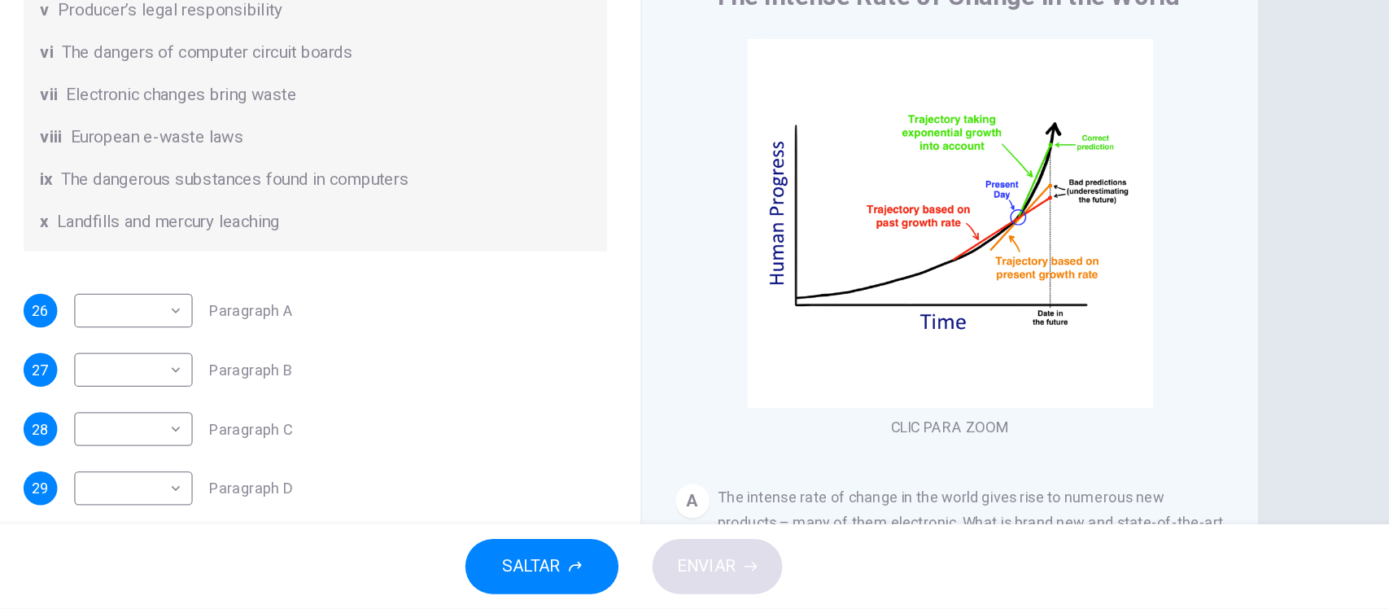
scroll to position [0, 0]
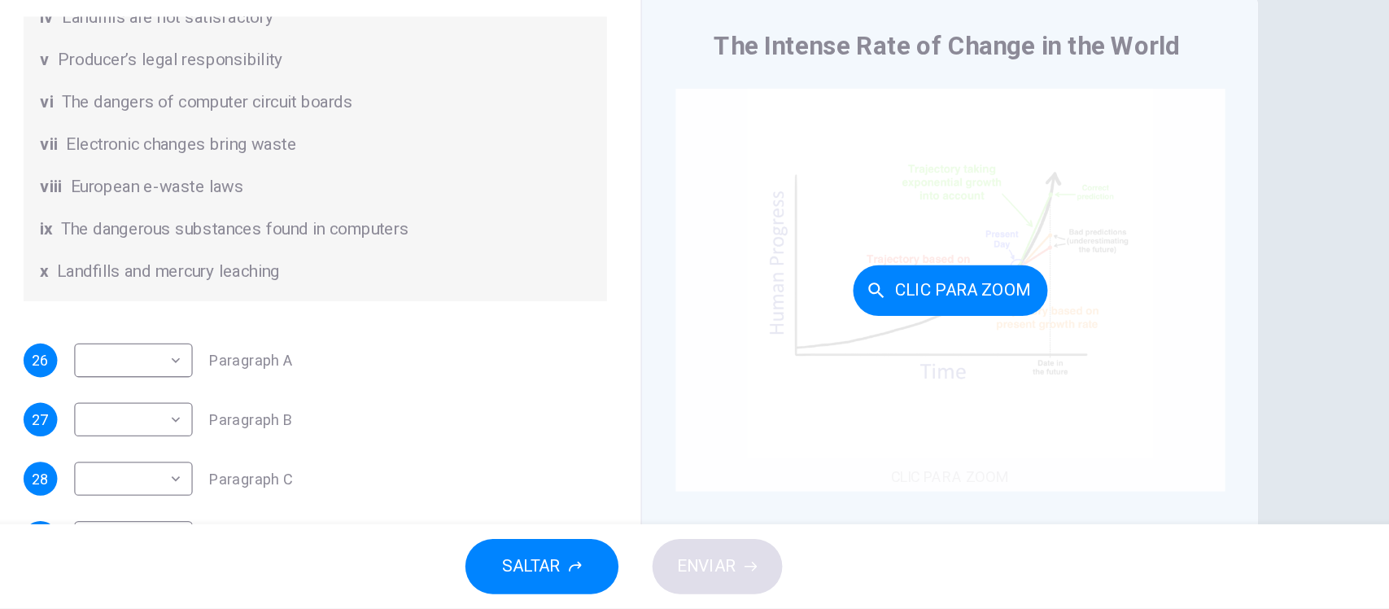
click at [862, 388] on div "Clic para zoom" at bounding box center [946, 363] width 423 height 310
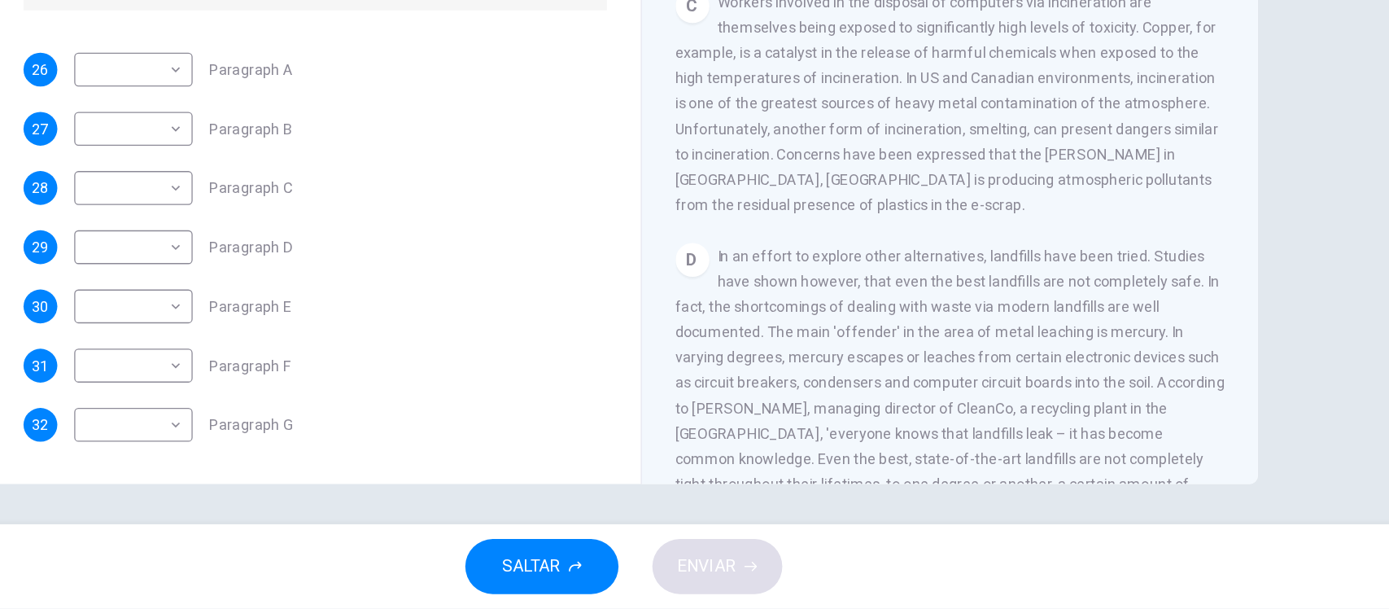
scroll to position [713, 0]
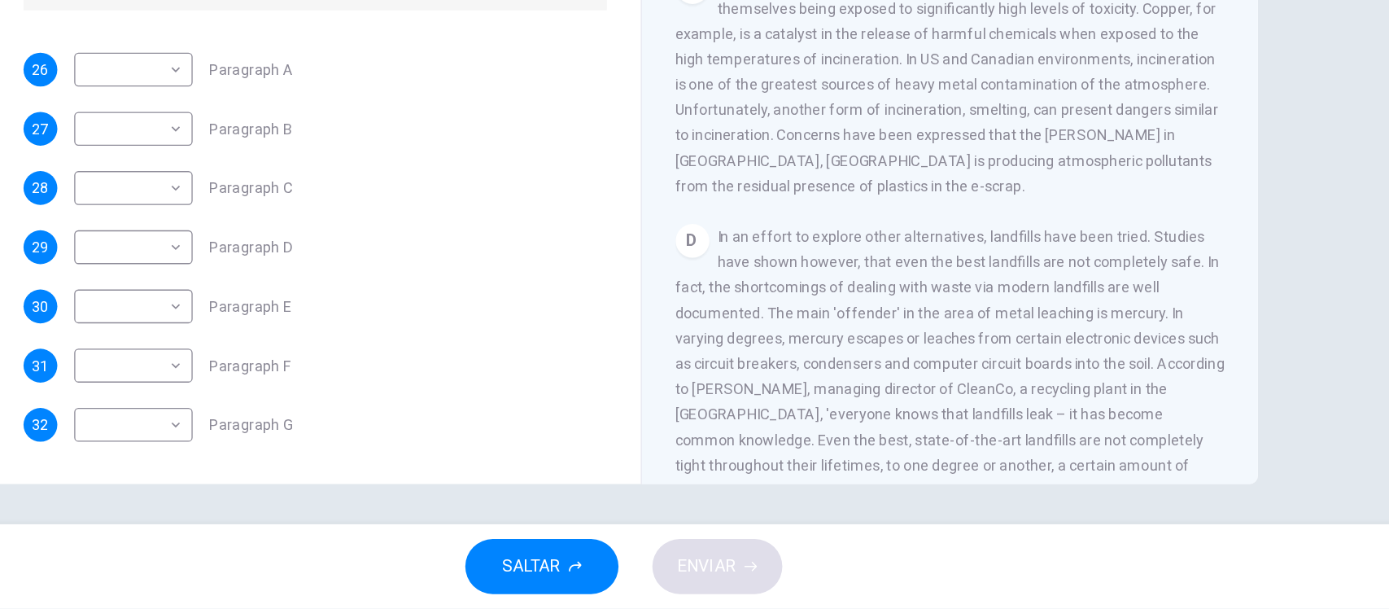
click at [1249, 247] on div "Preguntas 26 - 32 The Reading Passage has 7 paragraphs, A-G . Choose the correc…" at bounding box center [694, 323] width 1389 height 439
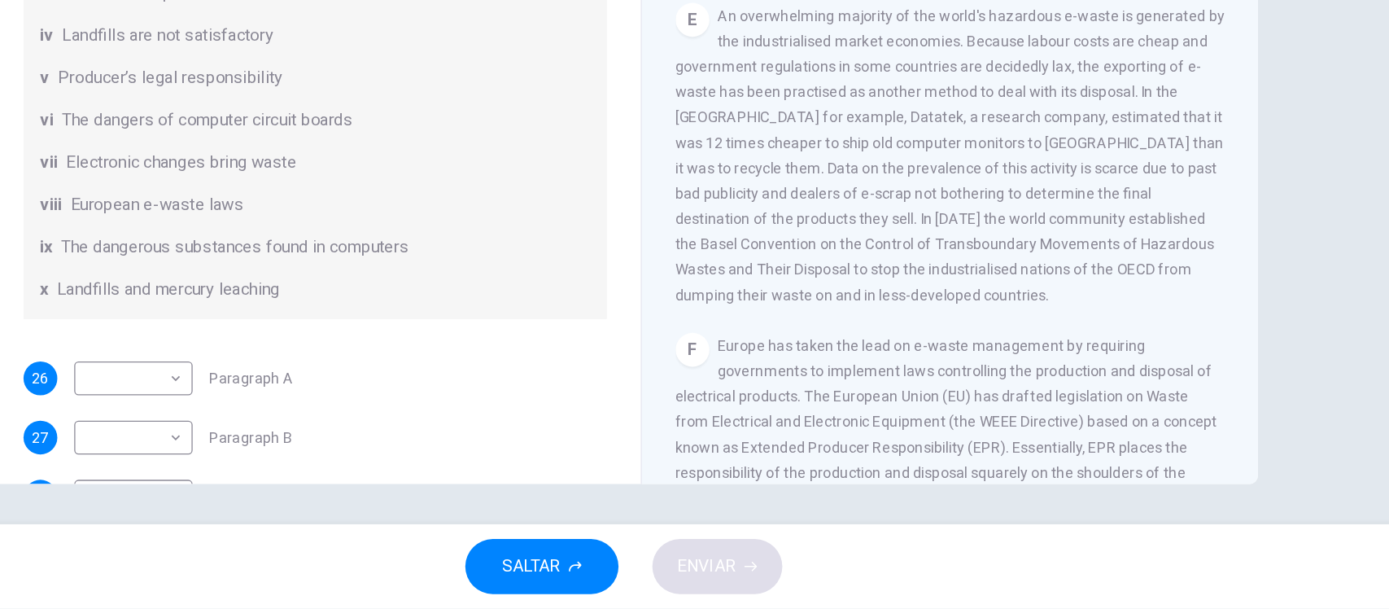
scroll to position [1167, 0]
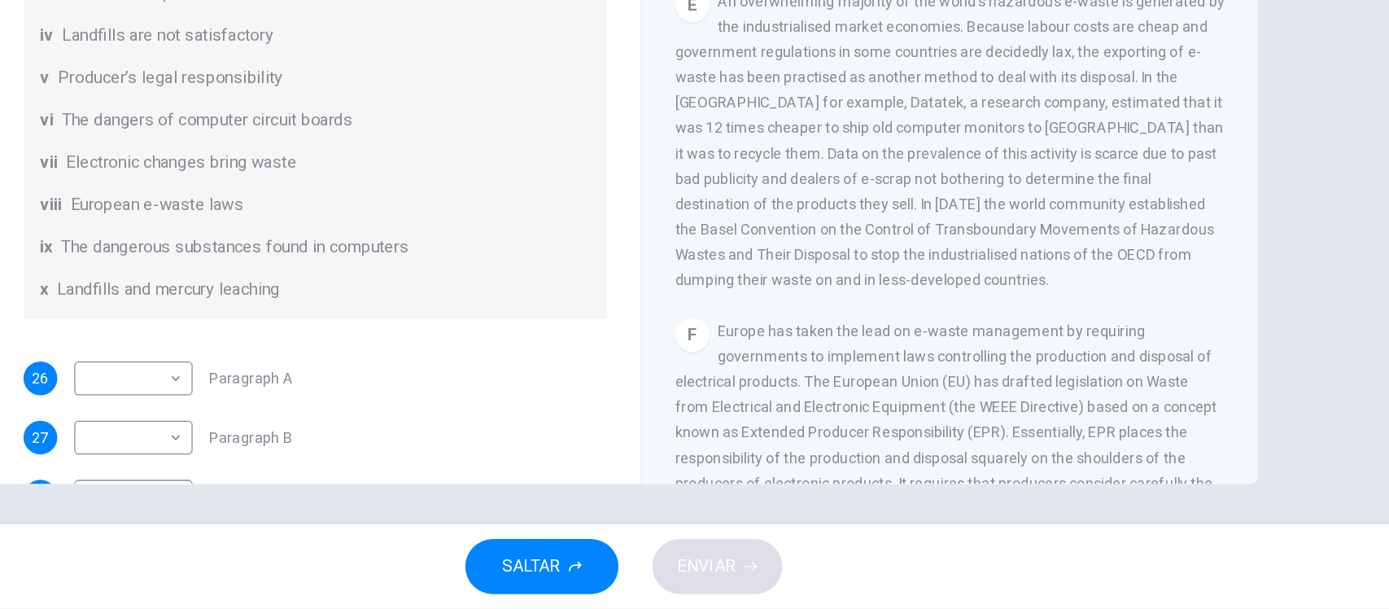
click at [1093, 297] on div "E An overwhelming majority of the world's hazardous e-waste is generated by the…" at bounding box center [946, 248] width 423 height 234
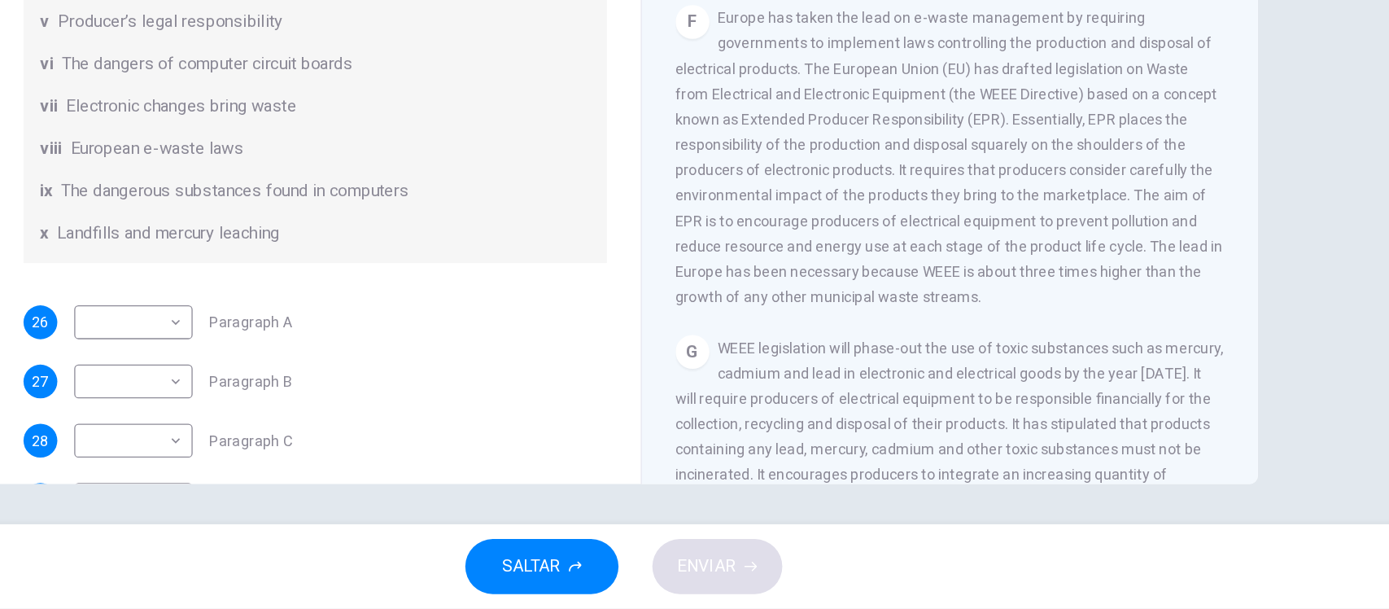
scroll to position [185, 0]
click at [932, 378] on div "F Europe has taken the lead on e-waste management by requiring governments to i…" at bounding box center [946, 261] width 423 height 234
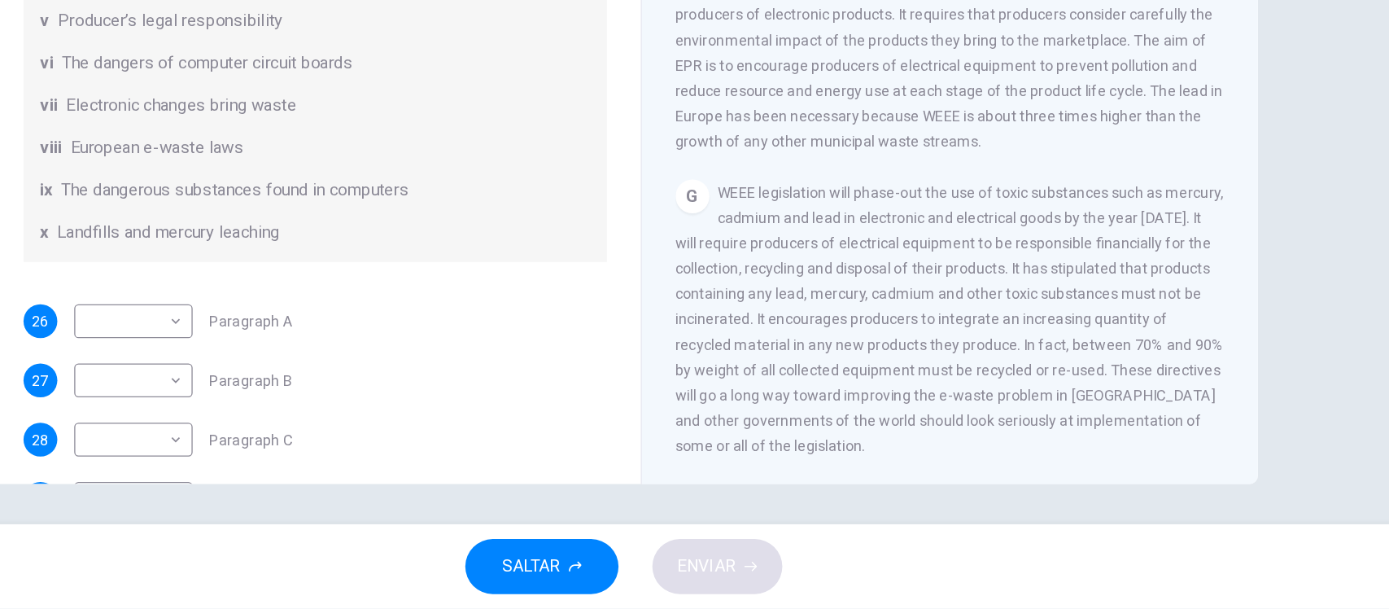
click at [519, 368] on div "Preguntas 26 - 32 The Reading Passage has 7 paragraphs, A-G . Choose the correc…" at bounding box center [457, 234] width 475 height 911
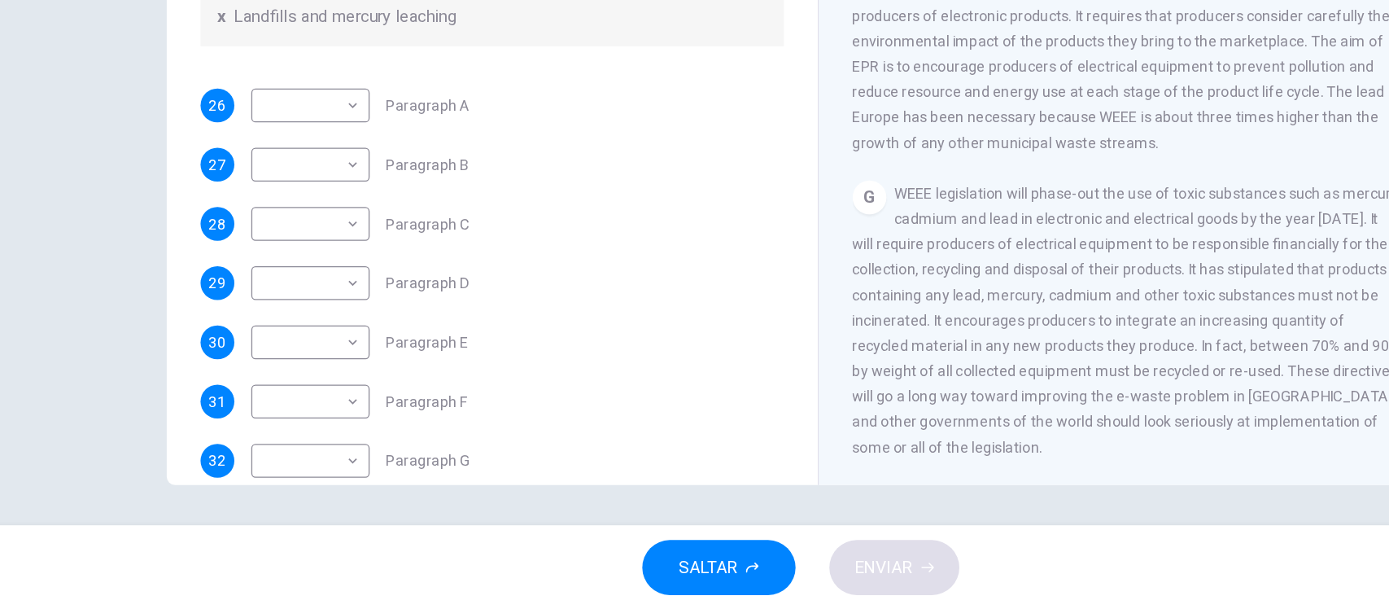
scroll to position [397, 0]
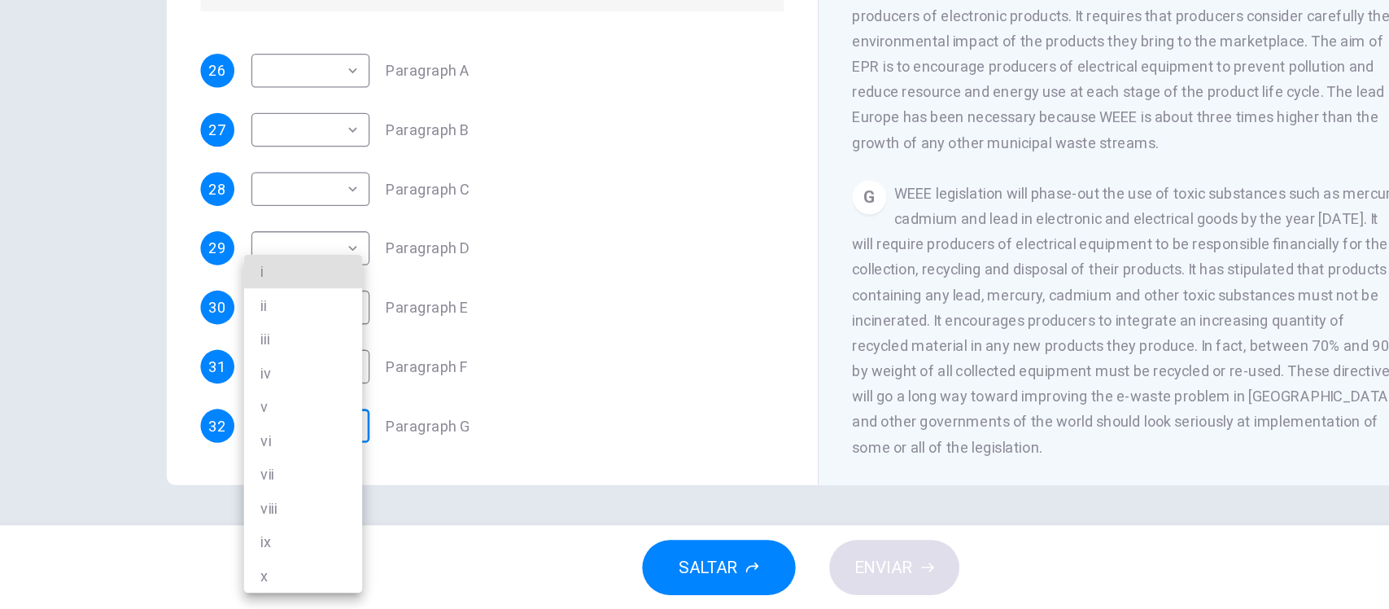
click at [314, 330] on body "Este sitio utiliza cookies, como se explica en nuestra Política de Privacidad .…" at bounding box center [694, 304] width 1389 height 609
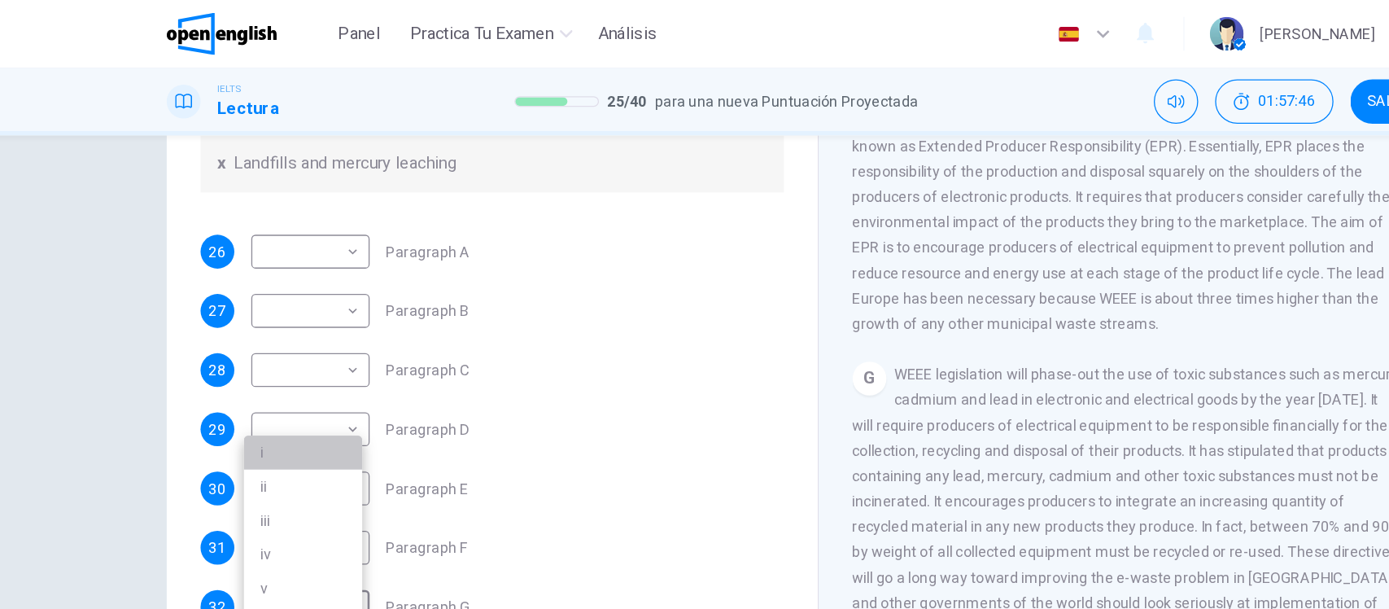
click at [289, 351] on li "i" at bounding box center [311, 348] width 91 height 26
type input "*"
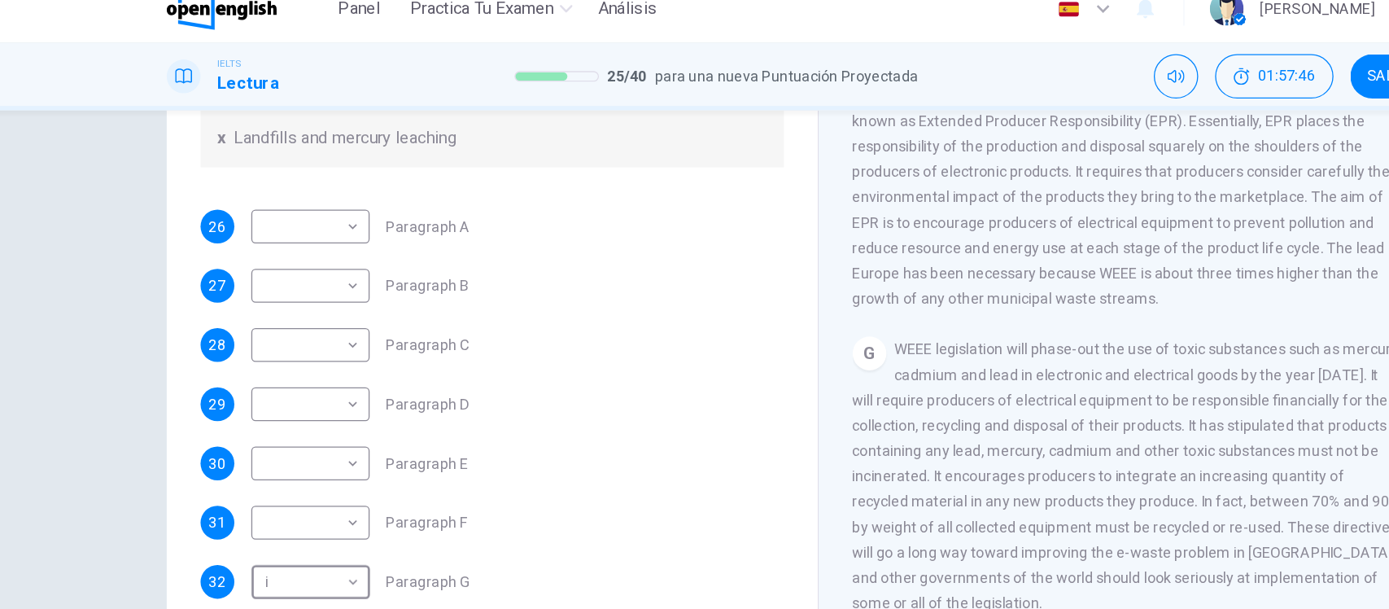
click at [186, 302] on div "Preguntas 26 - 32 The Reading Passage has 7 paragraphs, A-G . Choose the correc…" at bounding box center [695, 229] width 1028 height 565
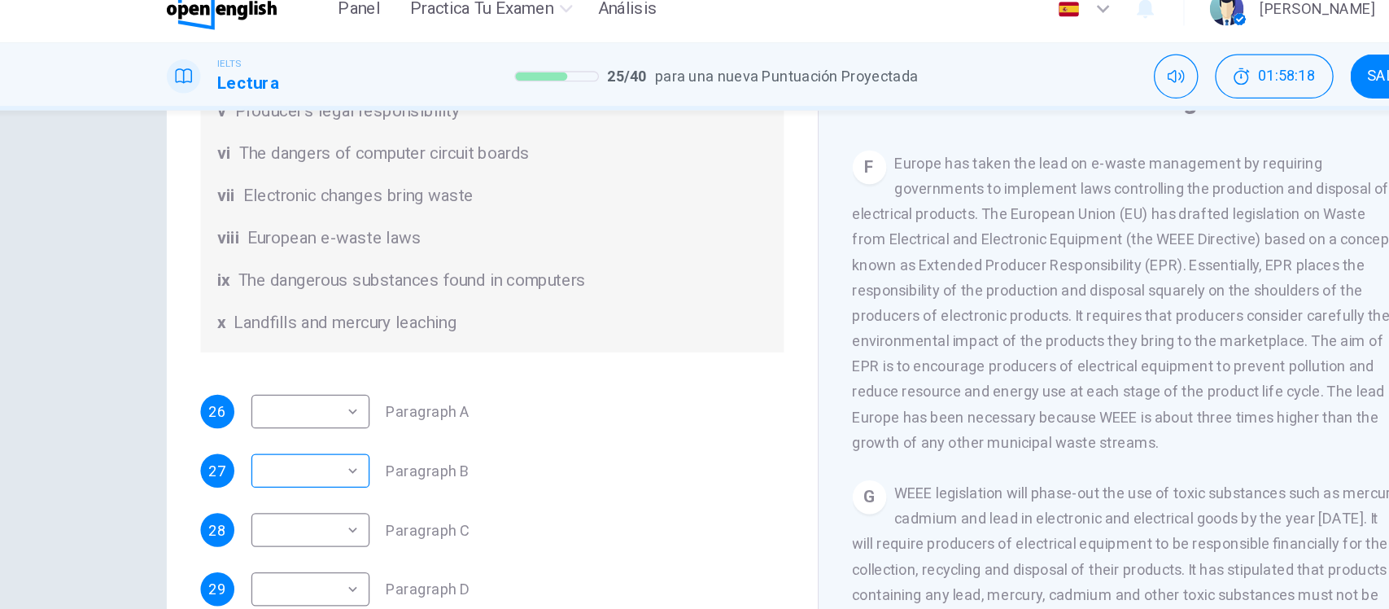
scroll to position [383, 0]
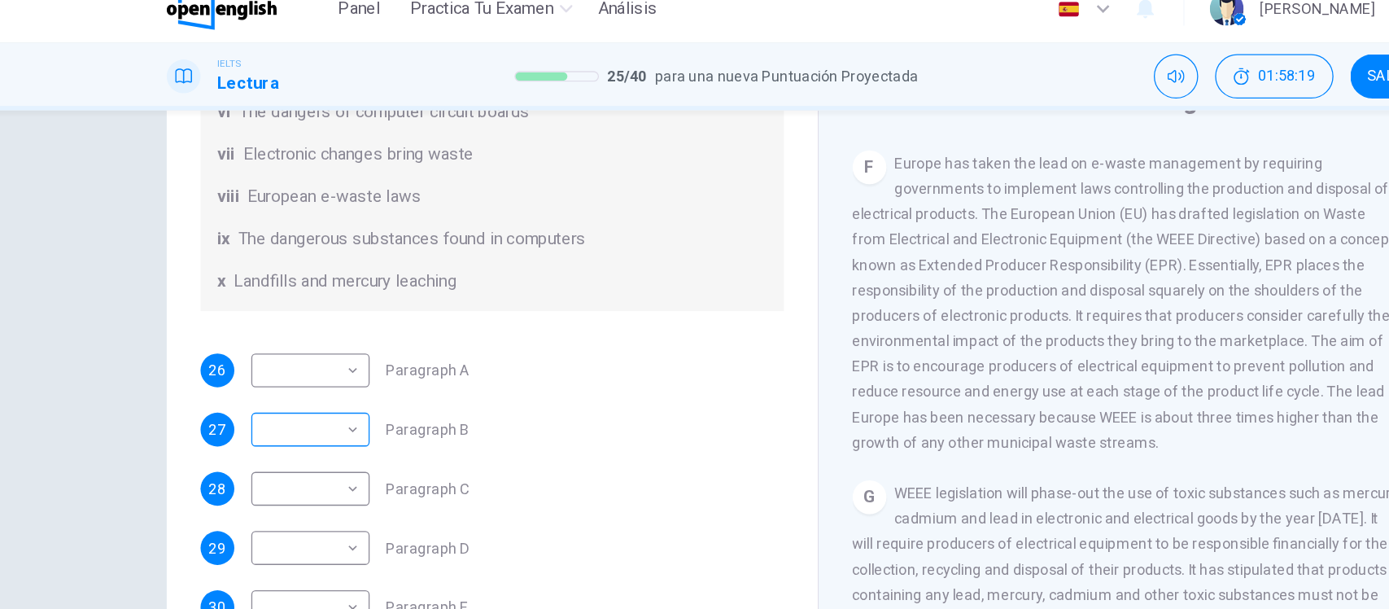
click at [300, 369] on body "Este sitio utiliza cookies, como se explica en nuestra Política de Privacidad .…" at bounding box center [694, 304] width 1389 height 609
click at [292, 476] on li "vi" at bounding box center [311, 478] width 91 height 26
type input "**"
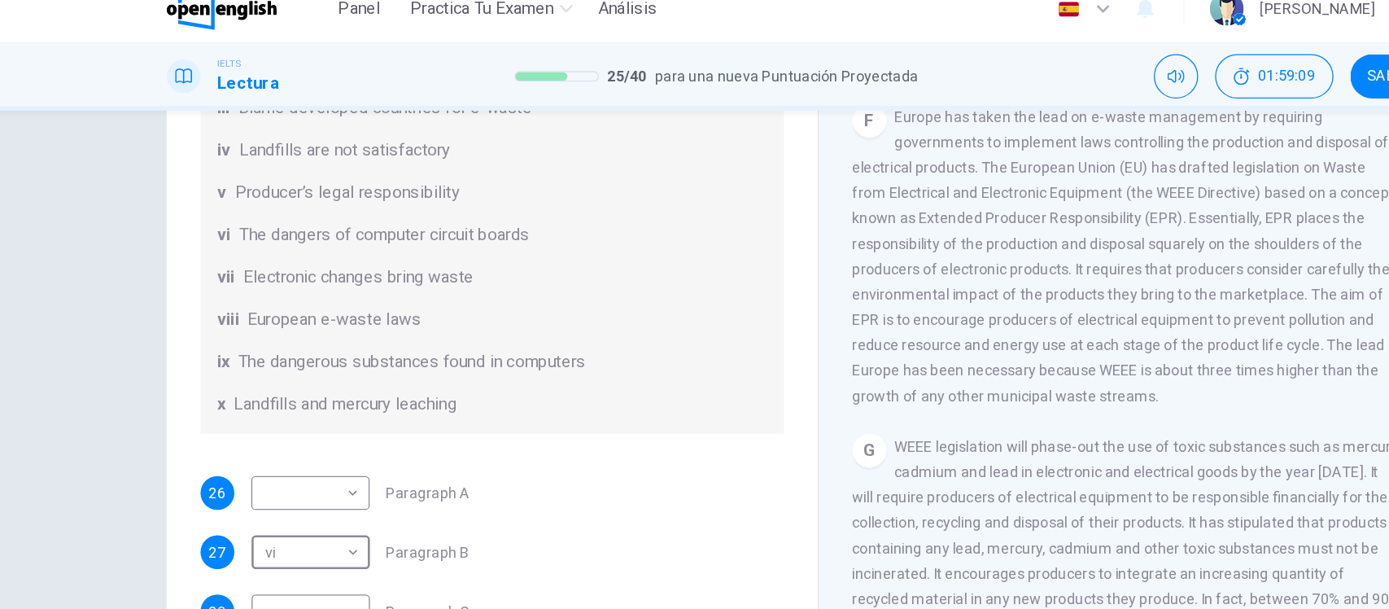
scroll to position [116, 0]
click at [305, 421] on body "Este sitio utiliza cookies, como se explica en nuestra Política de Privacidad .…" at bounding box center [694, 304] width 1389 height 609
click at [295, 468] on li "vi" at bounding box center [311, 478] width 91 height 26
type input "**"
click at [302, 460] on body "Este sitio utiliza cookies, como se explica en nuestra Política de Privacidad .…" at bounding box center [694, 304] width 1389 height 609
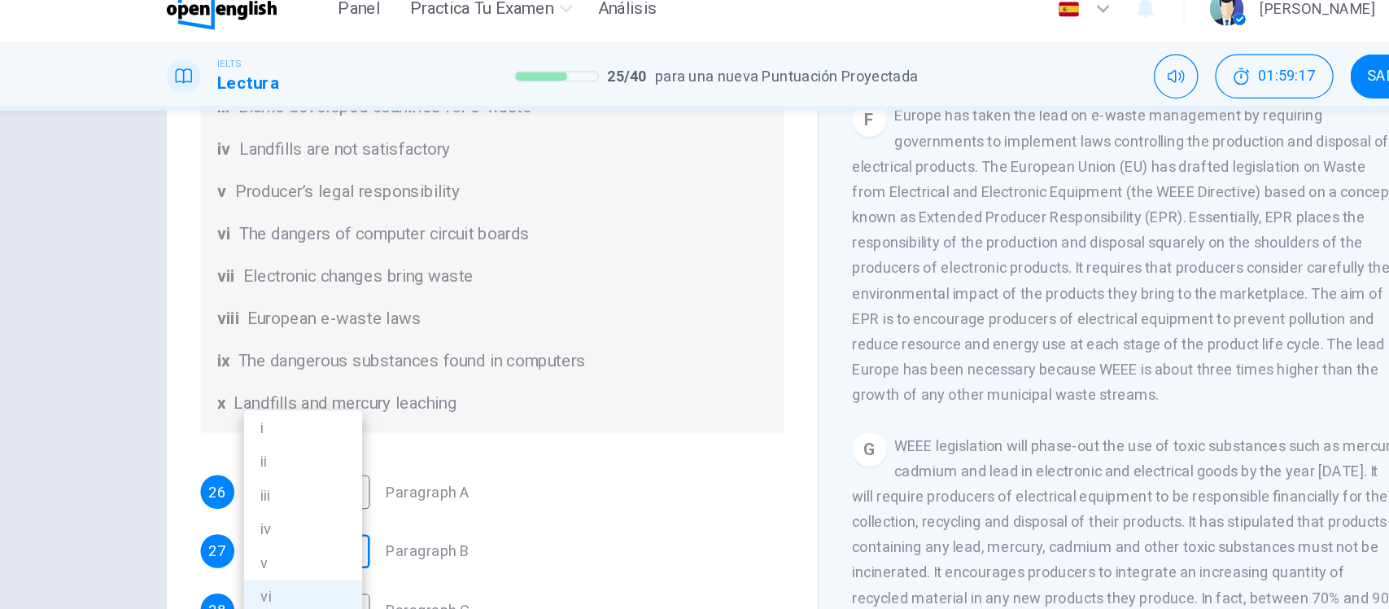
scroll to position [0, 0]
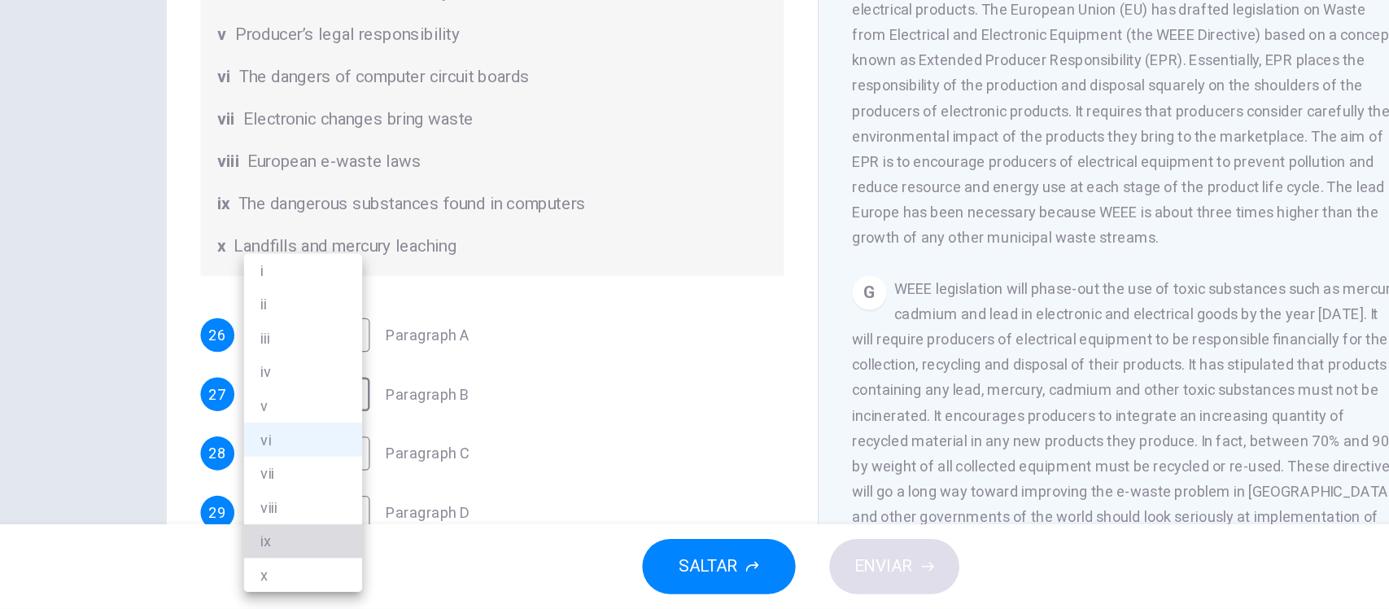
click at [289, 556] on li "ix" at bounding box center [311, 556] width 91 height 26
type input "**"
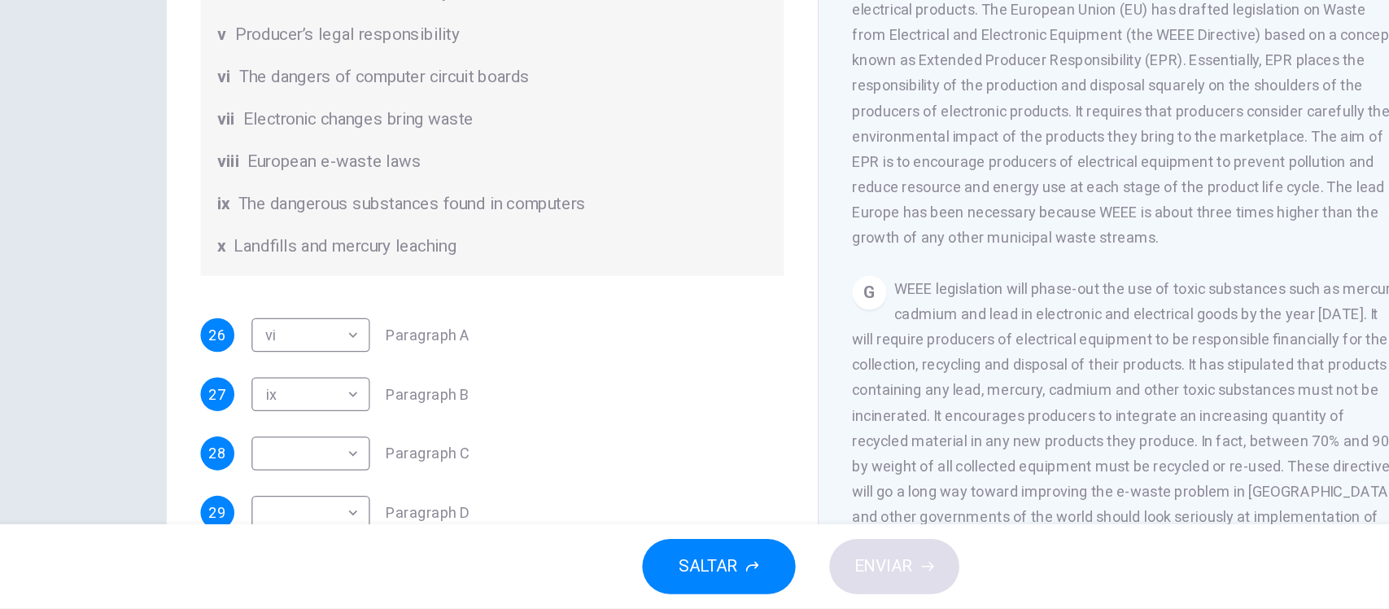
click at [127, 406] on div "Preguntas 26 - 32 The Reading Passage has 7 paragraphs, A-G . Choose the correc…" at bounding box center [694, 323] width 1389 height 439
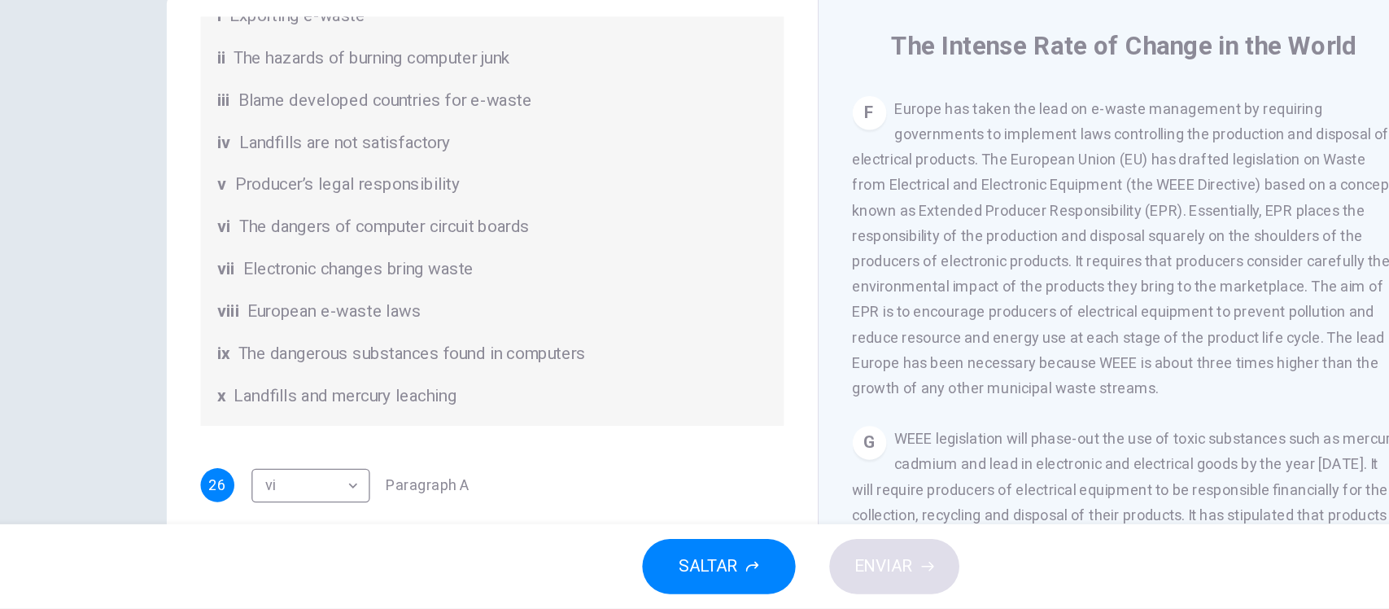
click at [151, 356] on div "Preguntas 26 - 32 The Reading Passage has 7 paragraphs, A-G . Choose the correc…" at bounding box center [694, 323] width 1389 height 439
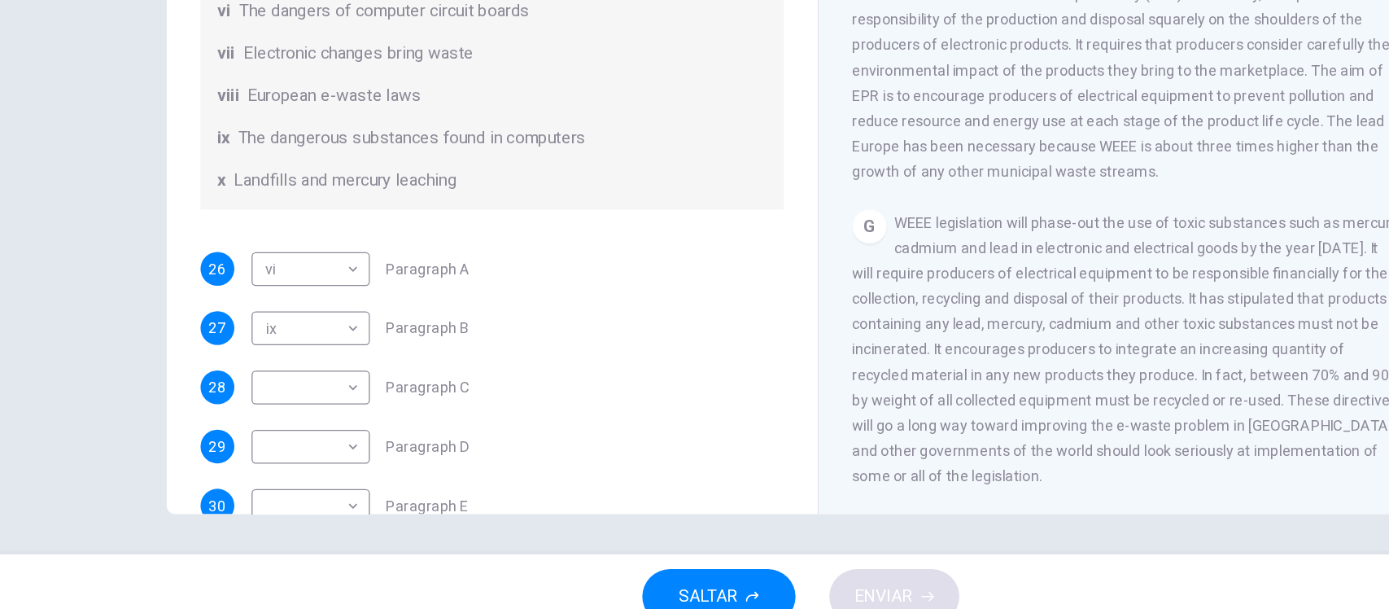
scroll to position [190, 0]
click at [304, 312] on body "Este sitio utiliza cookies, como se explica en nuestra Política de Privacidad .…" at bounding box center [694, 304] width 1389 height 609
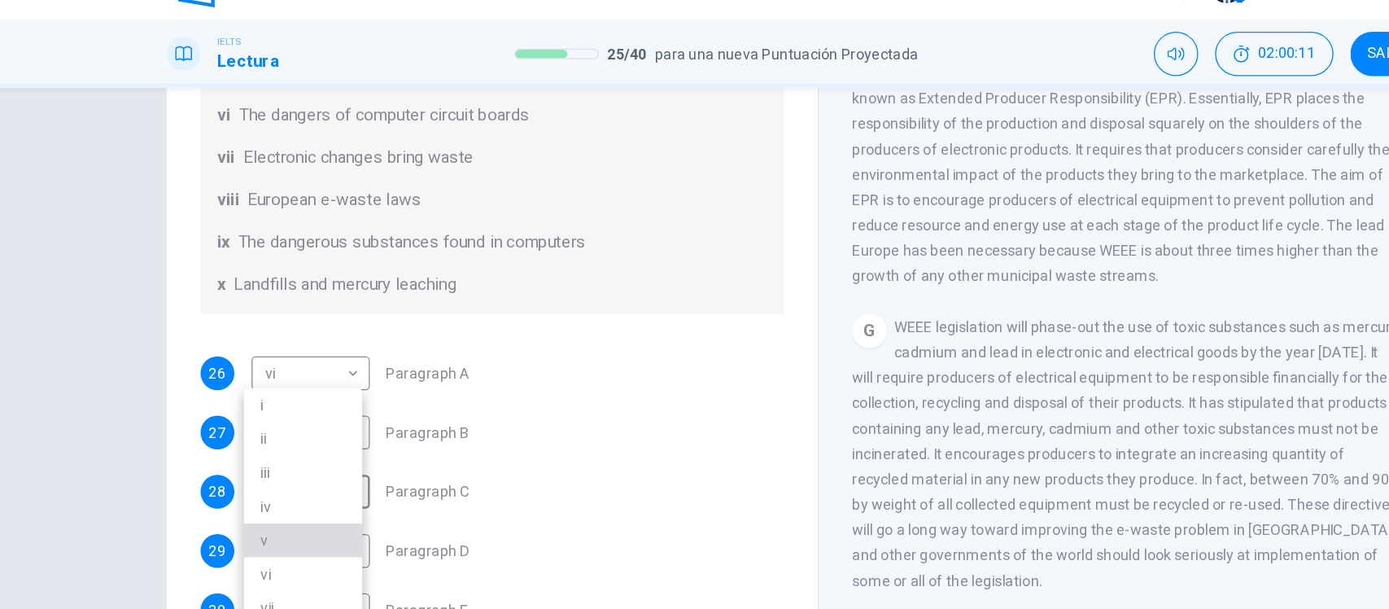
click at [290, 451] on li "v" at bounding box center [311, 452] width 91 height 26
type input "*"
click at [140, 322] on div "Preguntas 26 - 32 The Reading Passage has 7 paragraphs, A-G . Choose the correc…" at bounding box center [694, 323] width 1389 height 439
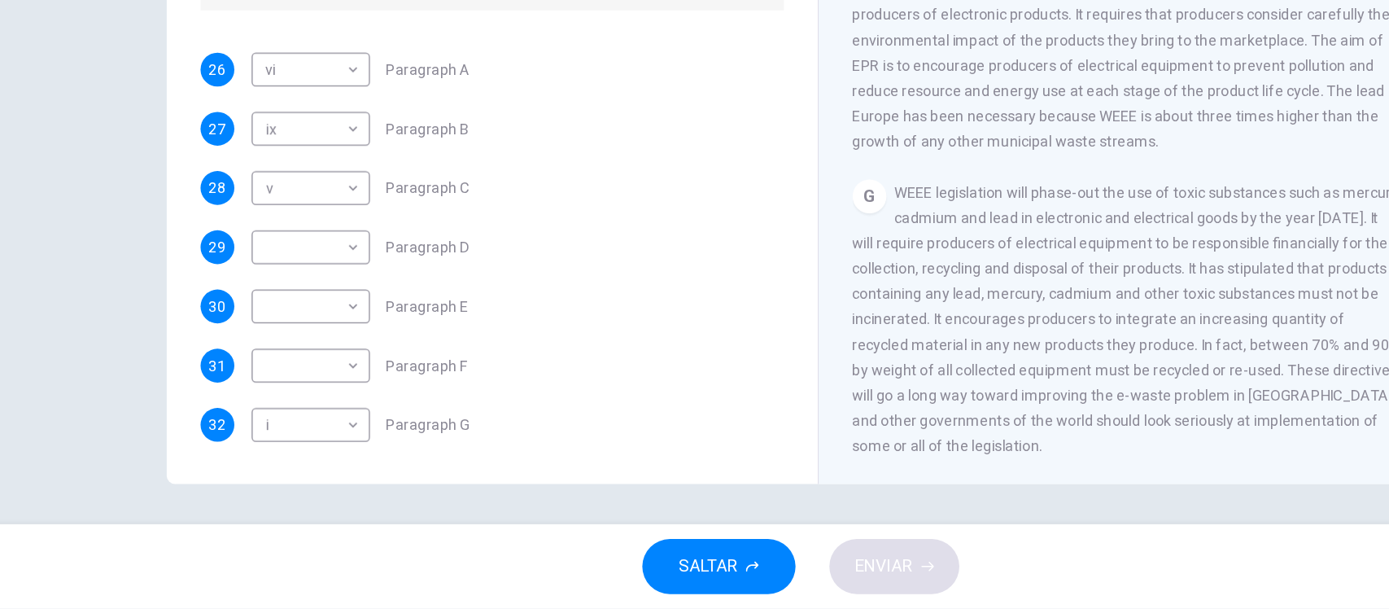
scroll to position [397, 0]
click at [336, 290] on body "Este sitio utiliza cookies, como se explica en nuestra Política de Privacidad .…" at bounding box center [694, 304] width 1389 height 609
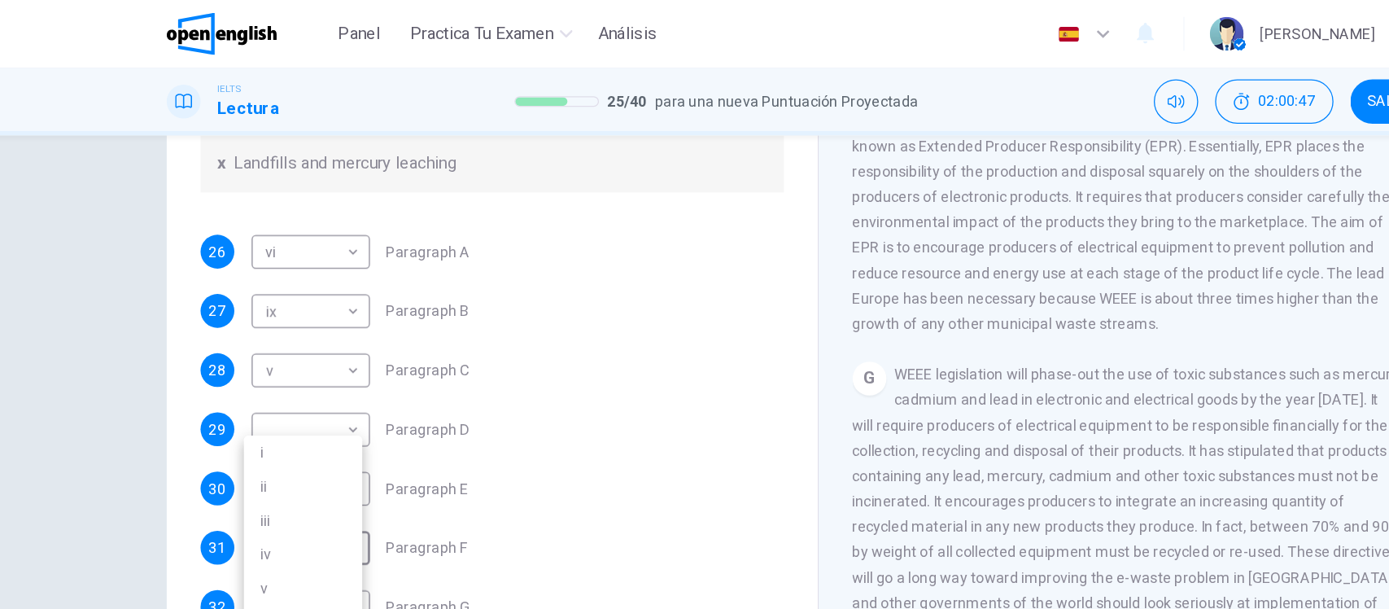
scroll to position [0, 0]
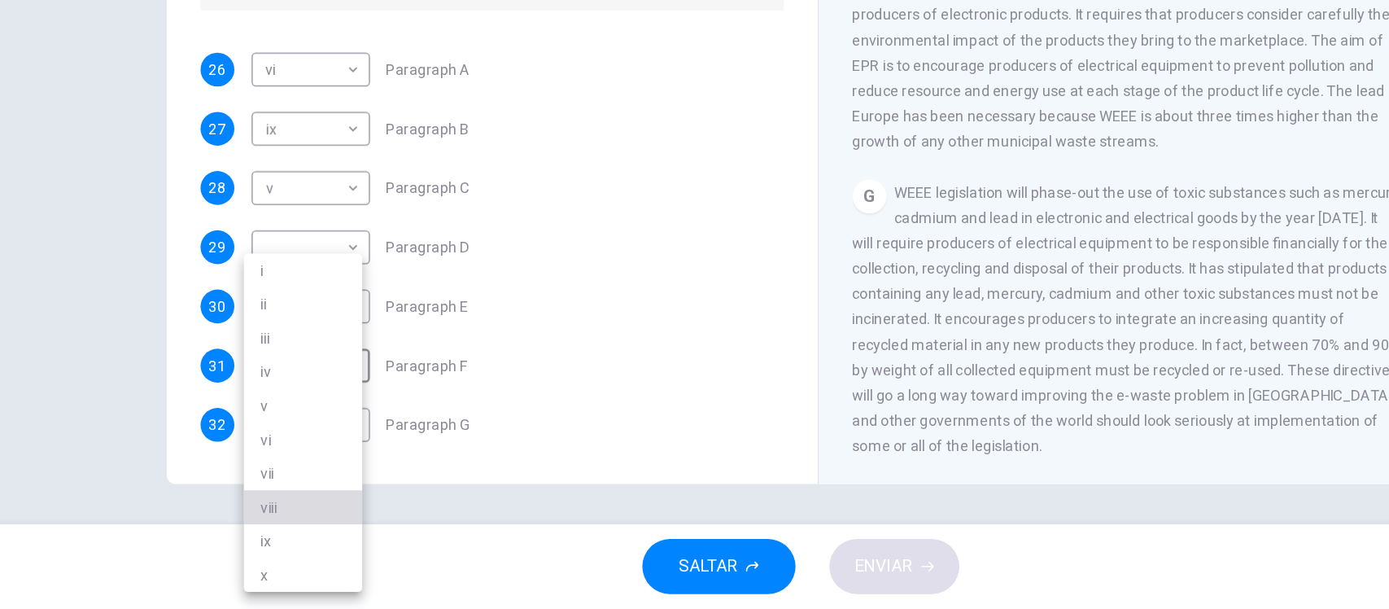
click at [299, 529] on li "viii" at bounding box center [311, 530] width 91 height 26
type input "****"
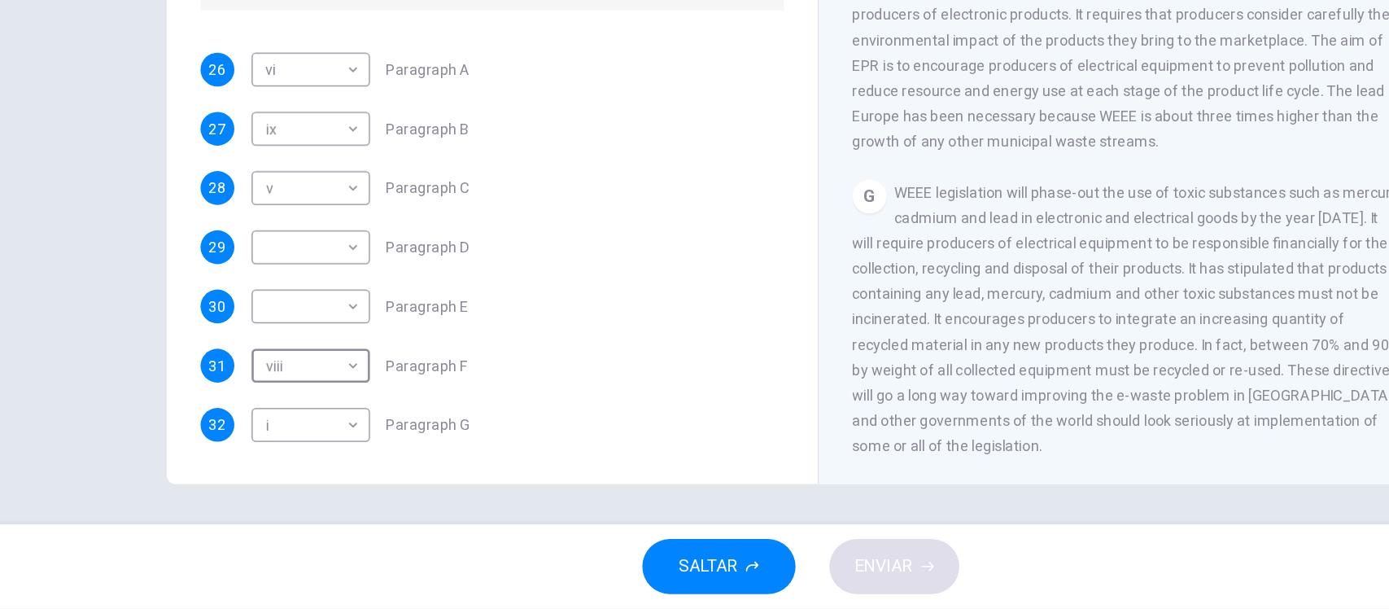
click at [157, 375] on div "Preguntas 26 - 32 The Reading Passage has 7 paragraphs, A-G . Choose the correc…" at bounding box center [694, 323] width 1389 height 439
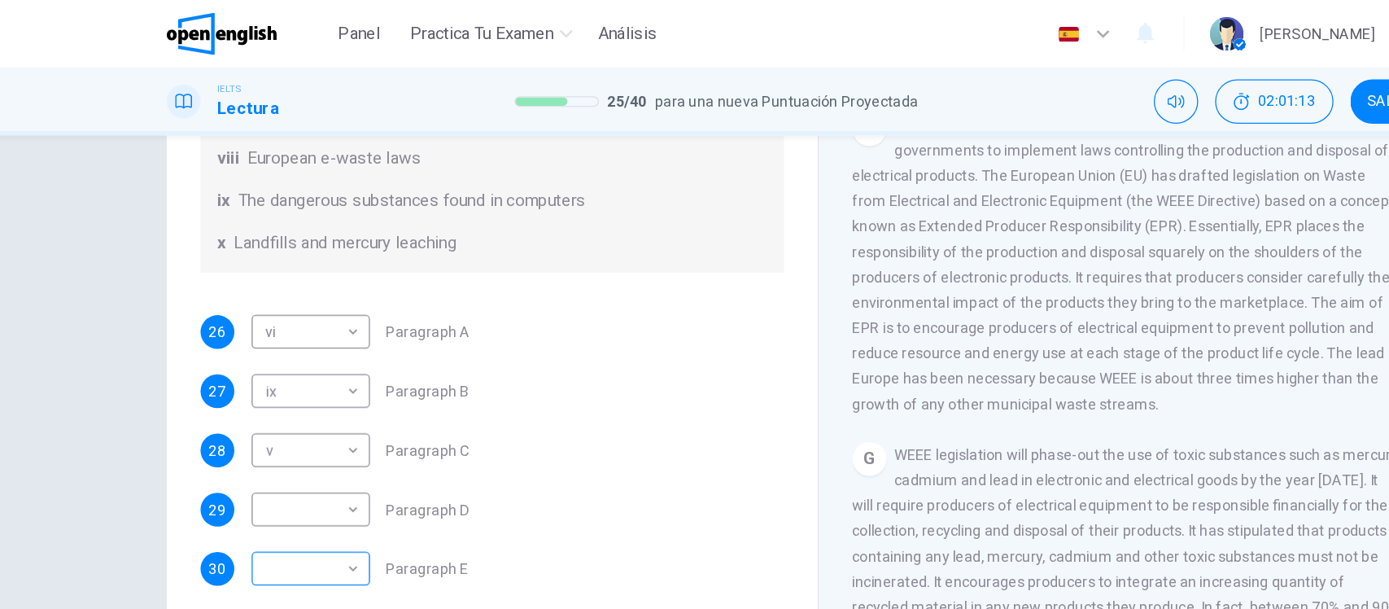
click at [302, 304] on body "Este sitio utiliza cookies, como se explica en nuestra Política de Privacidad .…" at bounding box center [694, 304] width 1389 height 609
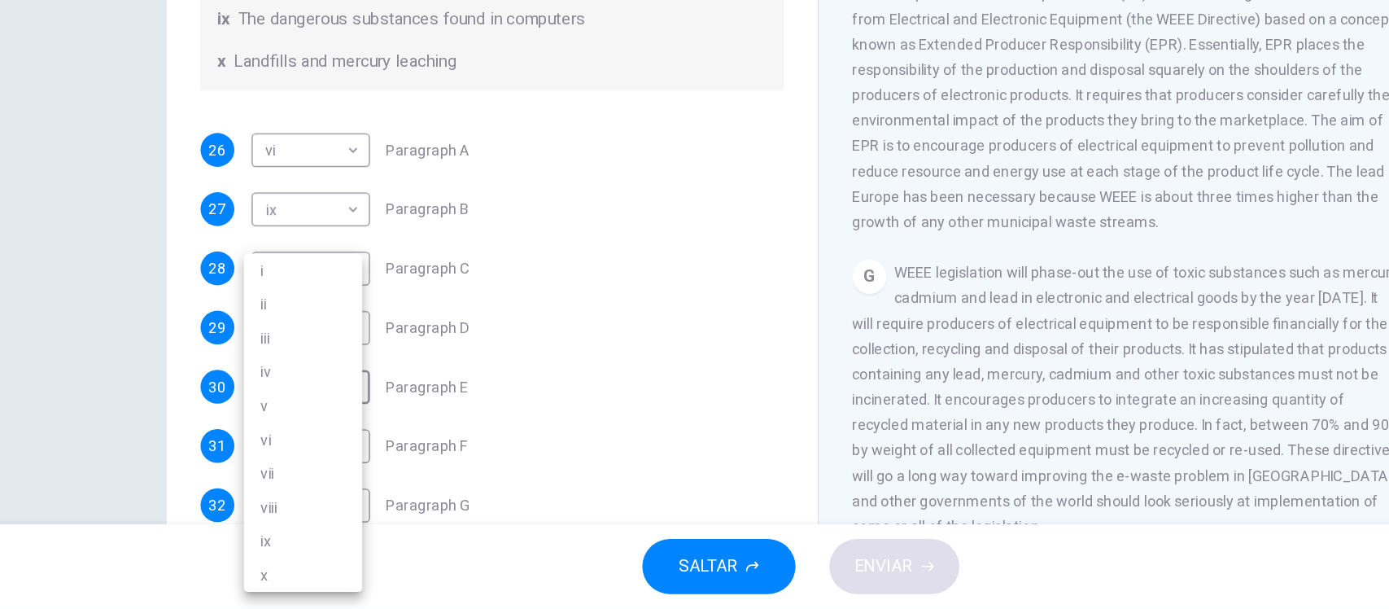
click at [306, 529] on li "viii" at bounding box center [311, 530] width 91 height 26
type input "****"
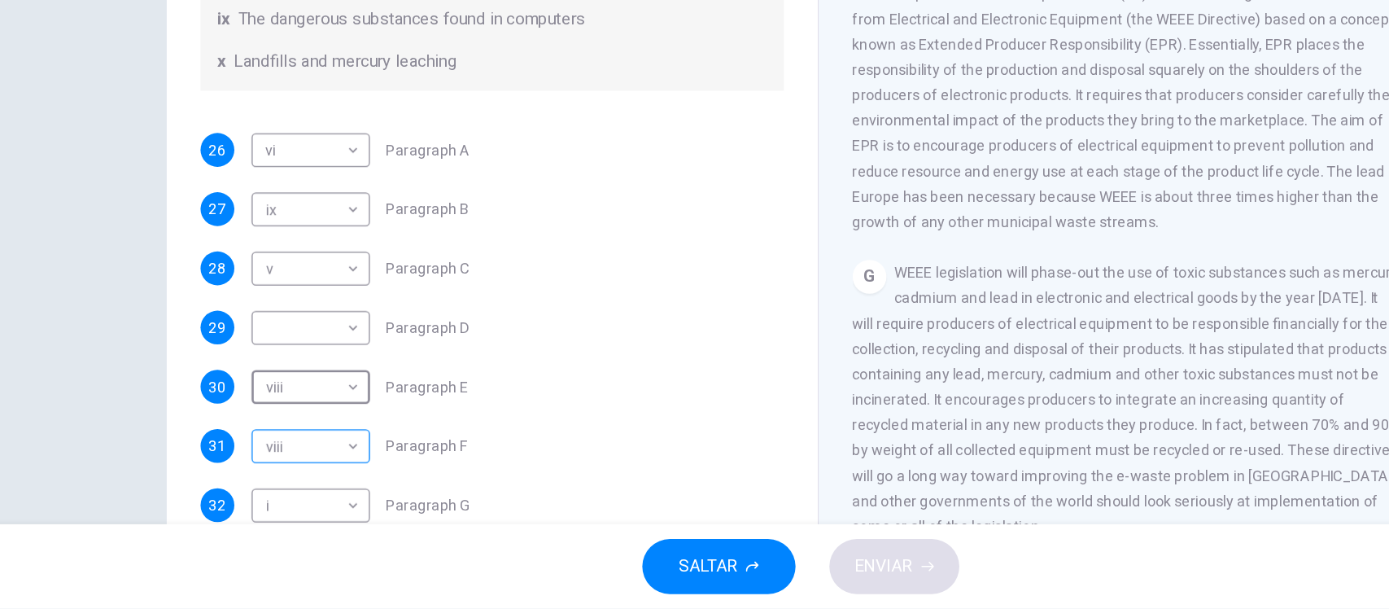
click at [306, 486] on body "Este sitio utiliza cookies, como se explica en nuestra Política de Privacidad .…" at bounding box center [694, 304] width 1389 height 609
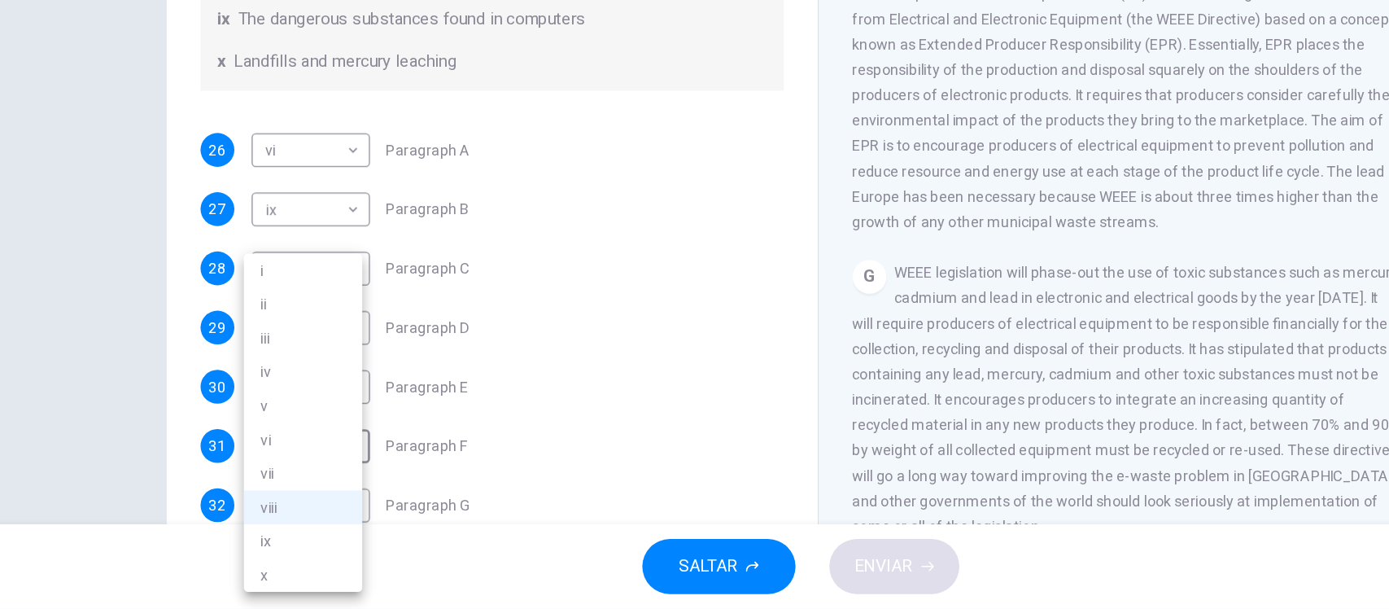
click at [298, 502] on li "vii" at bounding box center [311, 504] width 91 height 26
type input "***"
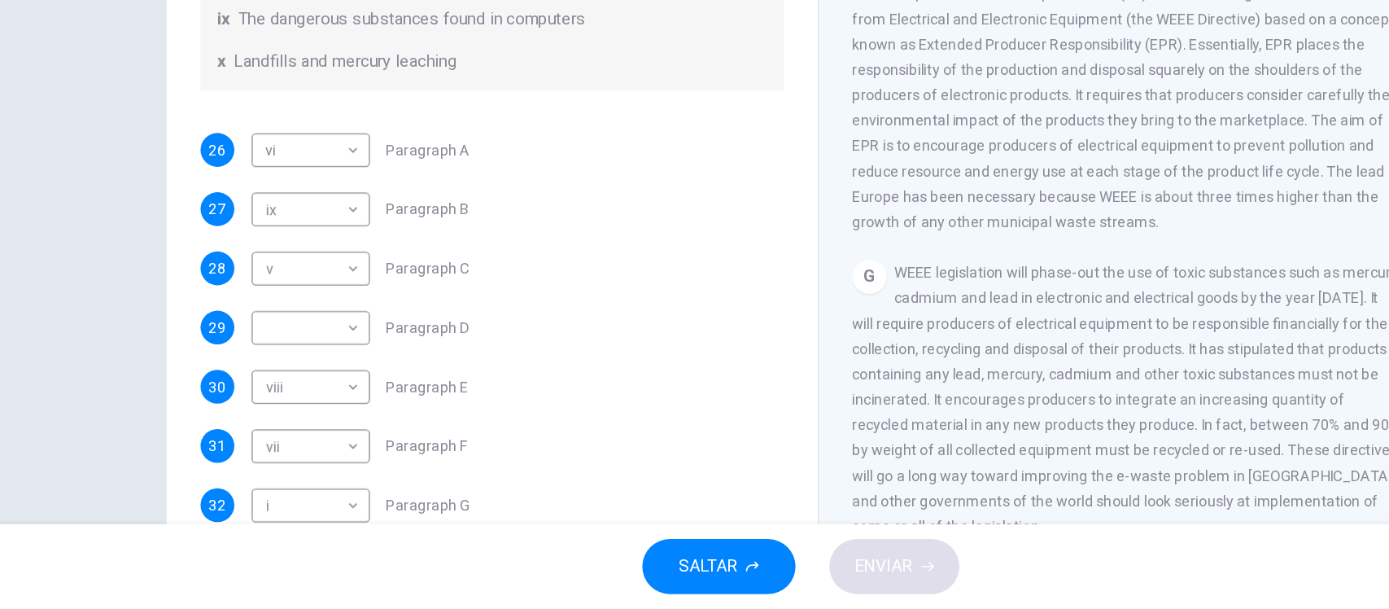
click at [149, 353] on div "Preguntas 26 - 32 The Reading Passage has 7 paragraphs, A-G . Choose the correc…" at bounding box center [694, 323] width 1389 height 439
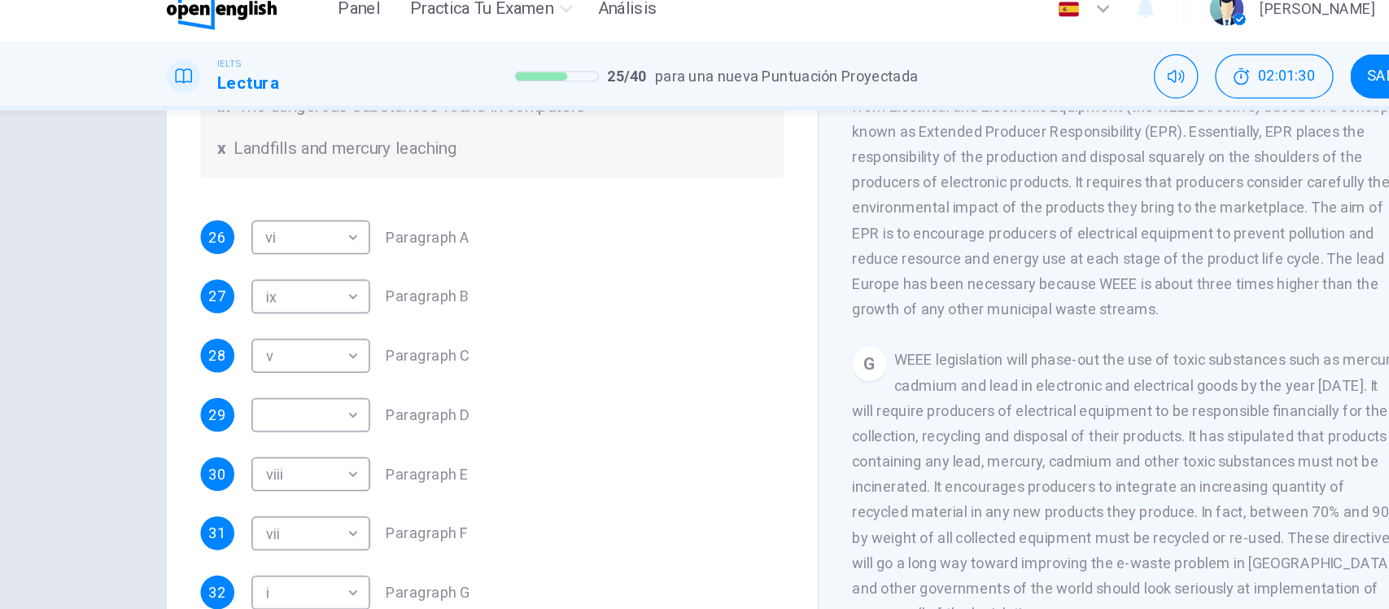
scroll to position [190, 0]
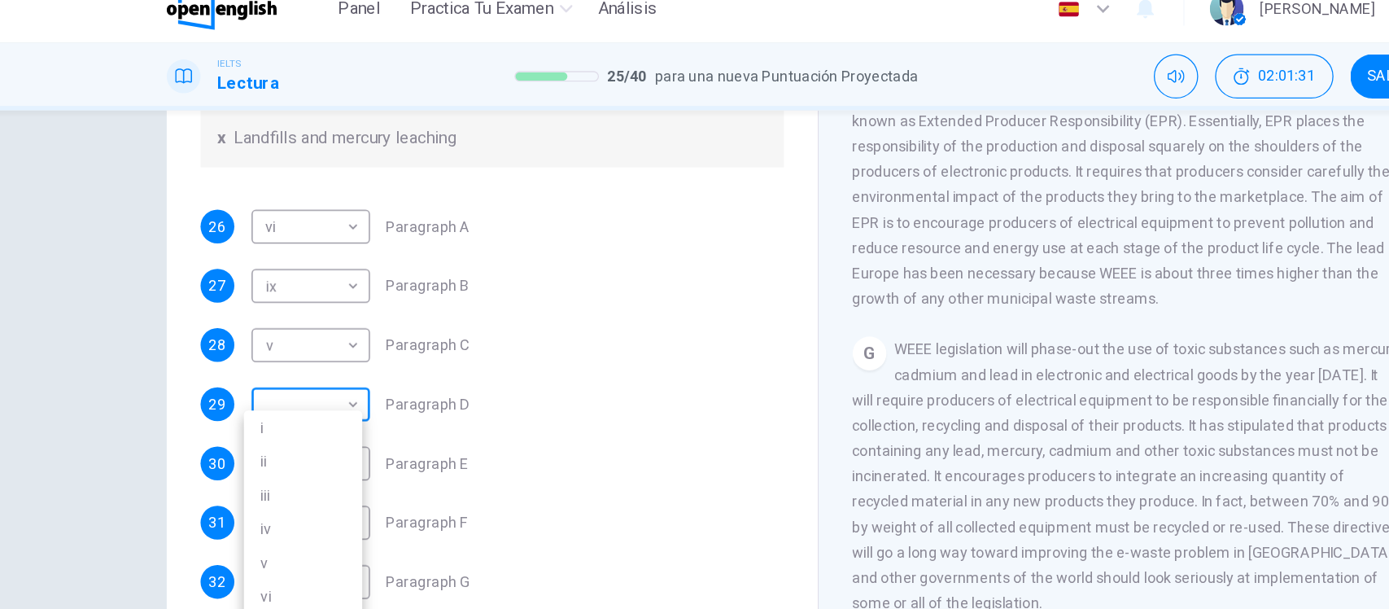
click at [313, 325] on body "Este sitio utiliza cookies, como se explica en nuestra Política de Privacidad .…" at bounding box center [694, 304] width 1389 height 609
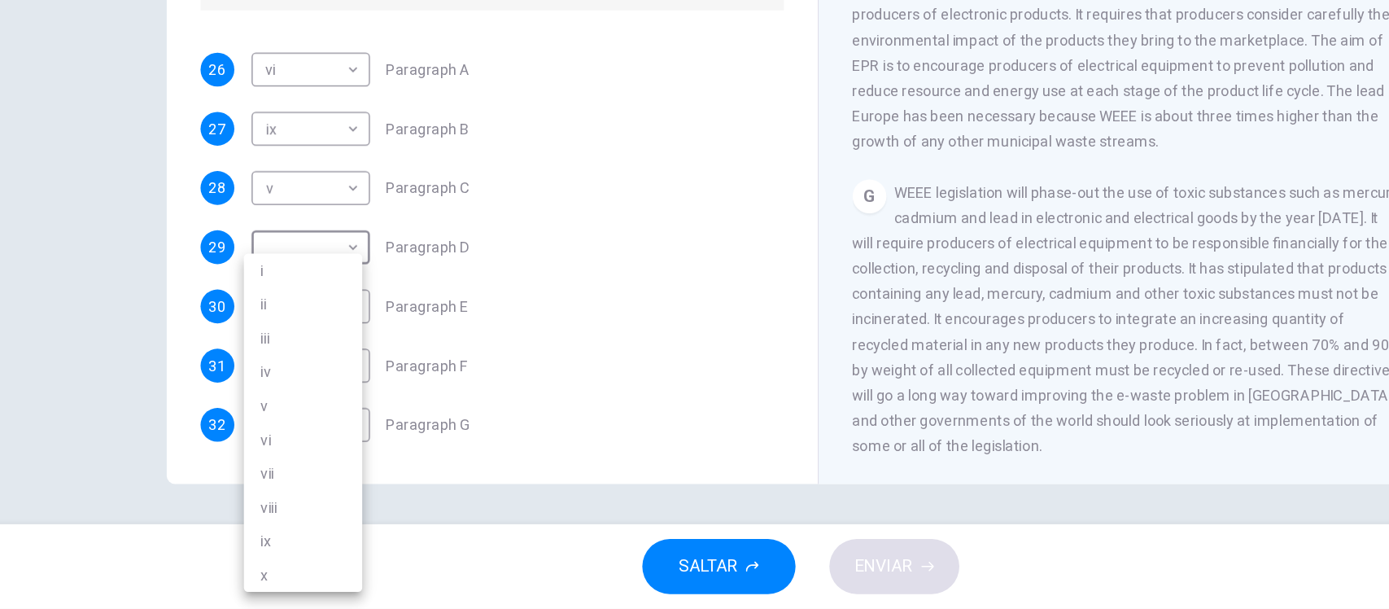
scroll to position [0, 0]
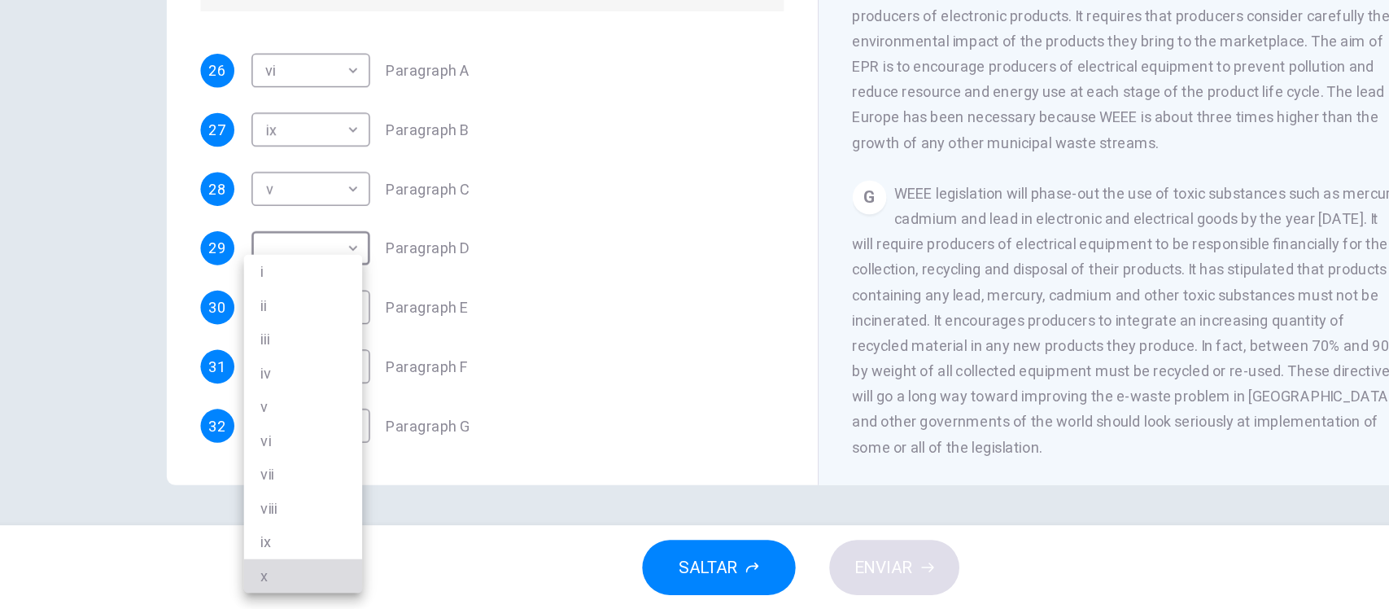
click at [285, 572] on li "x" at bounding box center [311, 582] width 91 height 26
type input "*"
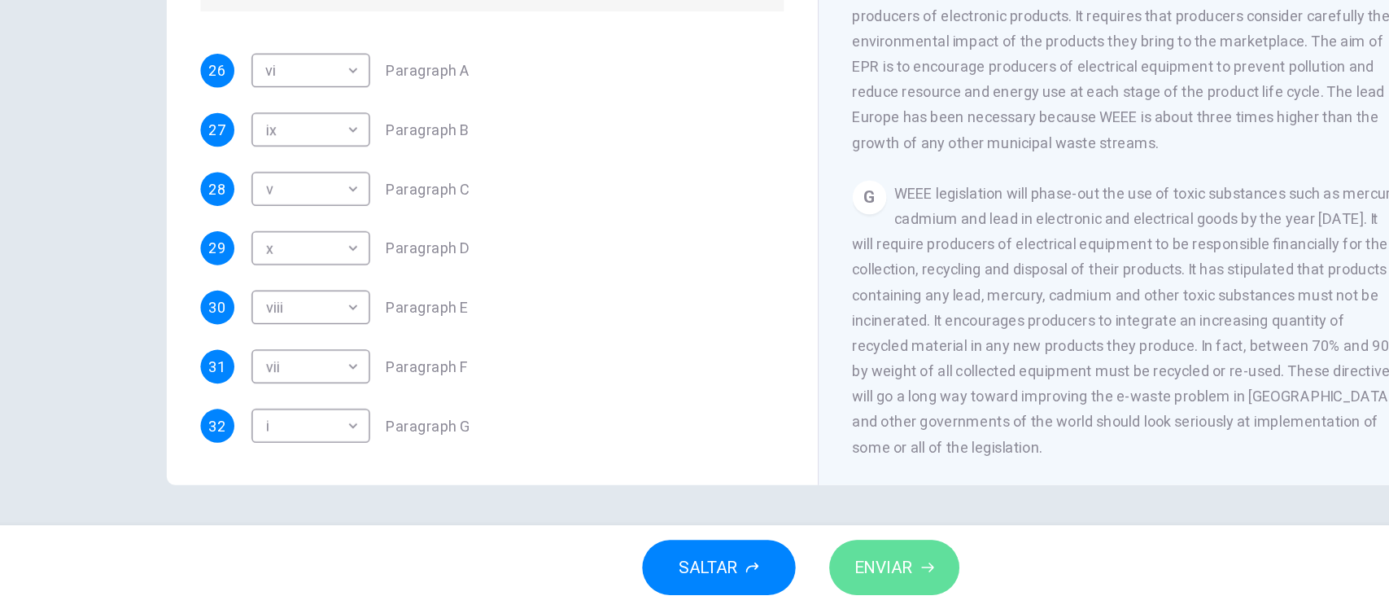
click at [793, 571] on icon "button" at bounding box center [792, 576] width 10 height 10
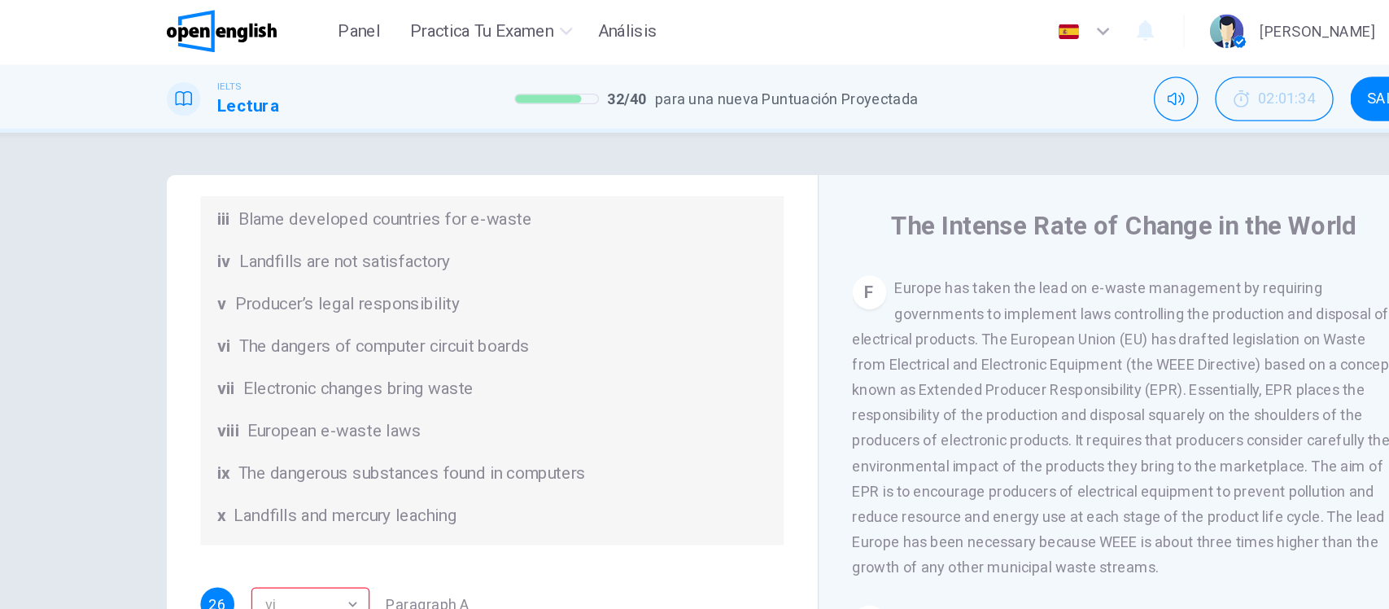
scroll to position [1, 0]
click at [150, 341] on div "Preguntas 26 - 32 The Reading Passage has 7 paragraphs, A-G . Choose the correc…" at bounding box center [694, 323] width 1389 height 439
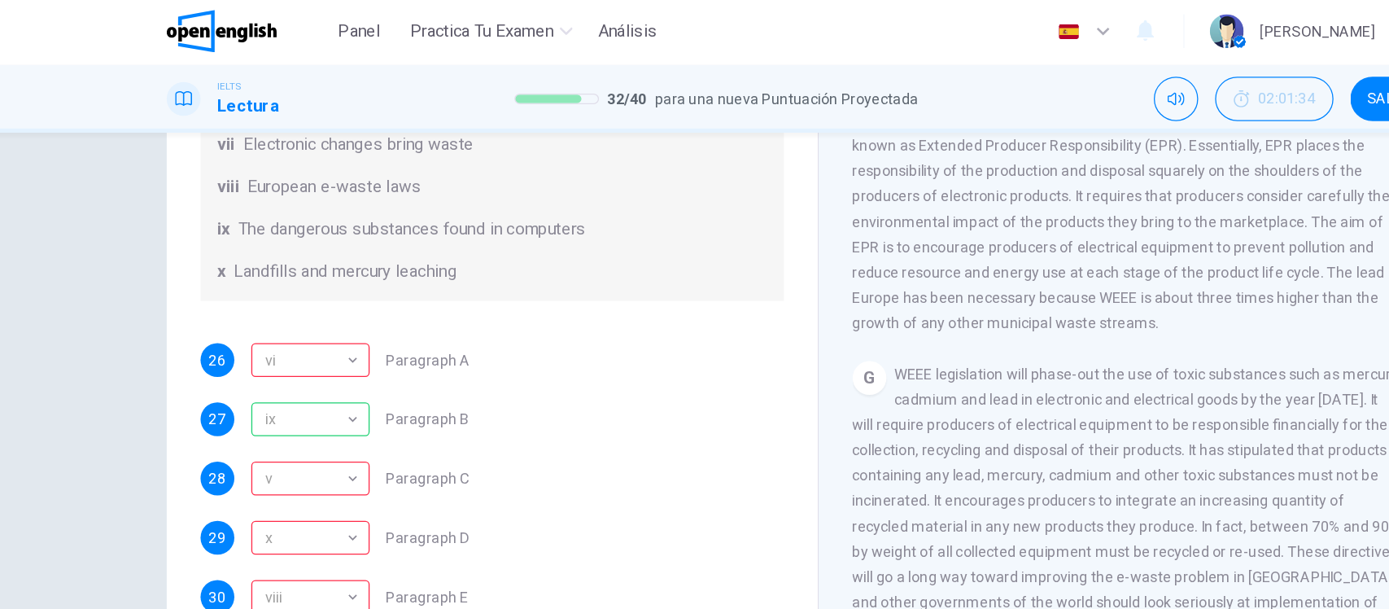
scroll to position [190, 0]
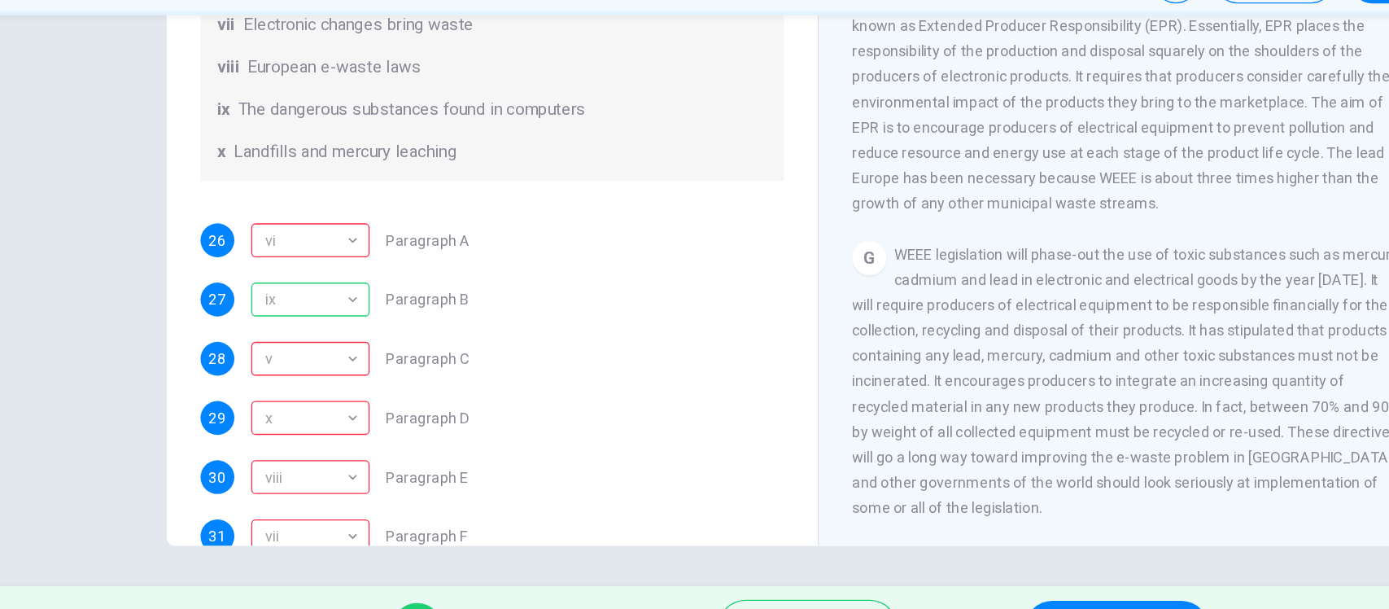
click at [78, 176] on div "Preguntas 26 - 32 The Reading Passage has 7 paragraphs, A-G . Choose the correc…" at bounding box center [694, 323] width 1389 height 439
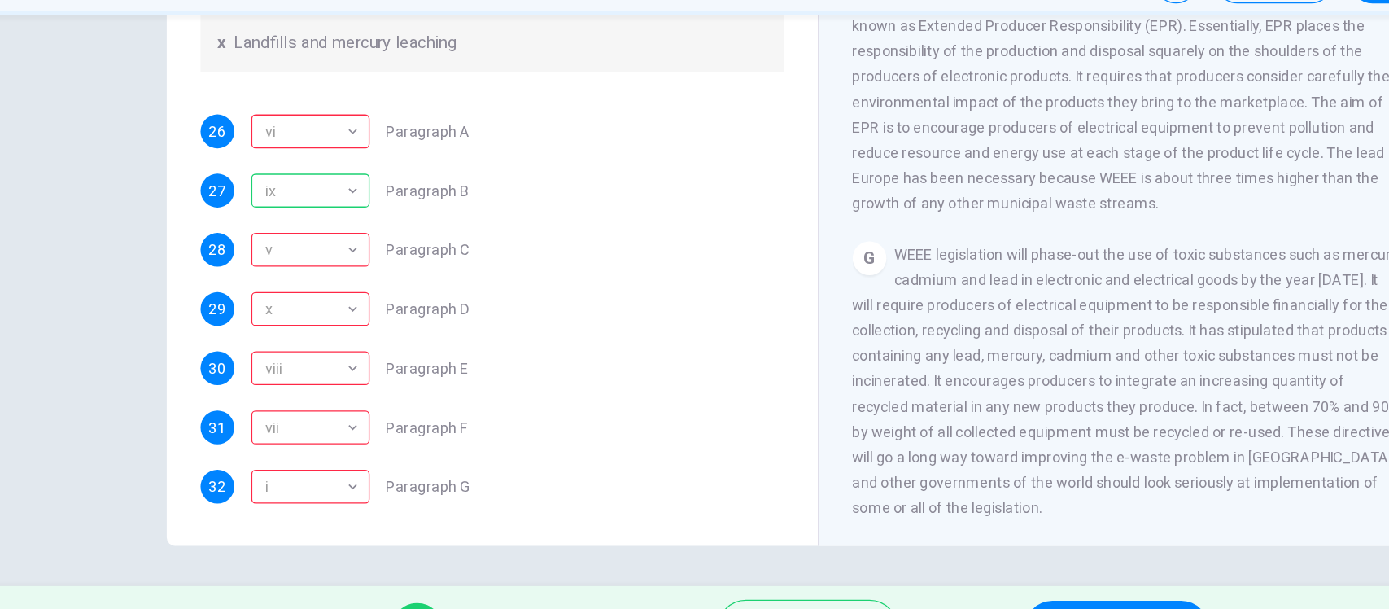
scroll to position [0, 0]
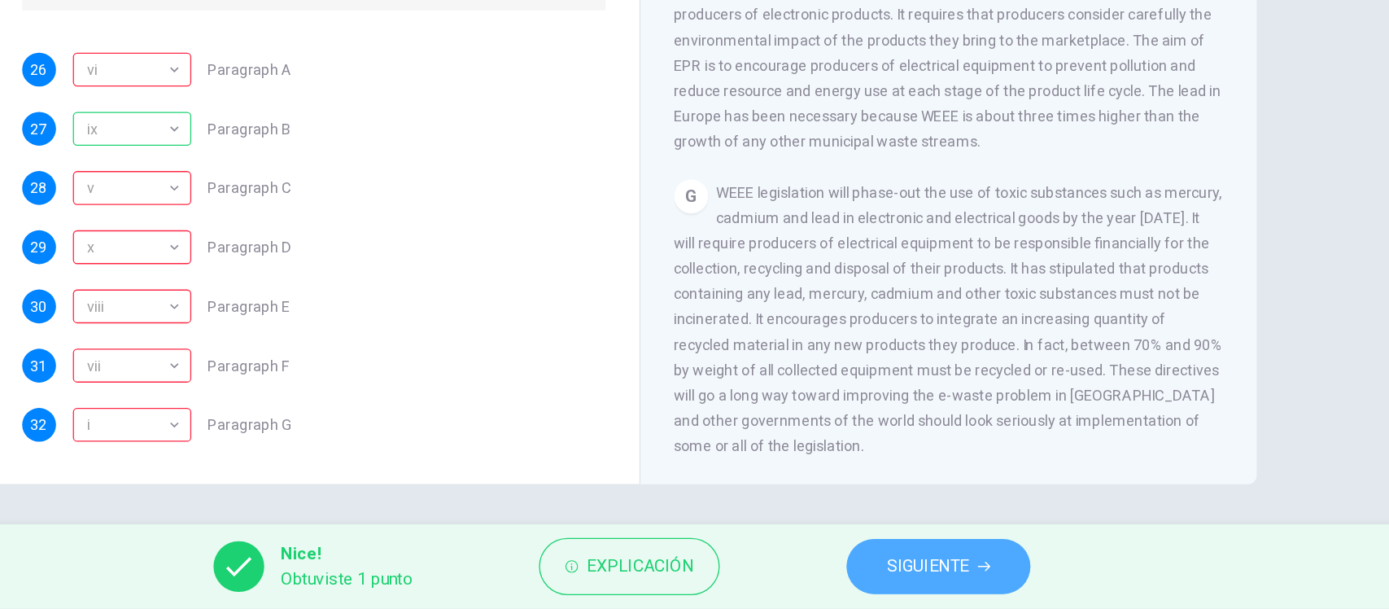
click at [918, 560] on button "SIGUIENTE" at bounding box center [938, 576] width 142 height 42
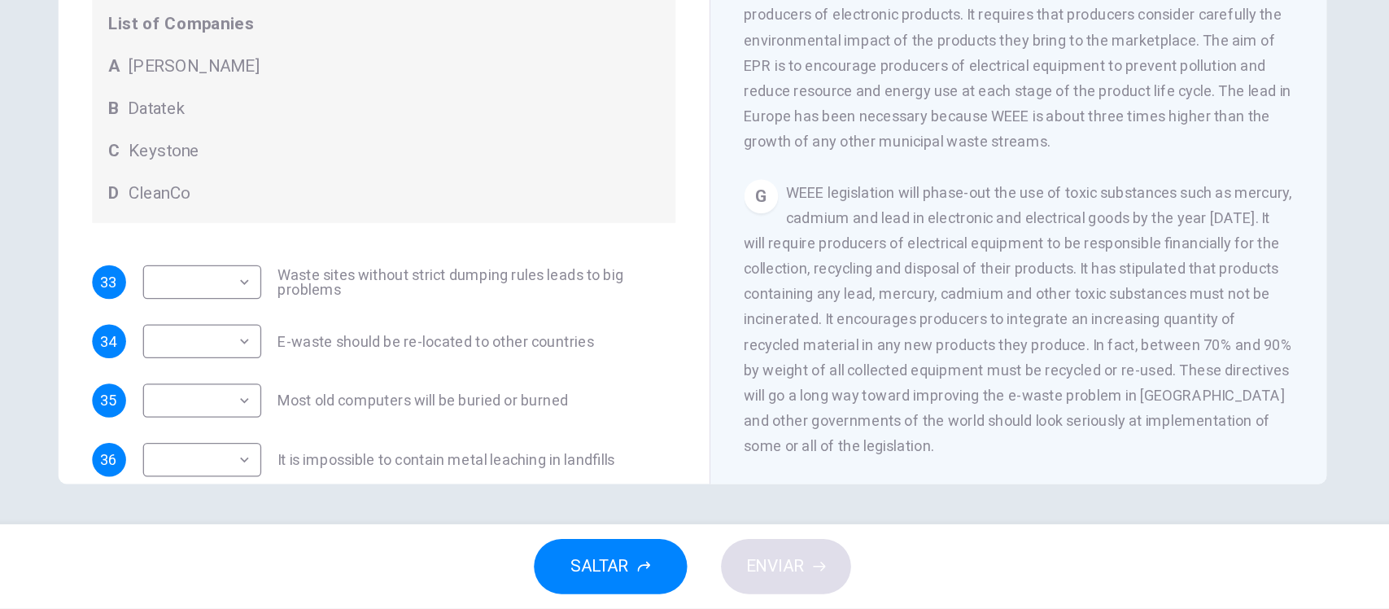
scroll to position [85, 0]
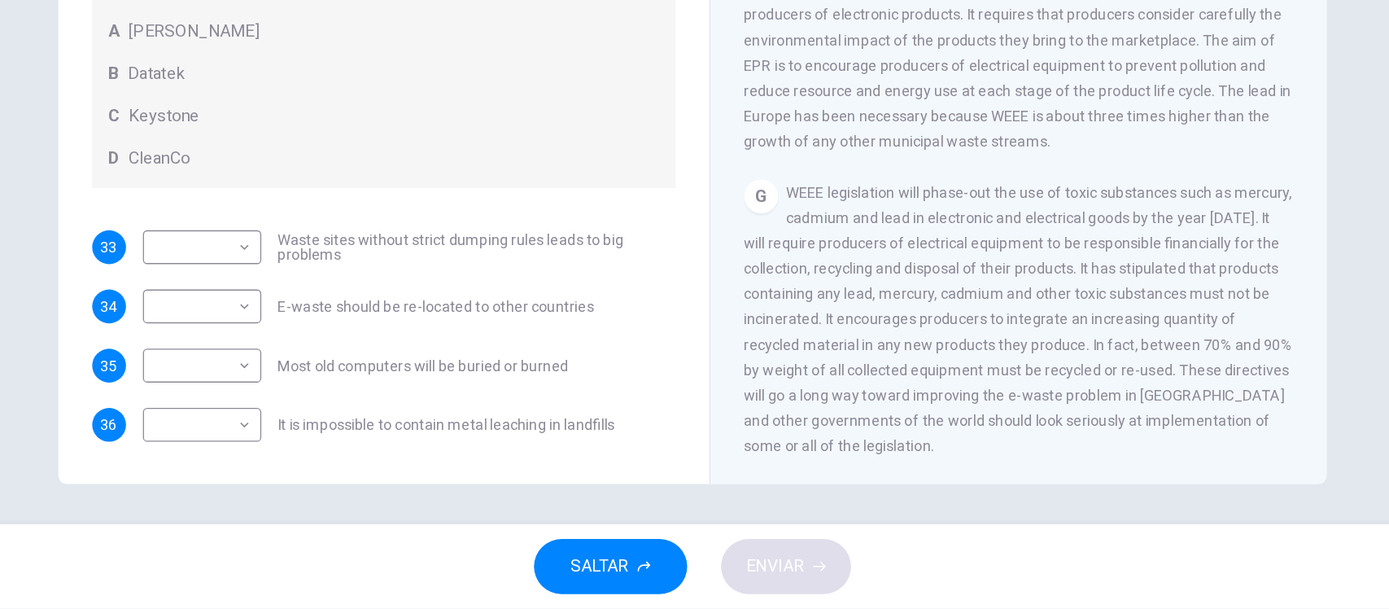
click at [797, 335] on span "WEEE legislation will phase-out the use of toxic substances such as mercury, ca…" at bounding box center [946, 385] width 422 height 208
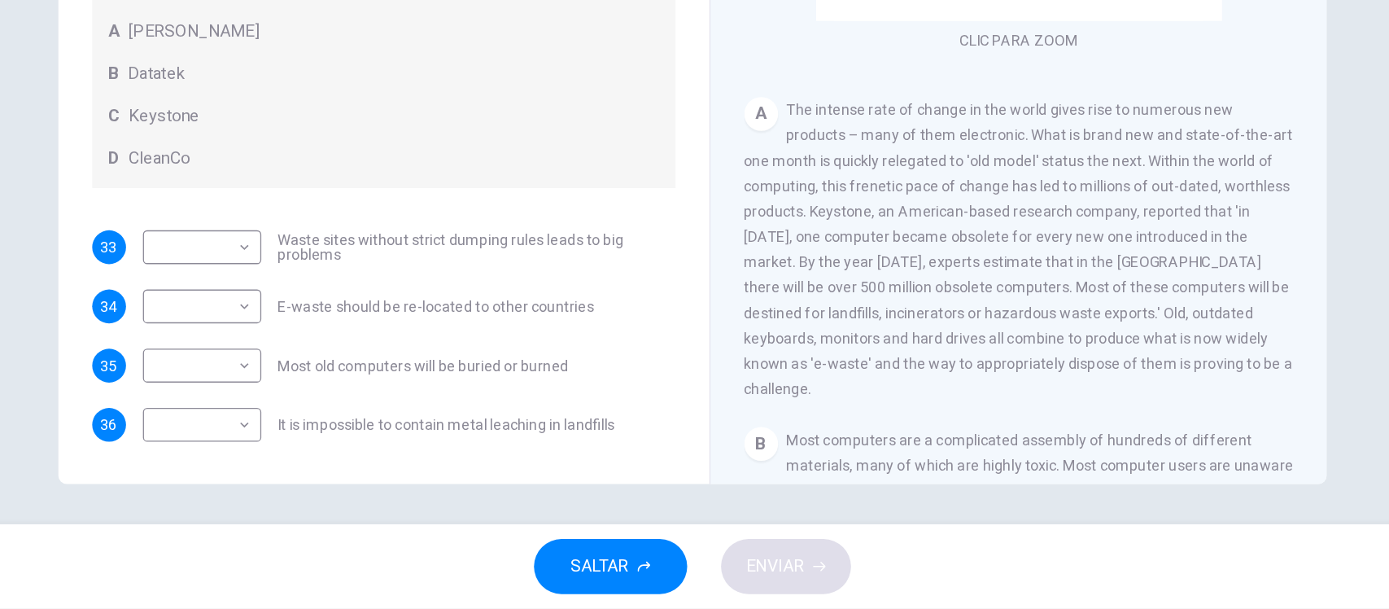
scroll to position [149, 0]
click at [164, 287] on body "Este sitio utiliza cookies, como se explica en nuestra Política de Privacidad .…" at bounding box center [694, 304] width 1389 height 609
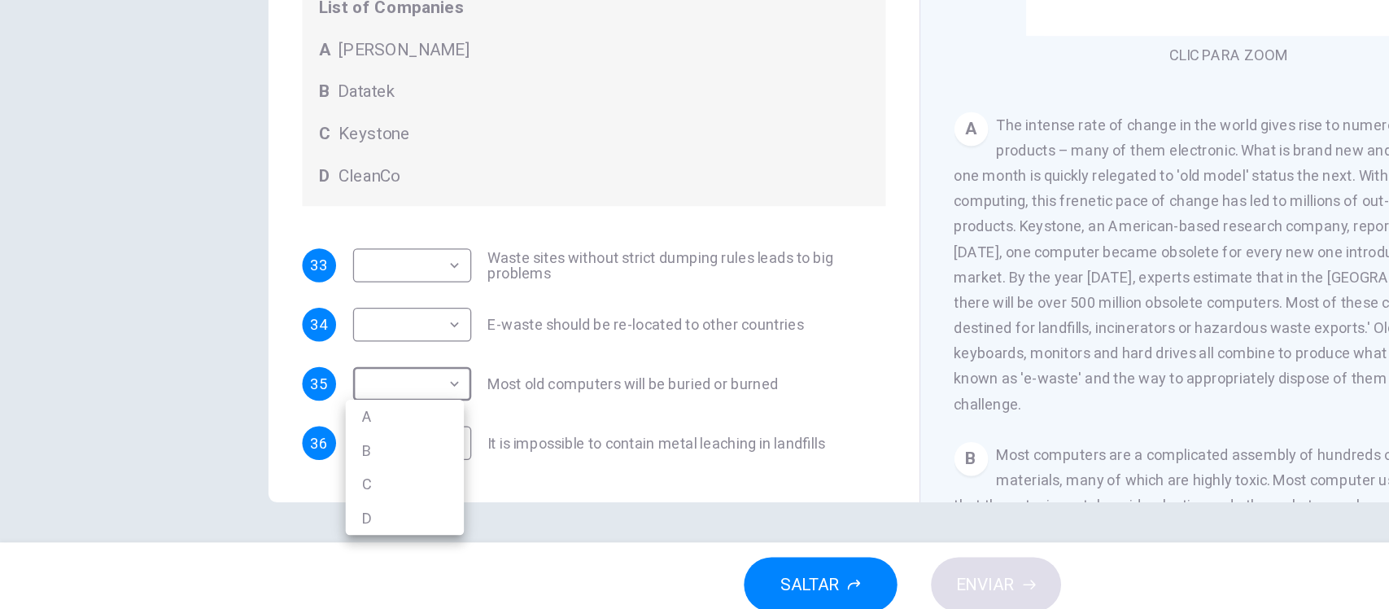
scroll to position [0, 0]
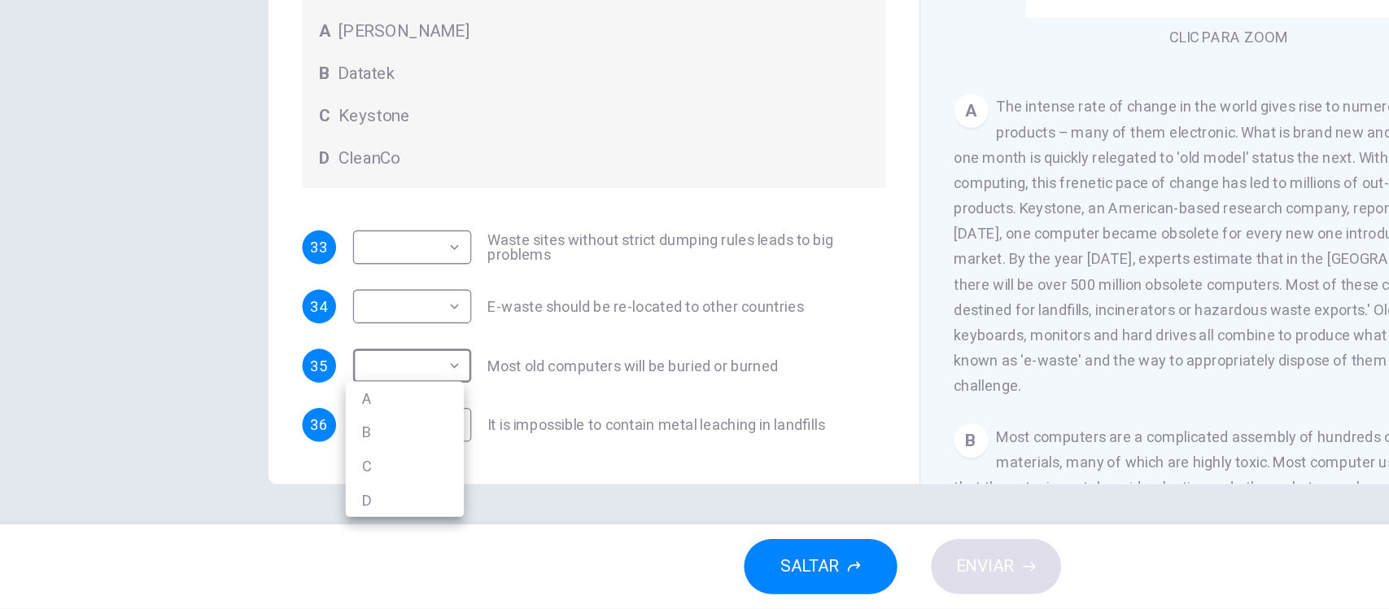
click at [289, 505] on li "C" at bounding box center [311, 499] width 91 height 26
type input "*"
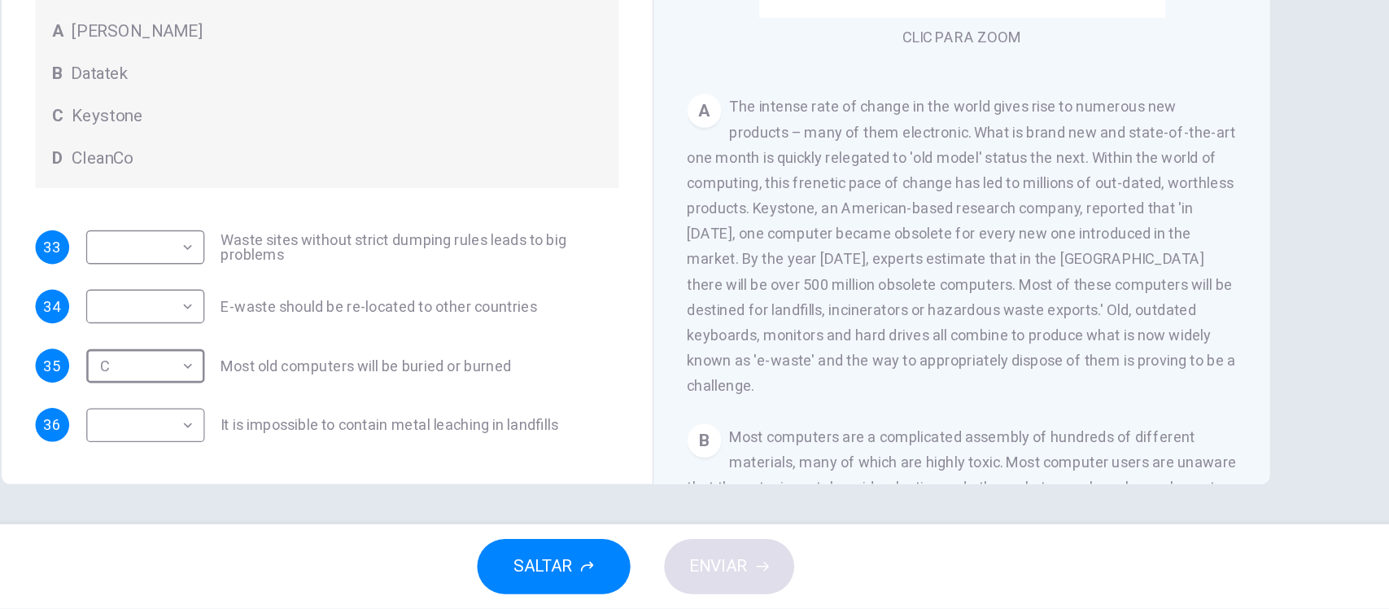
click at [809, 421] on span "The intense rate of change in the world gives rise to numerous new products – m…" at bounding box center [946, 330] width 422 height 228
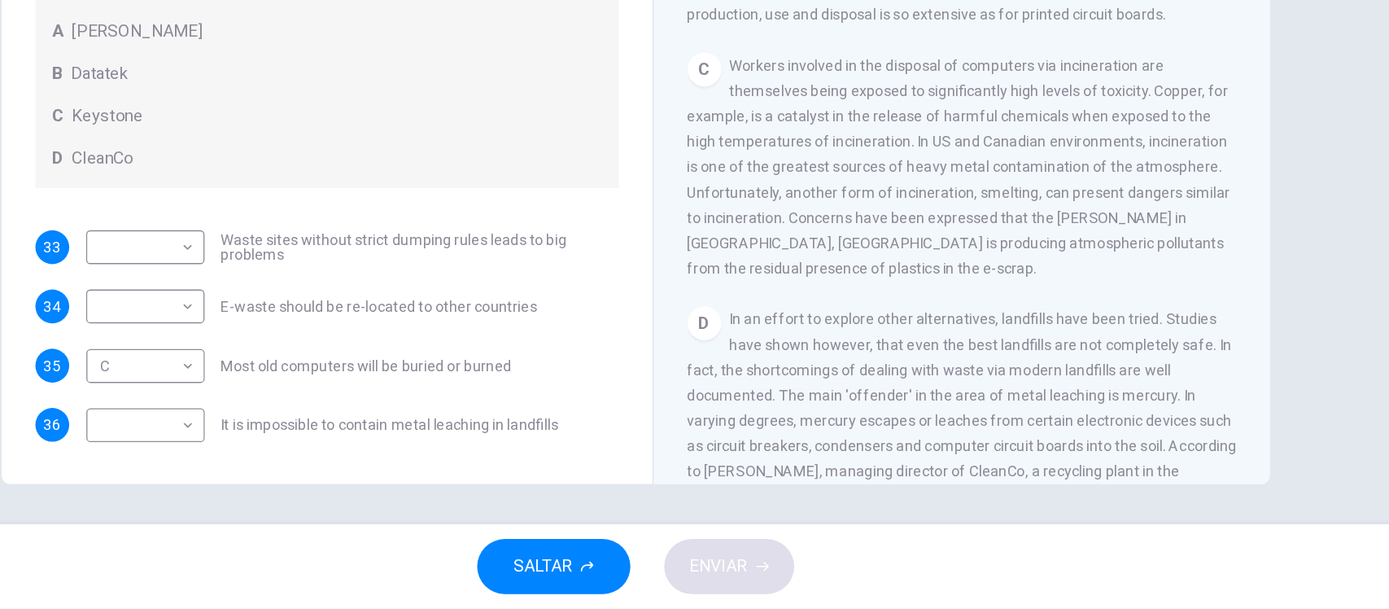
scroll to position [660, 0]
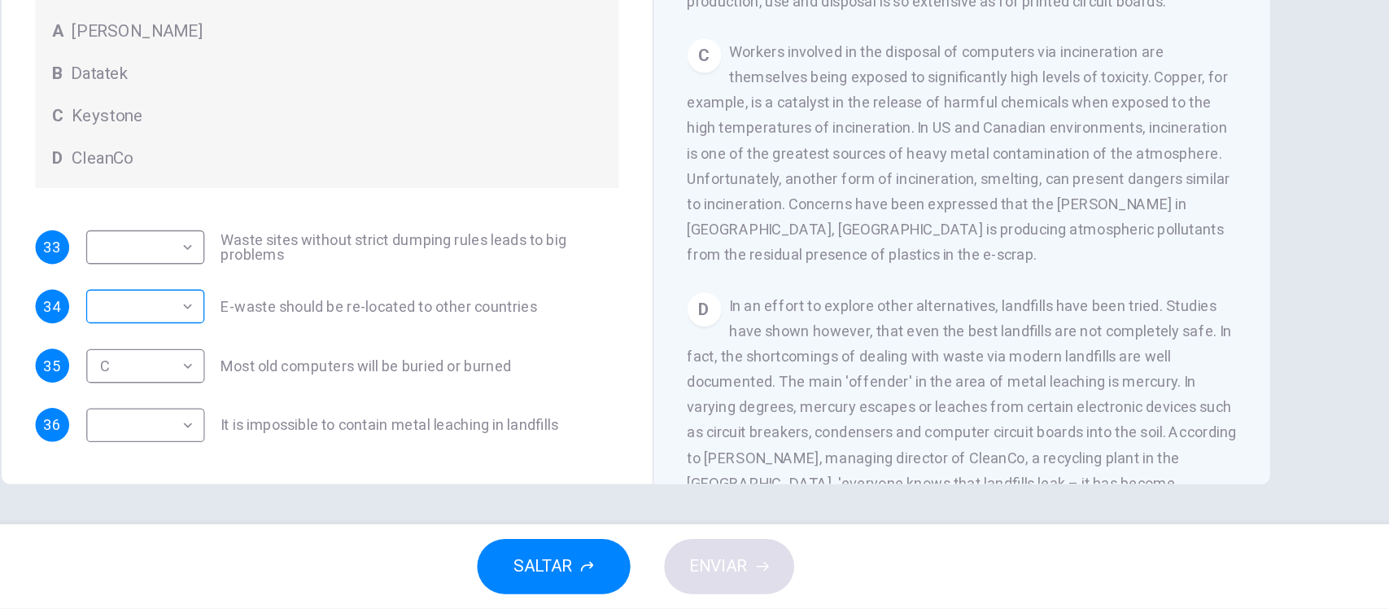
click at [104, 232] on body "Este sitio utiliza cookies, como se explica en nuestra Política de Privacidad .…" at bounding box center [694, 304] width 1389 height 609
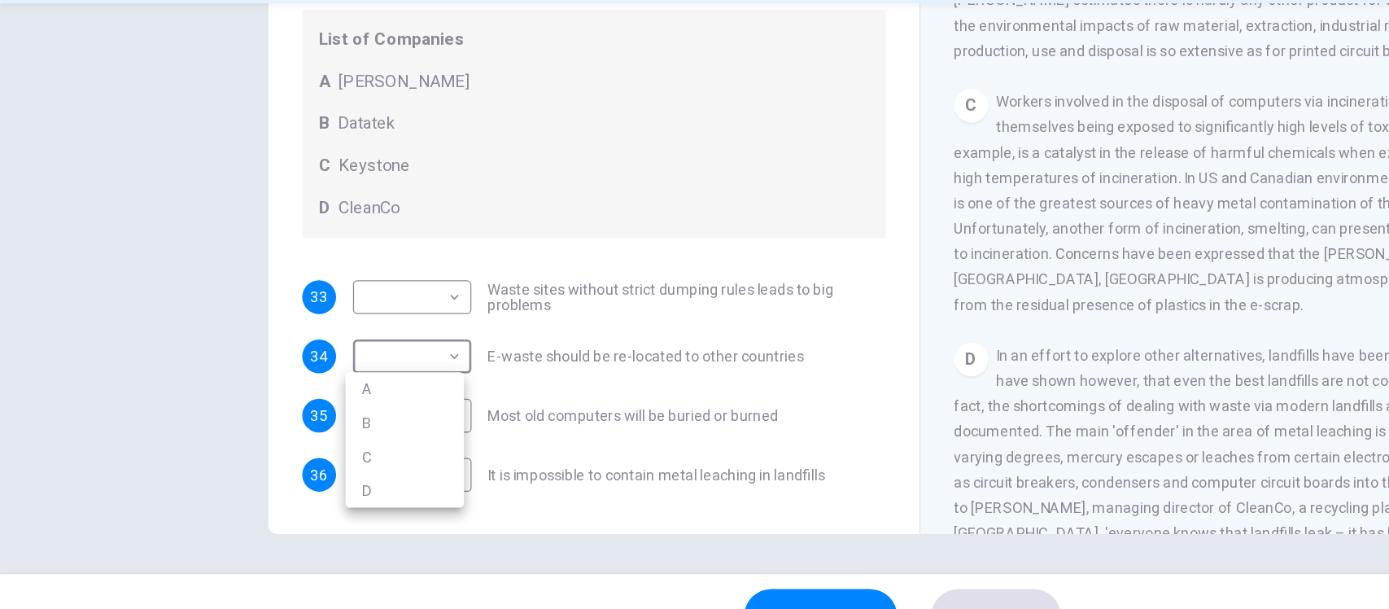
click at [289, 401] on li "A" at bounding box center [311, 401] width 91 height 26
type input "*"
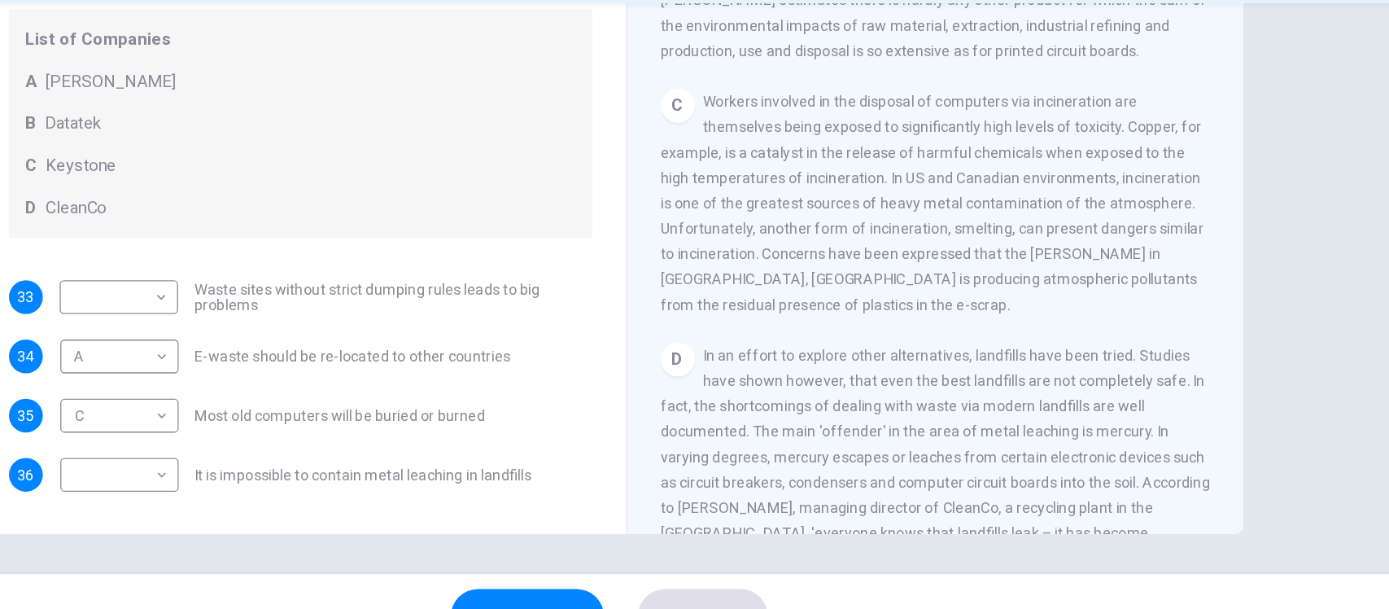
click at [878, 375] on div "D In an effort to explore other alternatives, landfills have been tried. Studie…" at bounding box center [946, 492] width 423 height 254
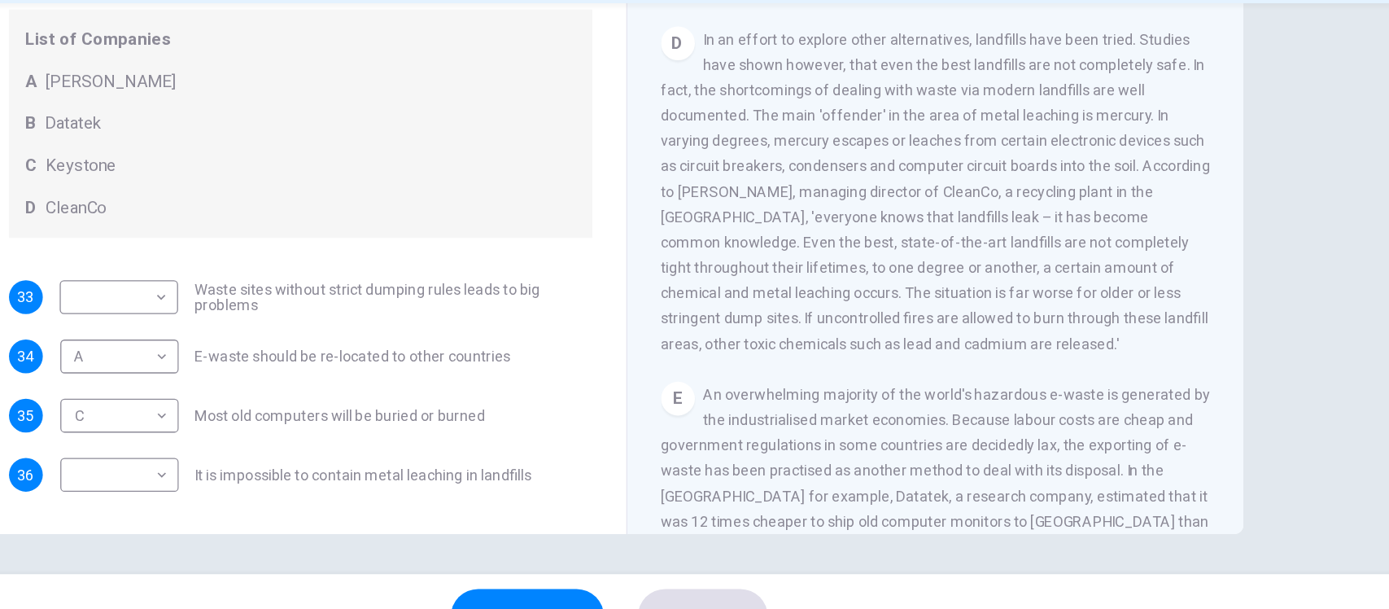
scroll to position [907, 0]
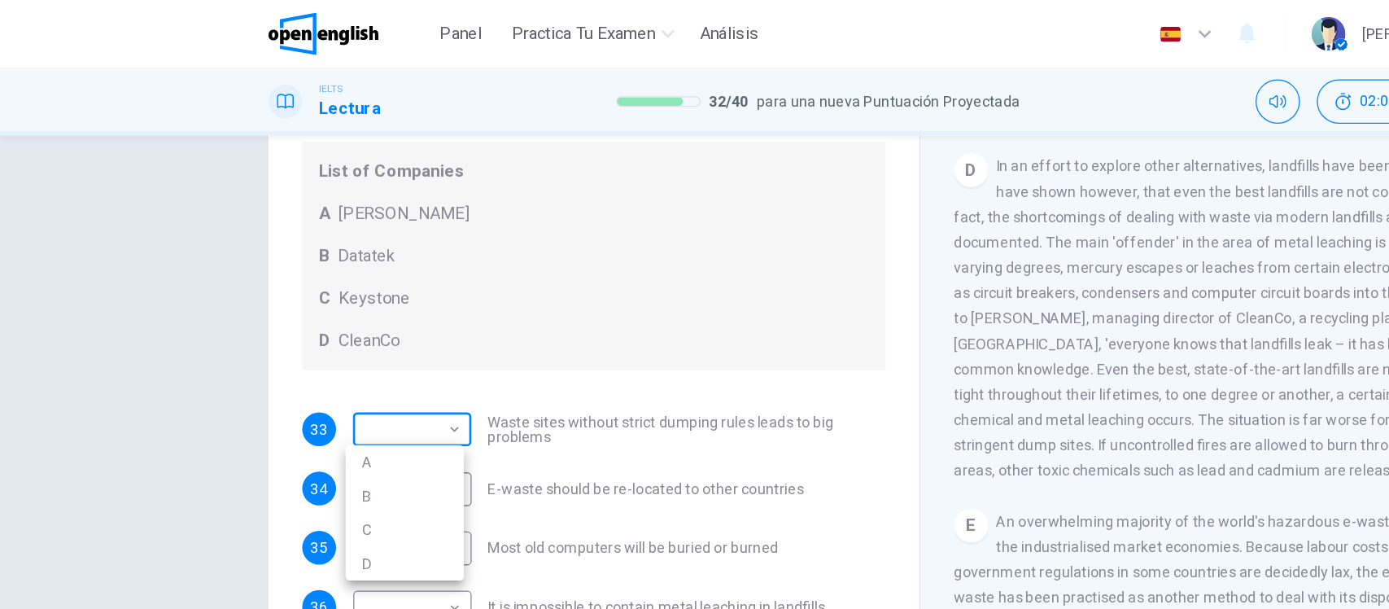
click at [85, 220] on body "Este sitio utiliza cookies, como se explica en nuestra Política de Privacidad .…" at bounding box center [694, 304] width 1389 height 609
click at [277, 434] on li "D" at bounding box center [311, 434] width 91 height 26
type input "*"
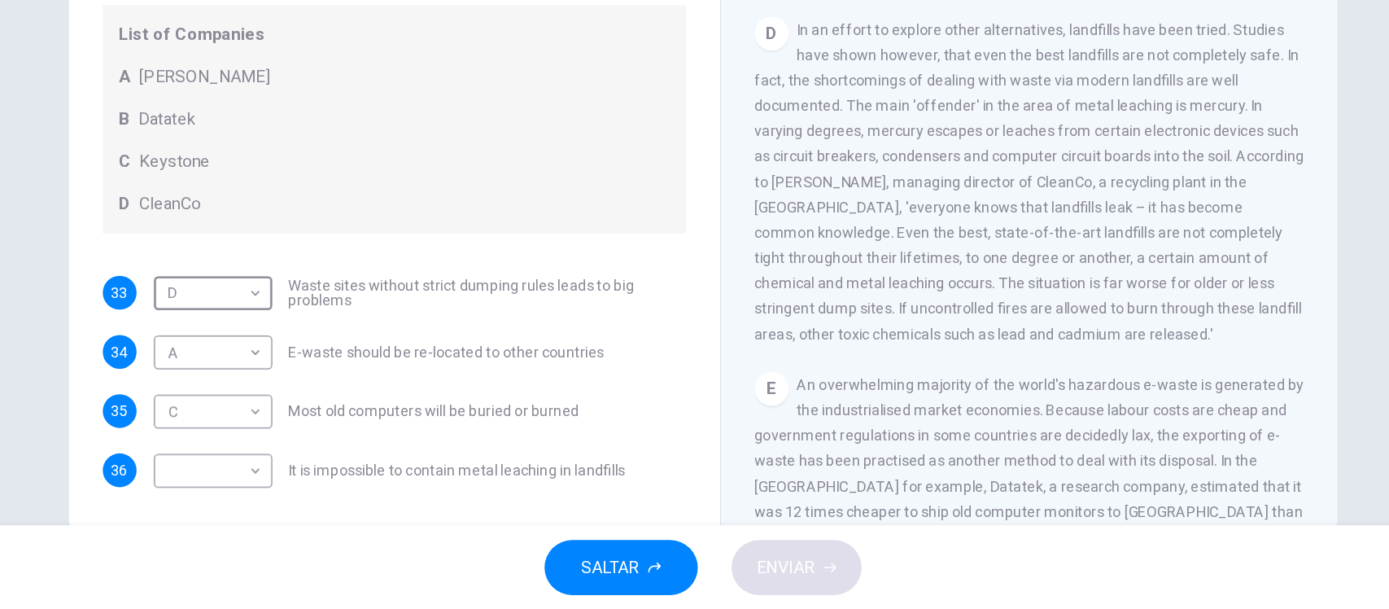
scroll to position [163, 0]
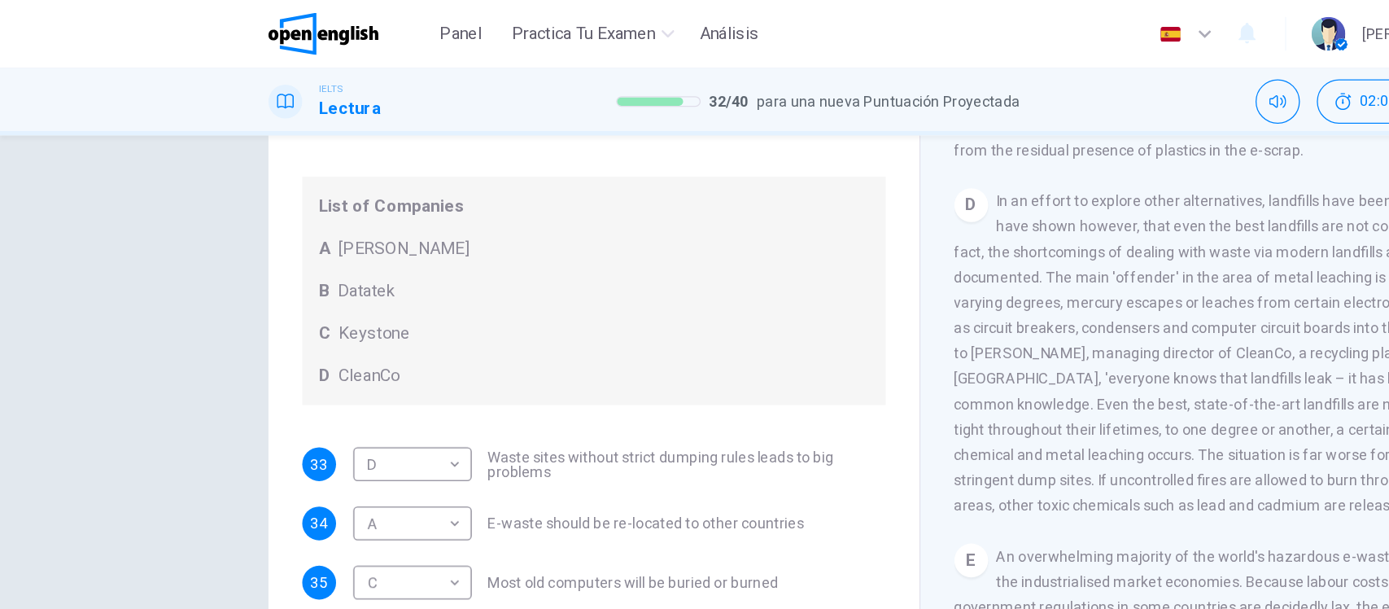
click at [157, 346] on body "Este sitio utiliza cookies, como se explica en nuestra Política de Privacidad .…" at bounding box center [694, 304] width 1389 height 609
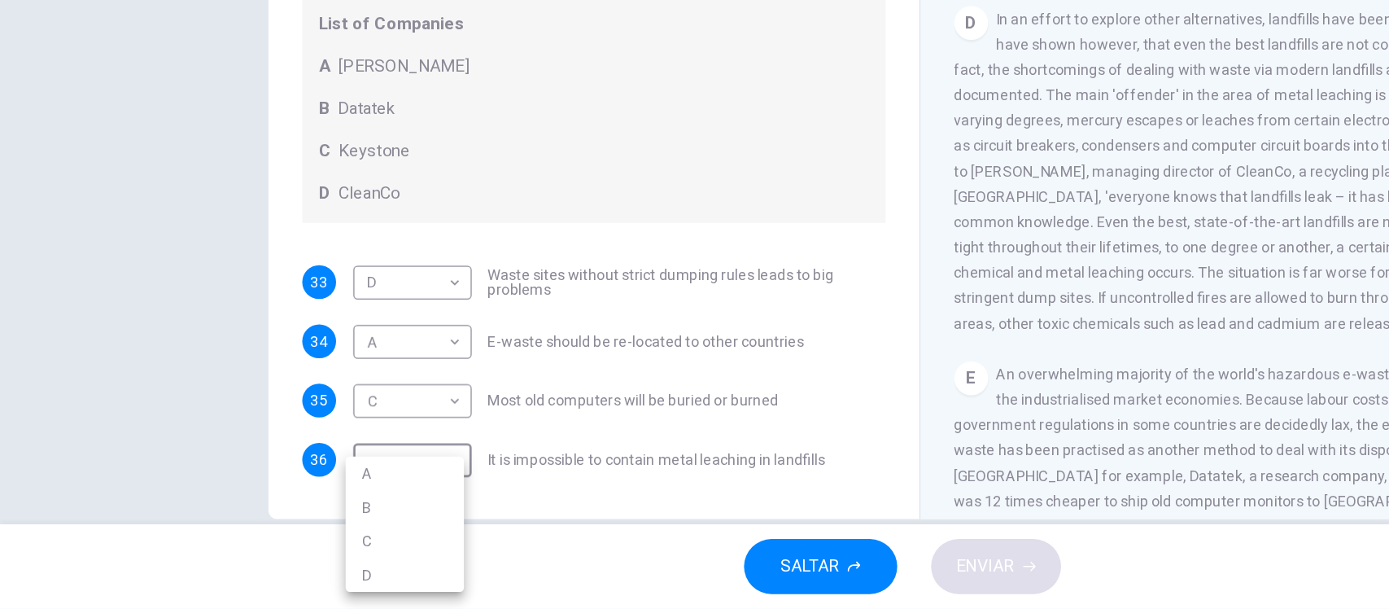
click at [283, 530] on li "B" at bounding box center [311, 530] width 91 height 26
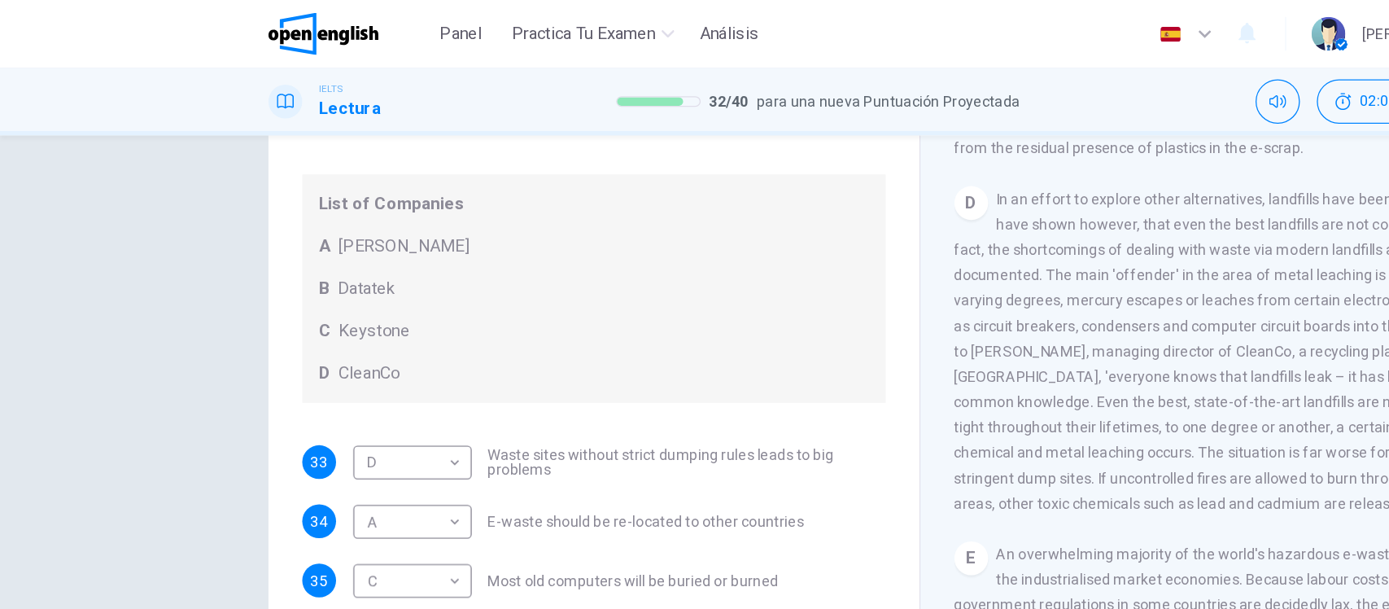
click at [171, 348] on body "Este sitio utiliza cookies, como se explica en nuestra Política de Privacidad .…" at bounding box center [694, 304] width 1389 height 609
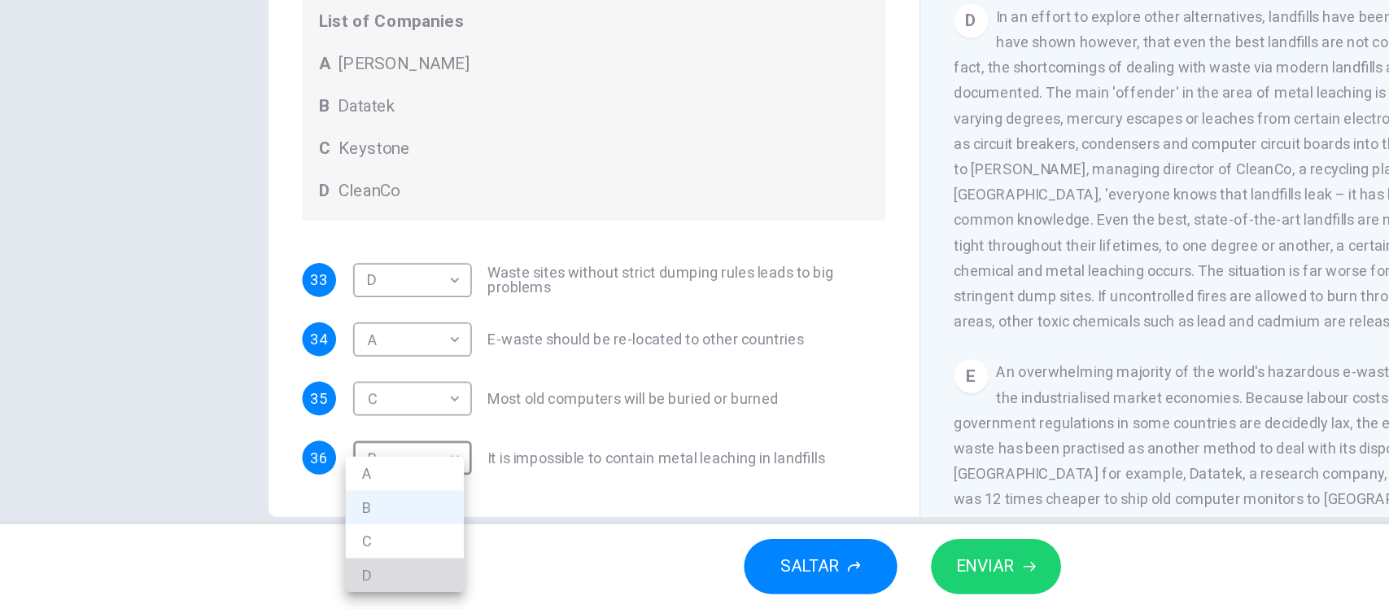
click at [301, 578] on li "D" at bounding box center [311, 582] width 91 height 26
type input "*"
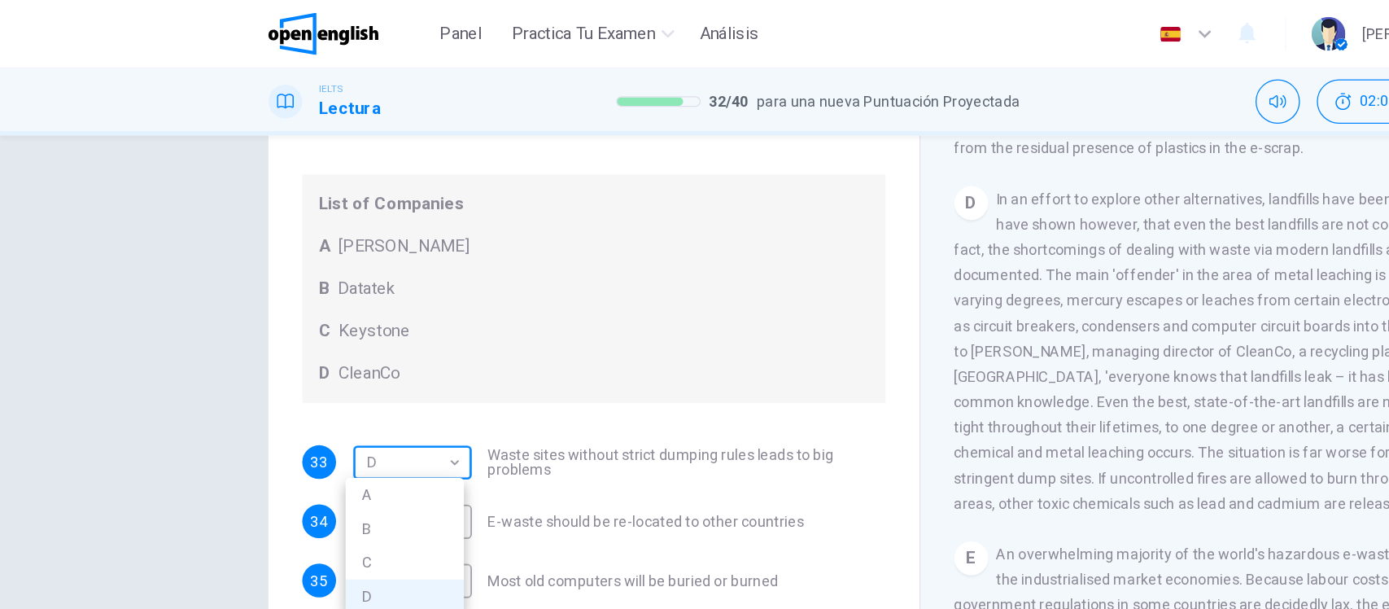
click at [323, 221] on body "Este sitio utiliza cookies, como se explica en nuestra Política de Privacidad .…" at bounding box center [694, 304] width 1389 height 609
click at [292, 417] on li "B" at bounding box center [311, 407] width 91 height 26
type input "*"
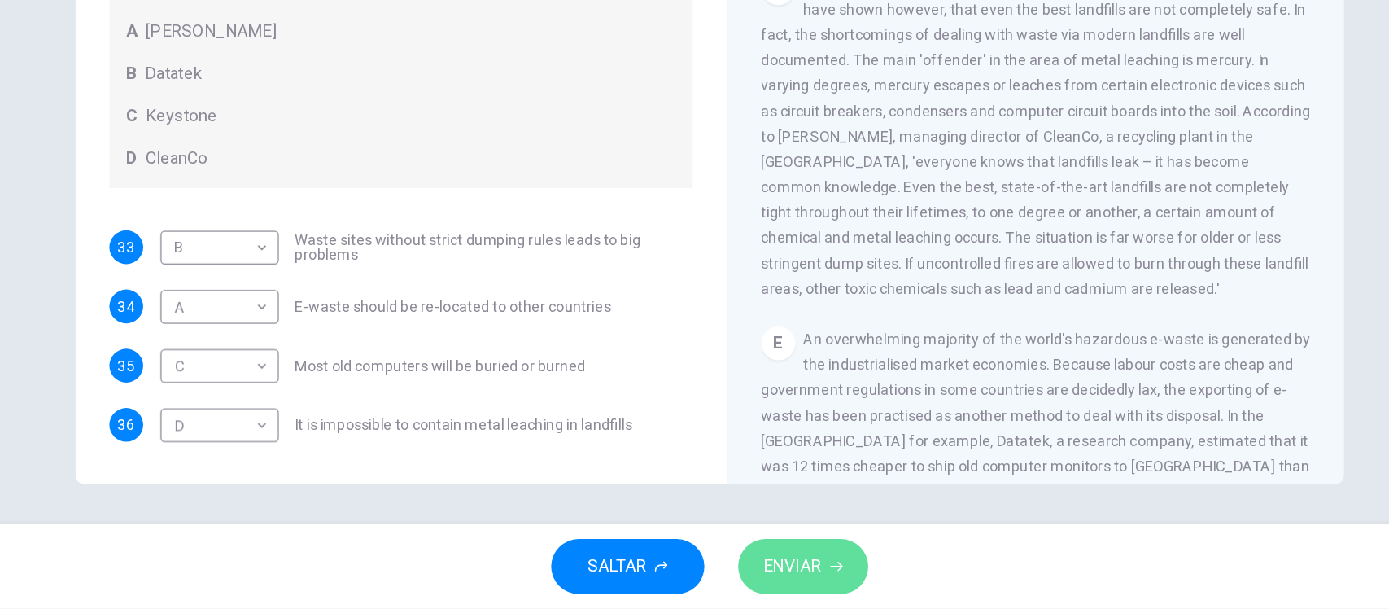
click at [782, 585] on button "ENVIAR" at bounding box center [767, 576] width 100 height 42
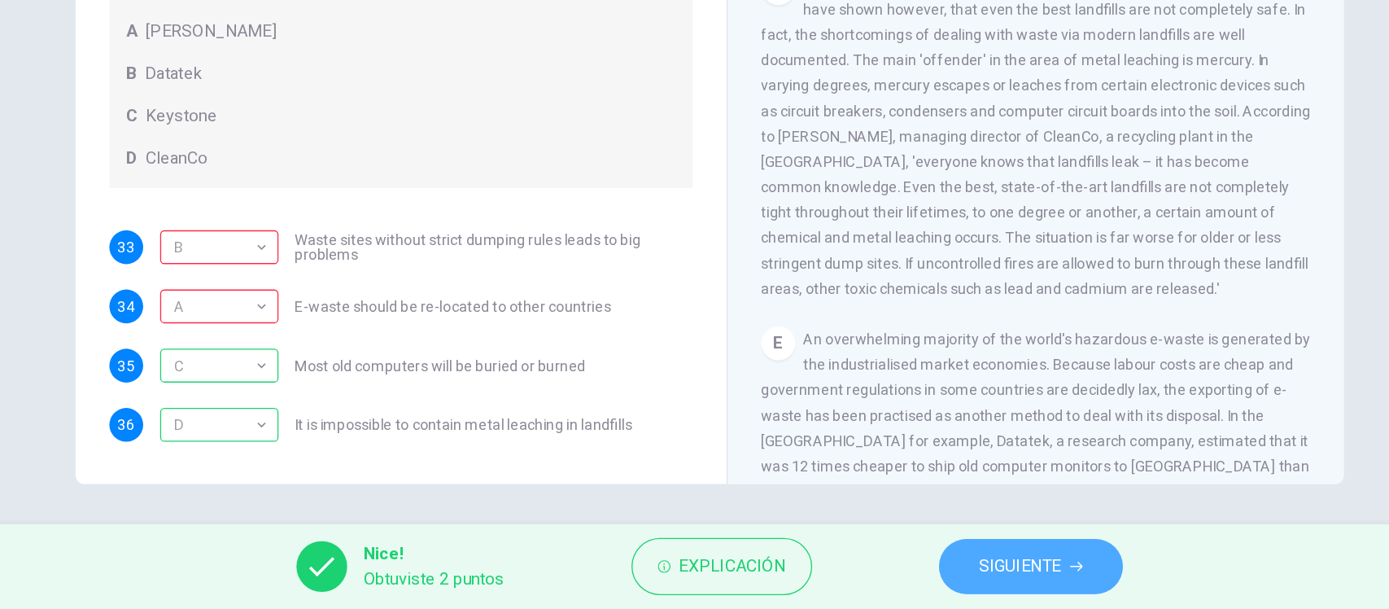
click at [928, 569] on span "SIGUIENTE" at bounding box center [933, 576] width 63 height 23
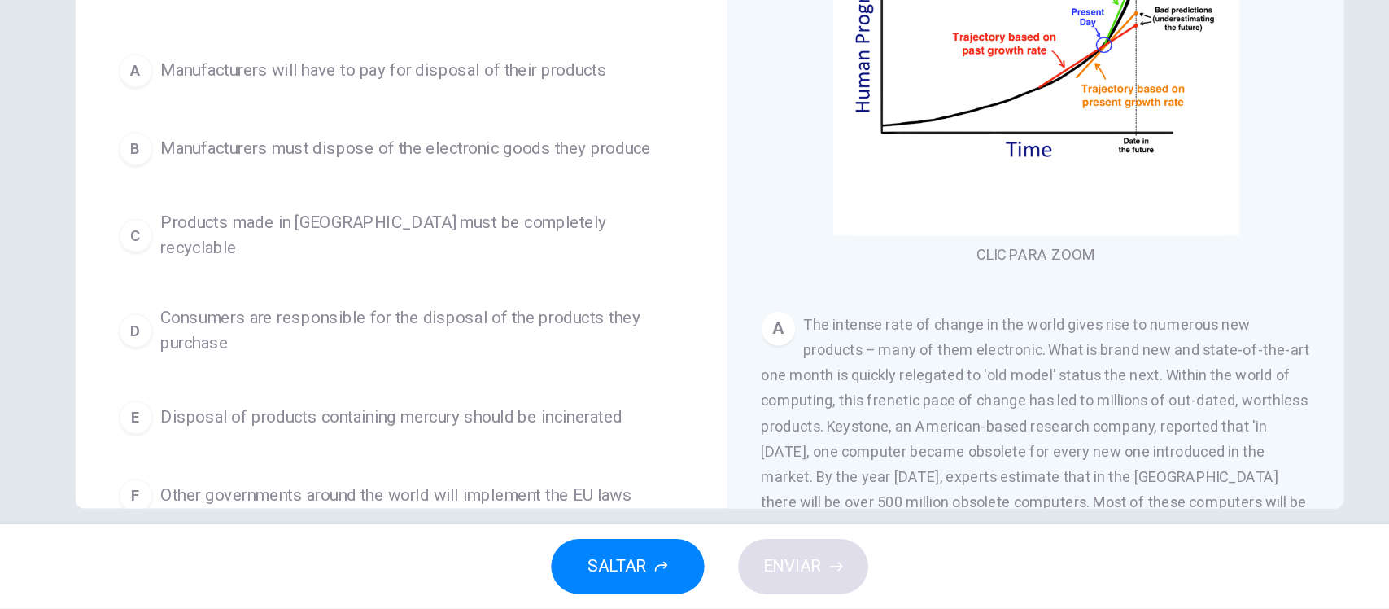
scroll to position [175, 0]
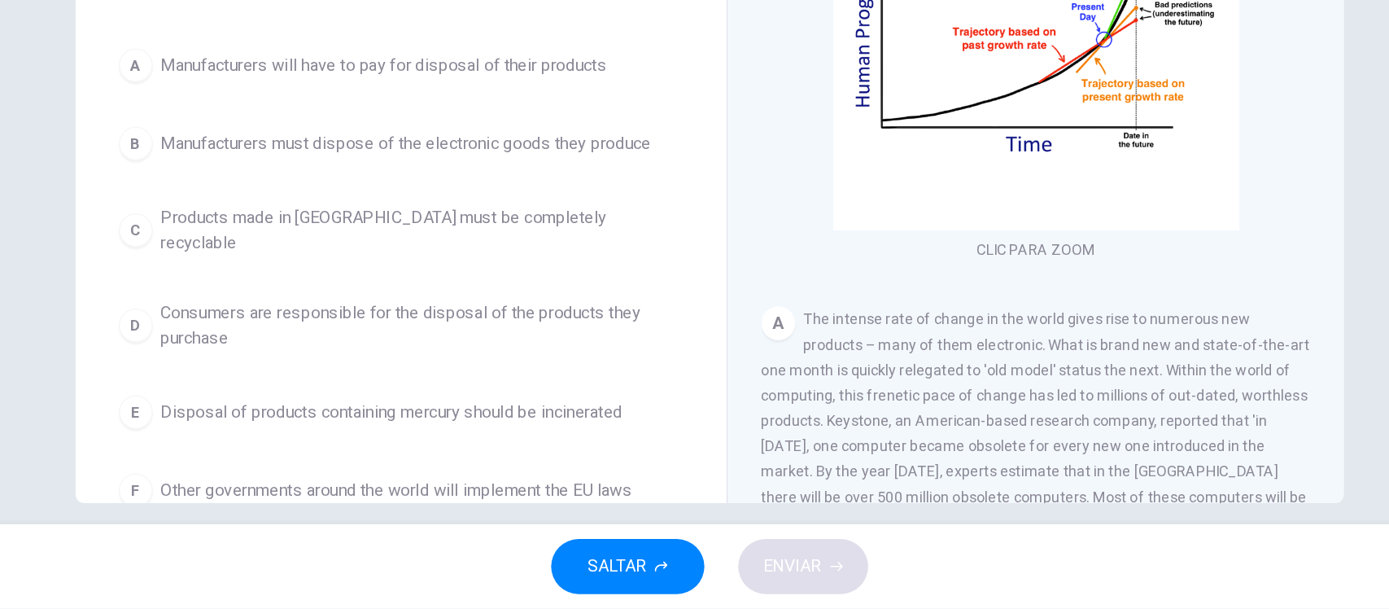
click at [351, 264] on button "B Manufacturers must dispose of the electronic goods they produce" at bounding box center [457, 250] width 449 height 41
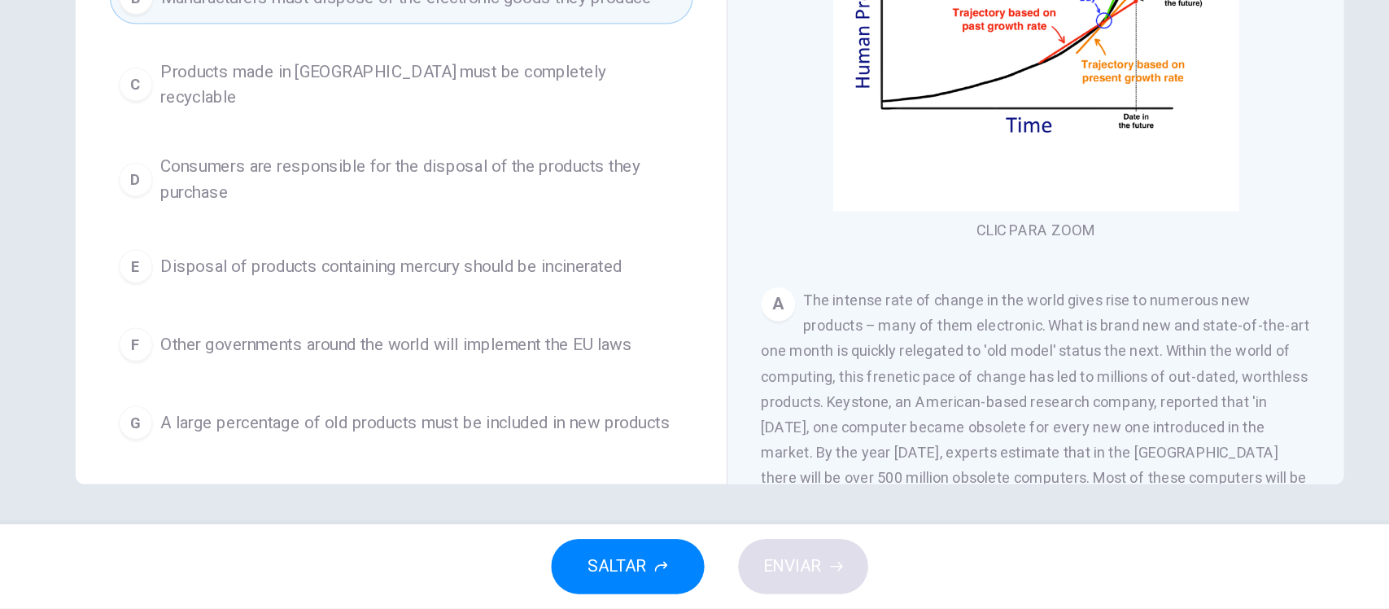
scroll to position [106, 0]
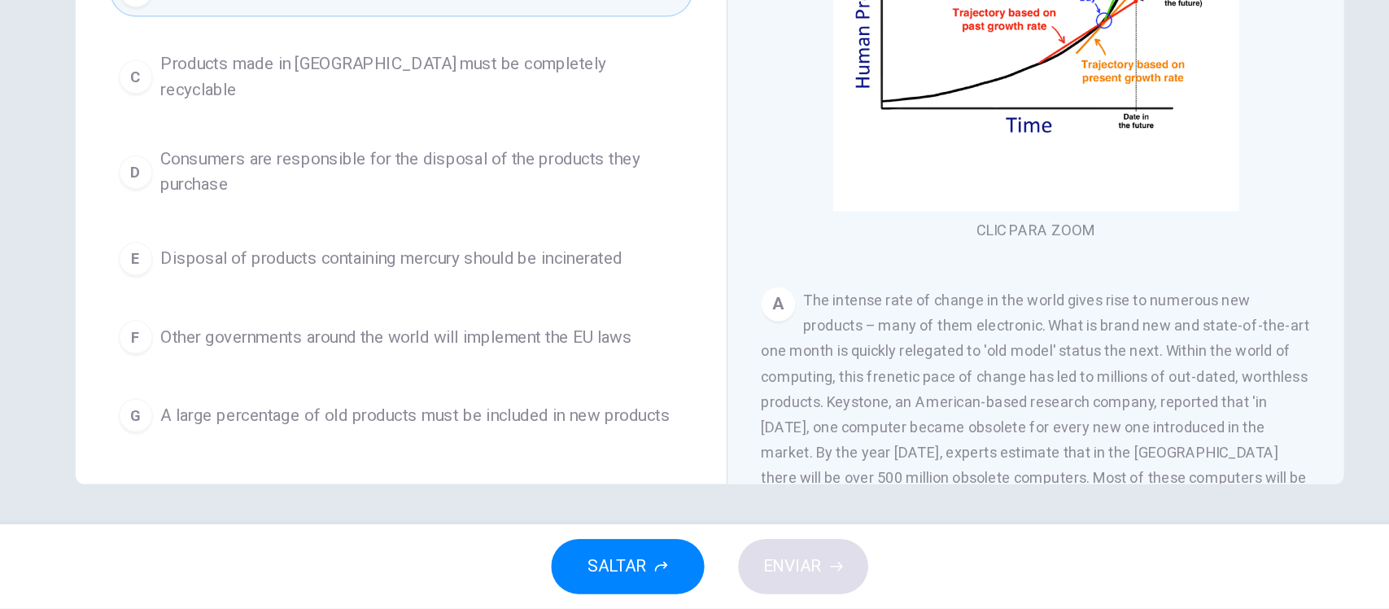
click at [433, 390] on span "Other governments around the world will implement the EU laws" at bounding box center [454, 400] width 363 height 20
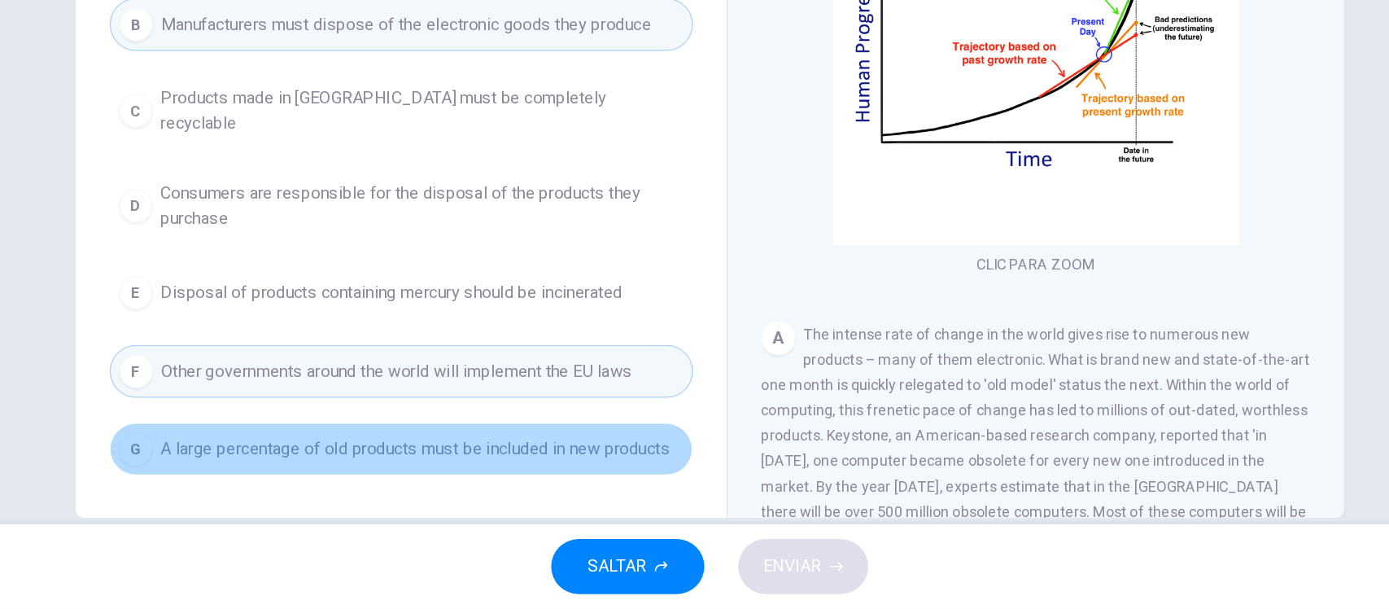
click at [539, 476] on span "A large percentage of old products must be included in new products" at bounding box center [469, 486] width 392 height 20
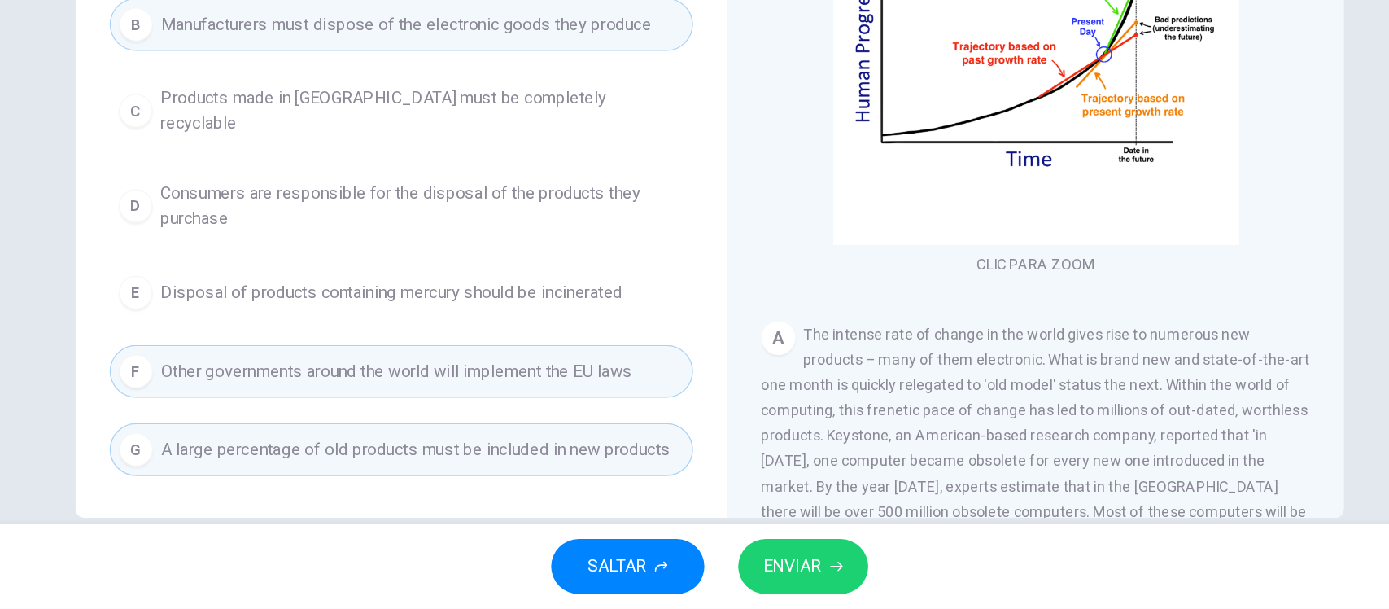
click at [751, 575] on span "ENVIAR" at bounding box center [758, 576] width 45 height 23
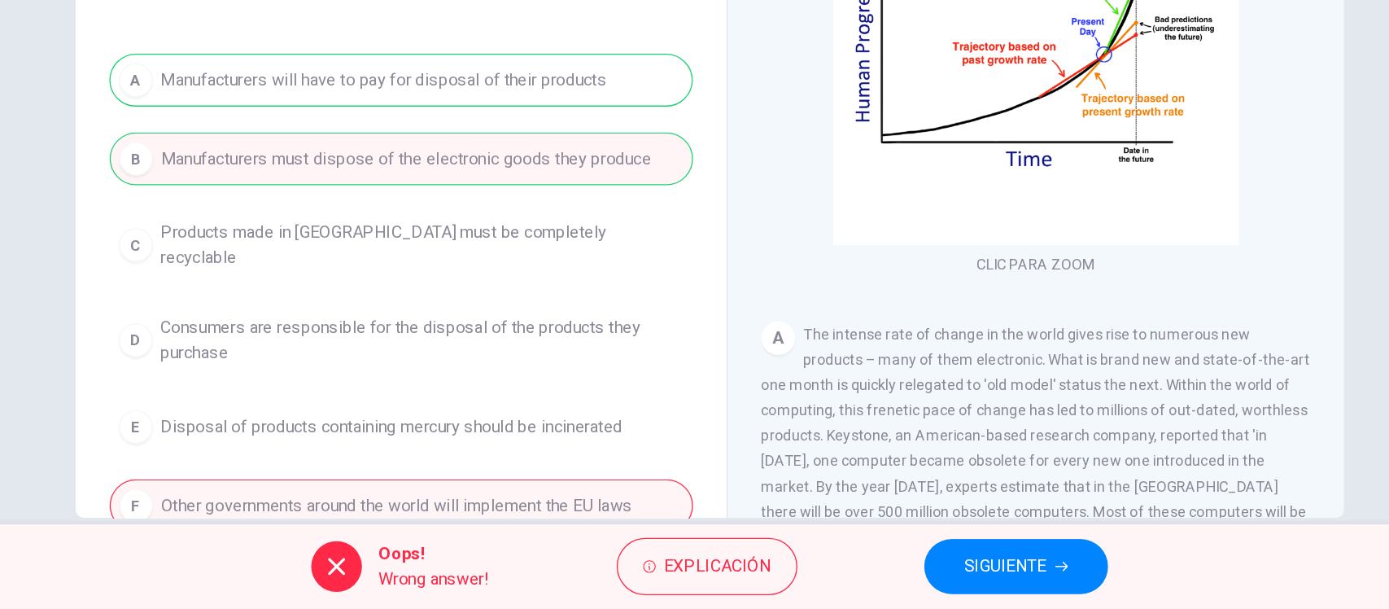
scroll to position [1, 0]
click at [930, 574] on span "SIGUIENTE" at bounding box center [922, 576] width 63 height 23
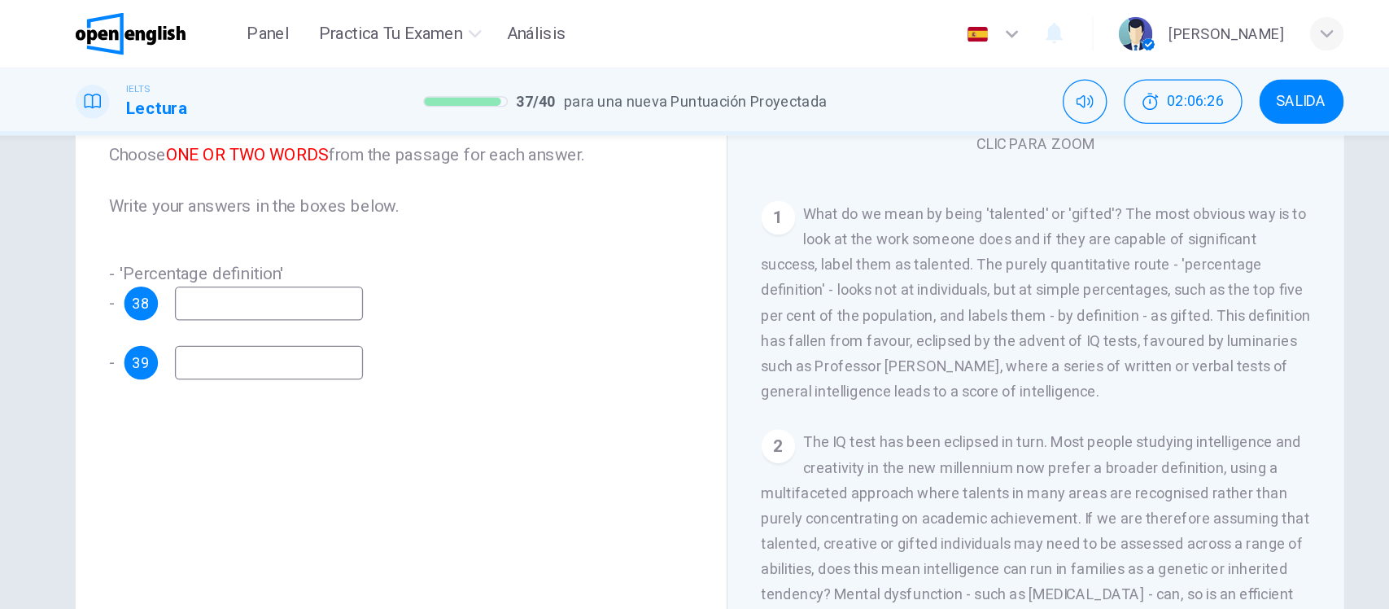
scroll to position [263, 0]
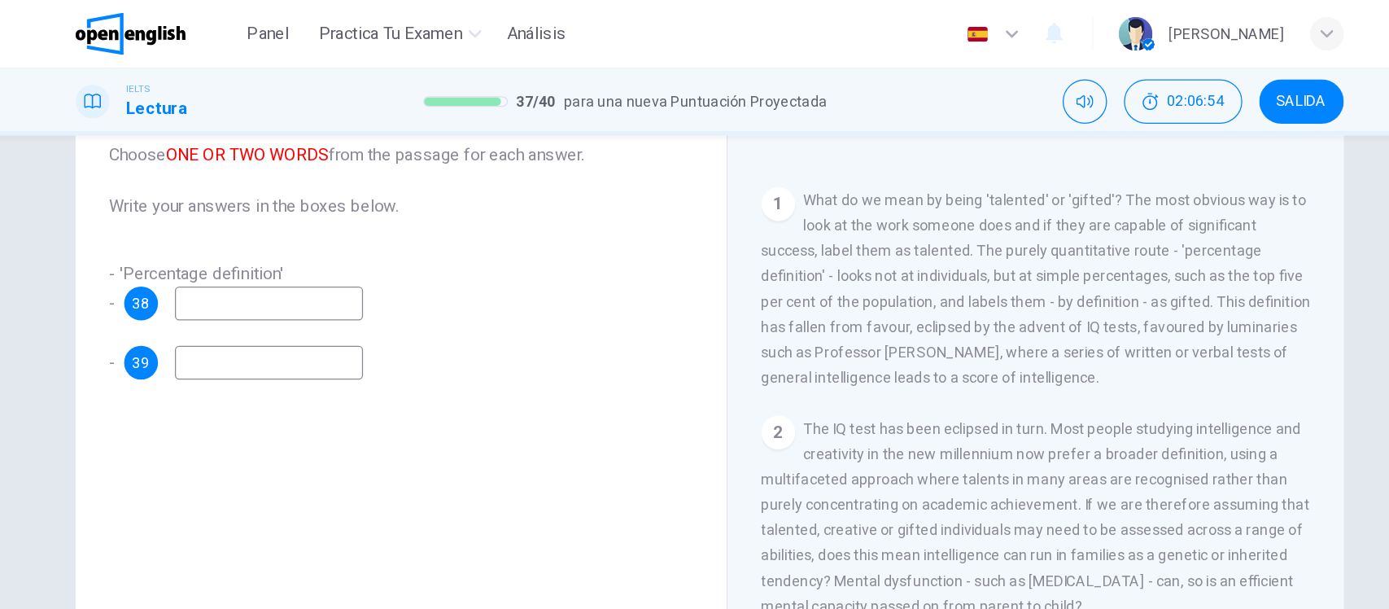
click at [376, 238] on input at bounding box center [355, 233] width 145 height 26
type input "**********"
type input "*********"
click at [553, 347] on div "**********" at bounding box center [457, 283] width 475 height 549
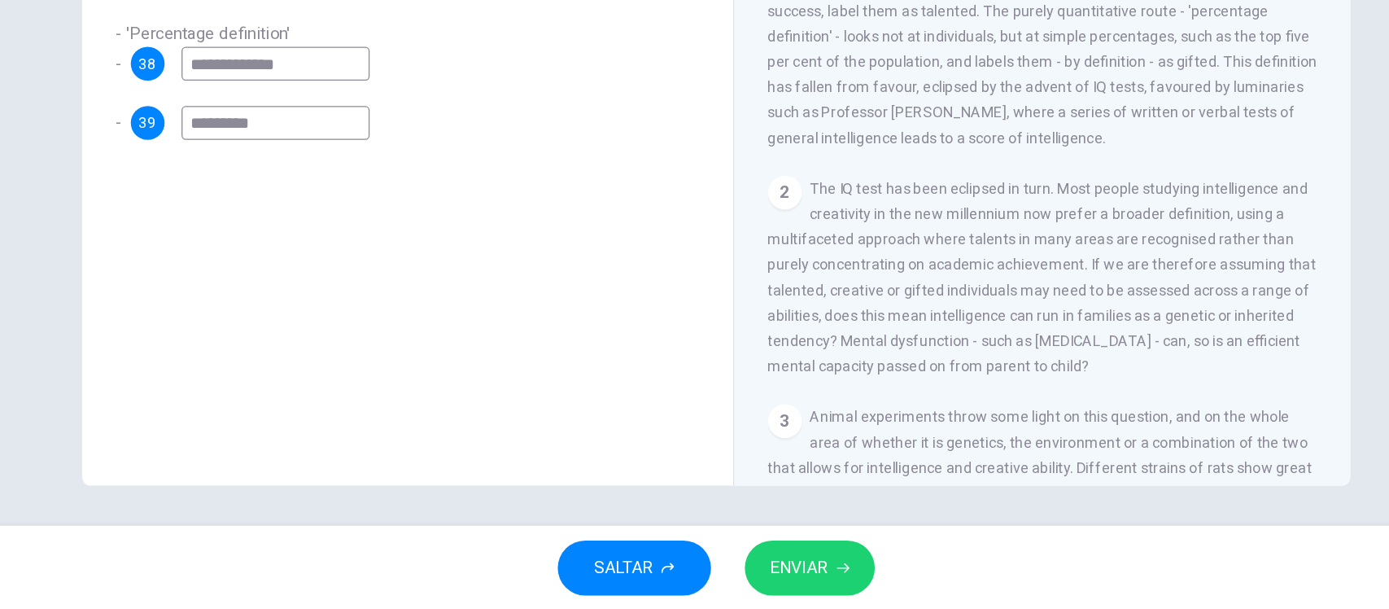
scroll to position [0, 0]
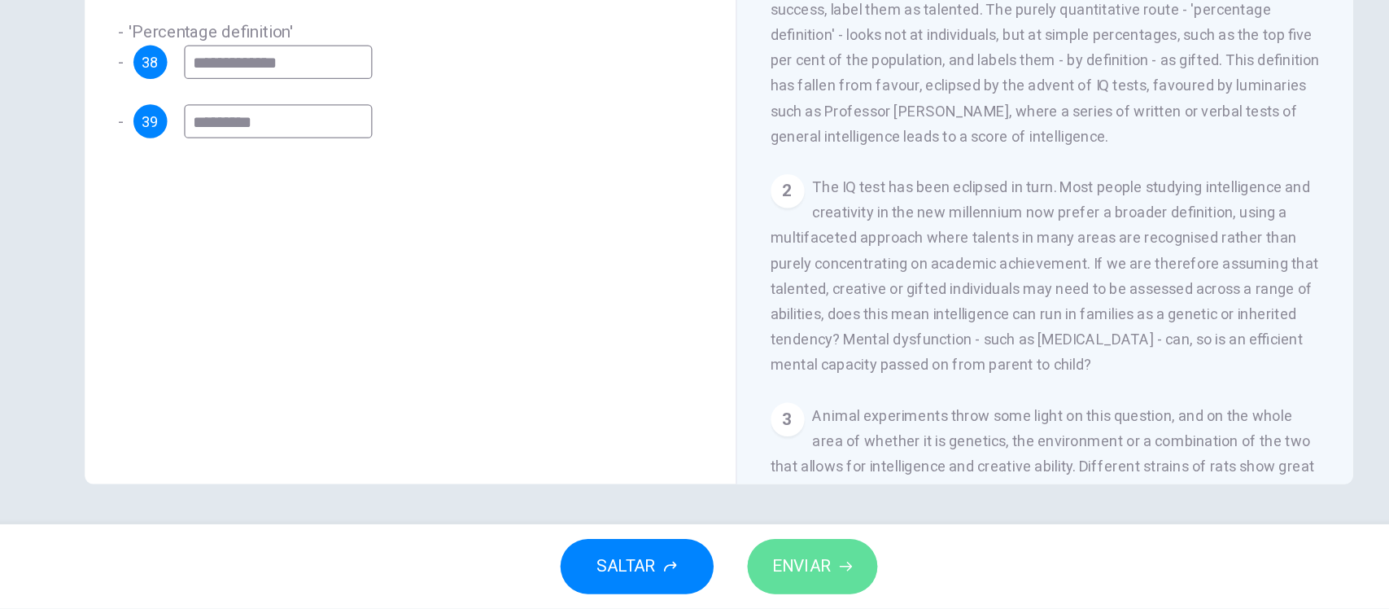
click at [771, 581] on span "ENVIAR" at bounding box center [758, 576] width 45 height 23
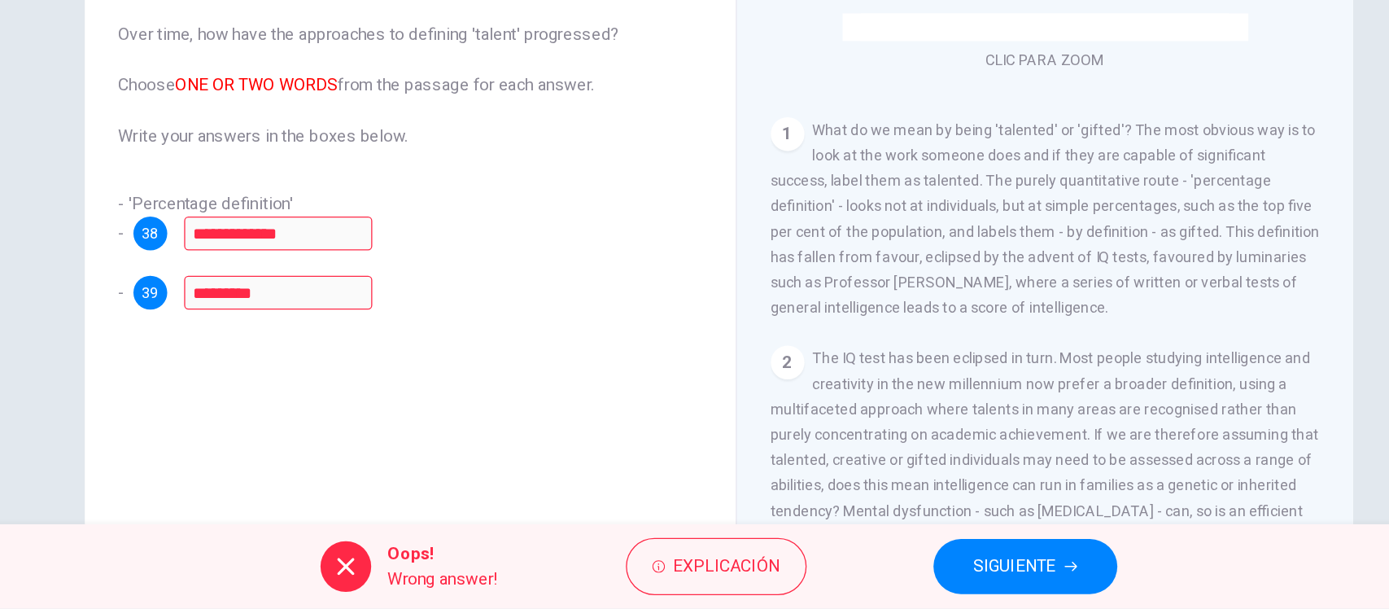
scroll to position [59, 0]
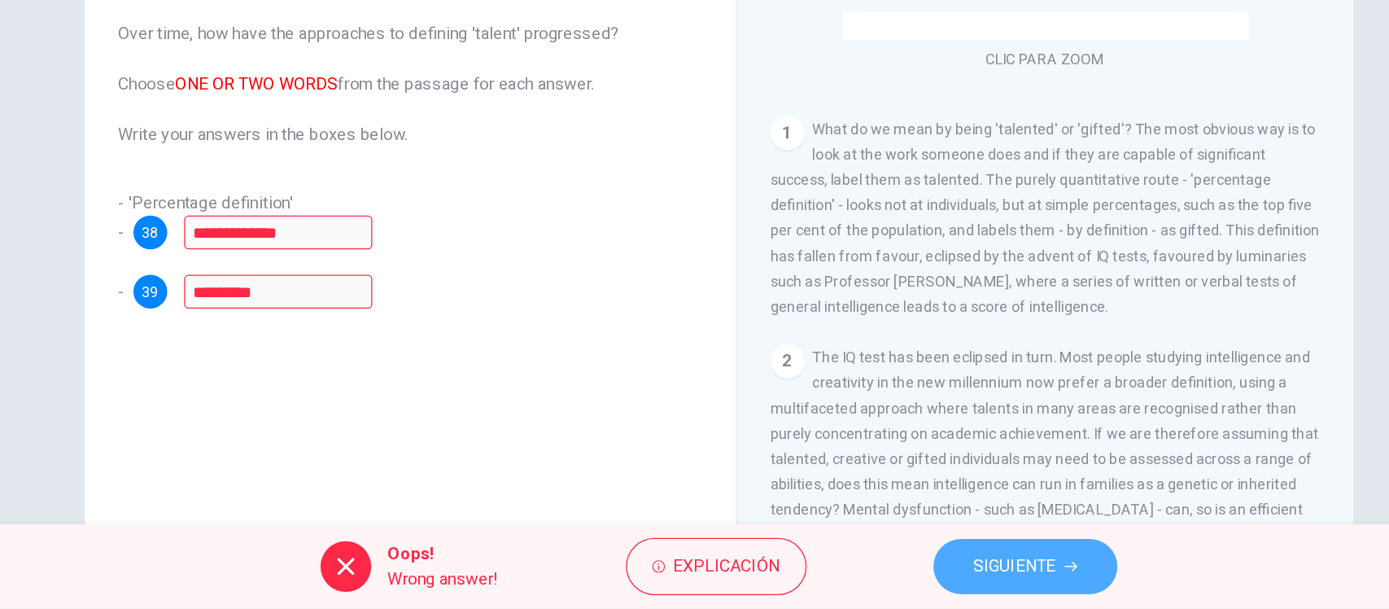
click at [925, 569] on span "SIGUIENTE" at bounding box center [922, 576] width 63 height 23
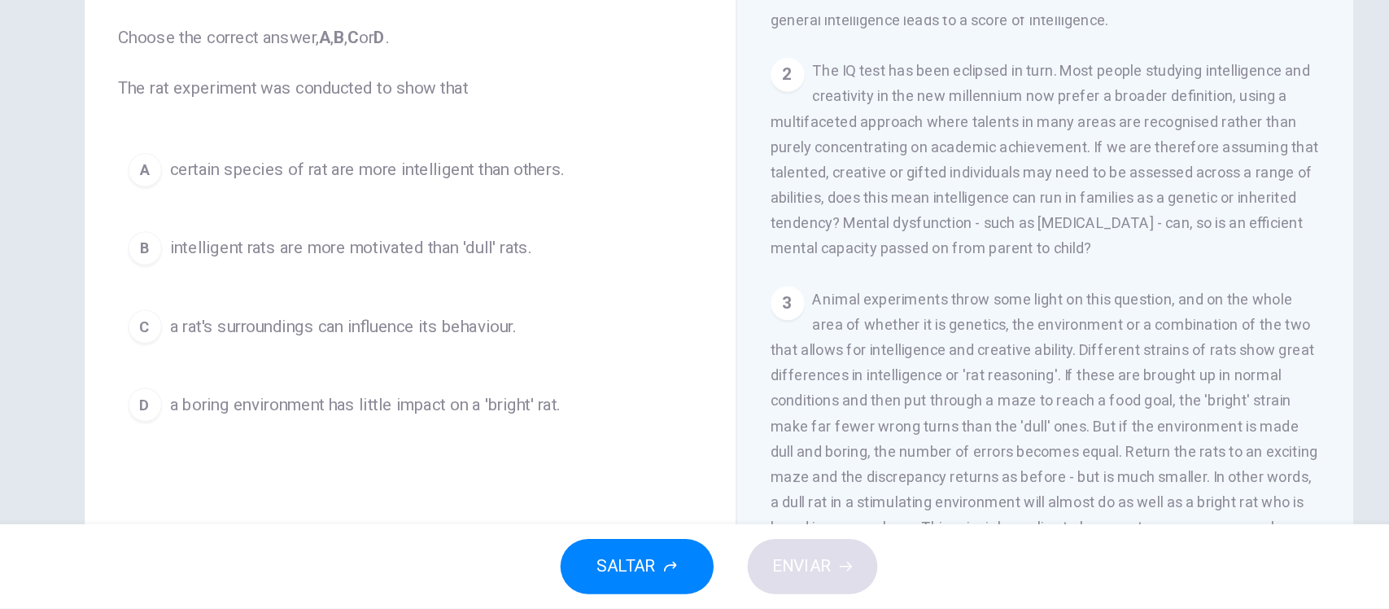
scroll to position [55, 0]
click at [350, 332] on span "intelligent rats are more motivated than 'dull' rats." at bounding box center [412, 331] width 278 height 20
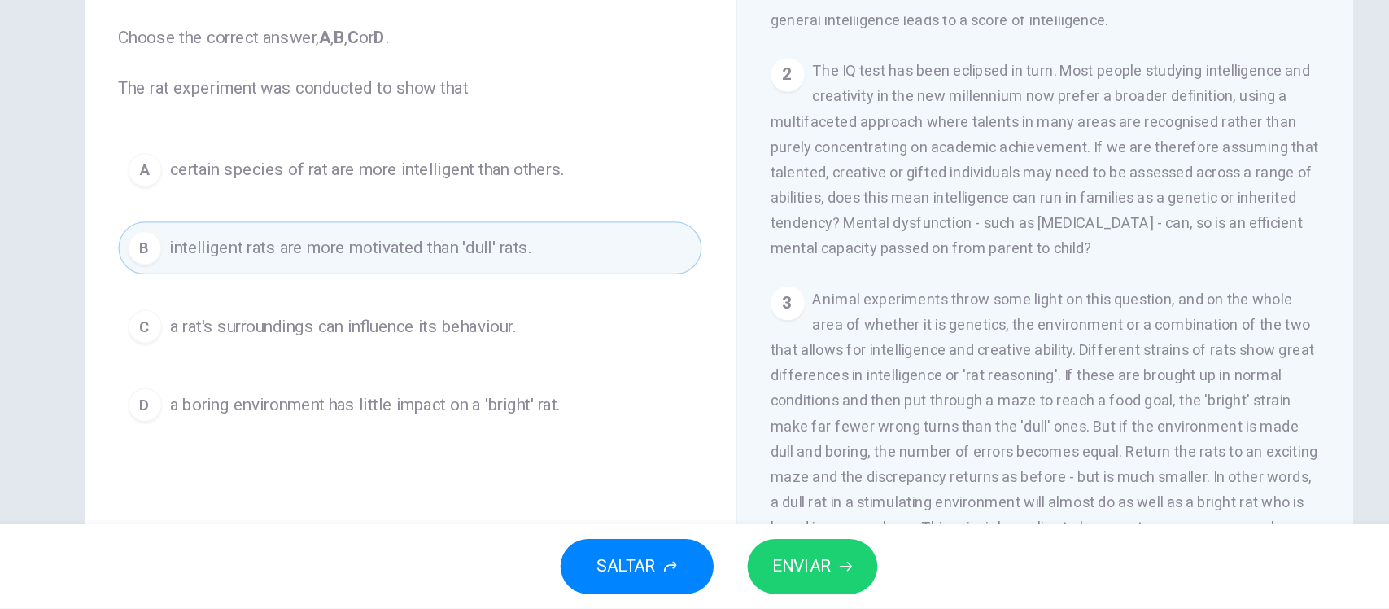
click at [768, 578] on span "ENVIAR" at bounding box center [758, 576] width 45 height 23
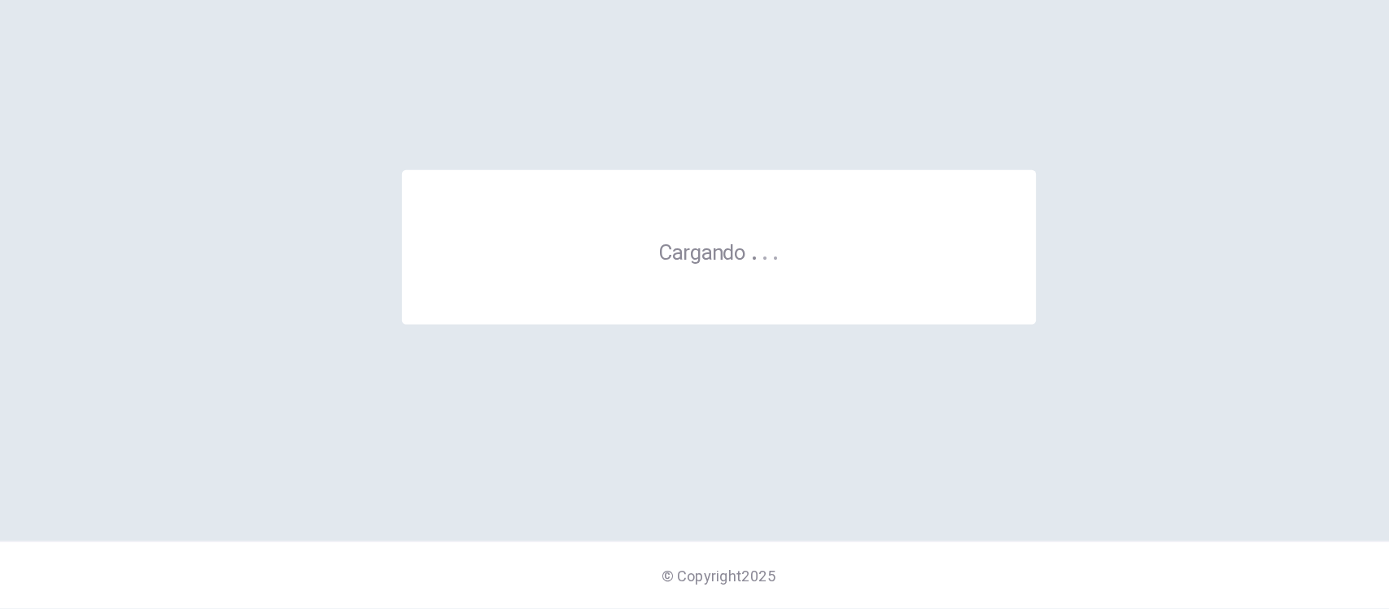
scroll to position [0, 0]
